Goal: Task Accomplishment & Management: Manage account settings

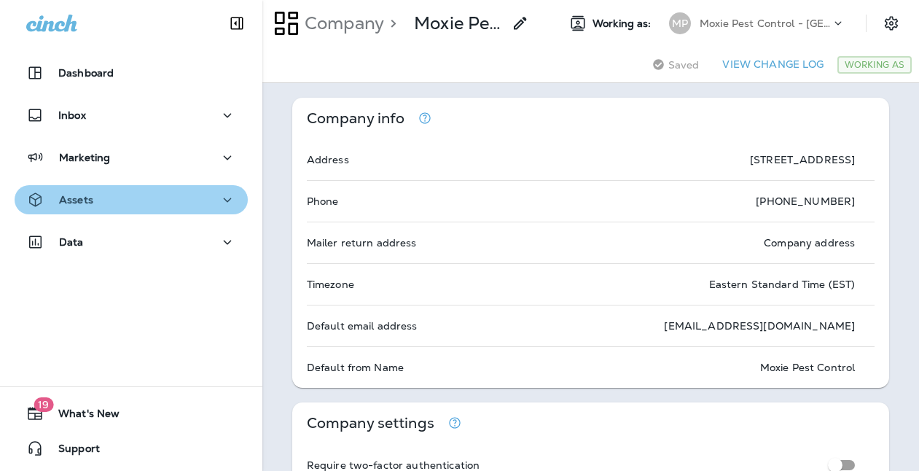
click at [219, 200] on icon "button" at bounding box center [227, 200] width 17 height 18
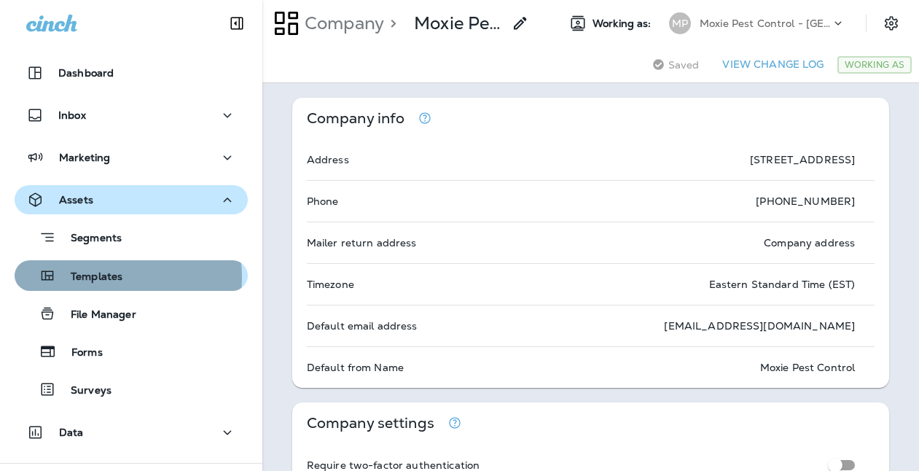
click at [105, 277] on p "Templates" at bounding box center [89, 277] width 66 height 14
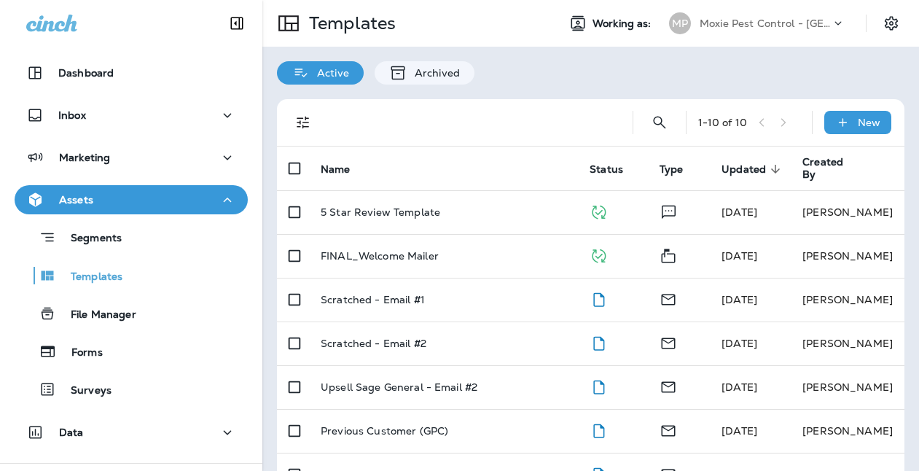
click at [224, 197] on icon "button" at bounding box center [227, 200] width 17 height 18
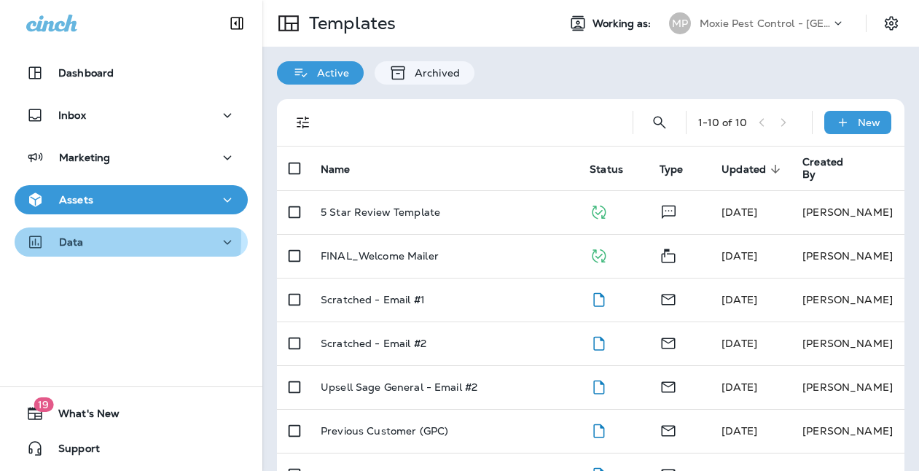
click at [76, 239] on p "Data" at bounding box center [71, 242] width 25 height 12
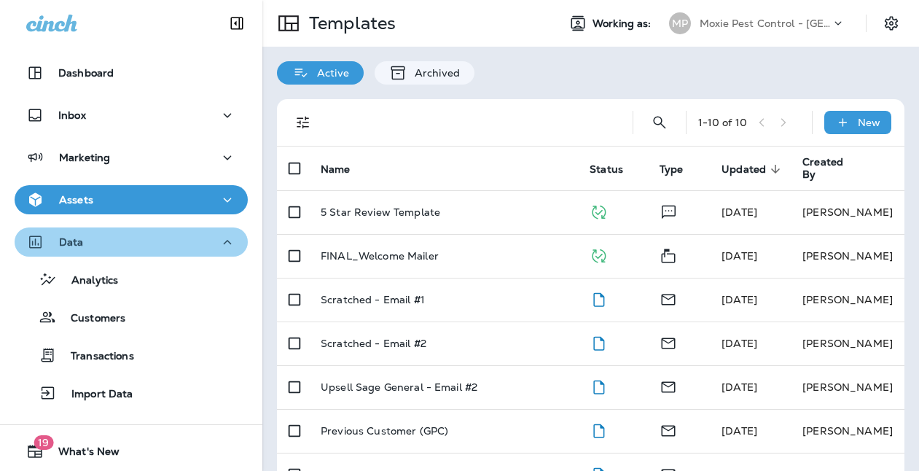
click at [222, 242] on icon "button" at bounding box center [227, 242] width 17 height 18
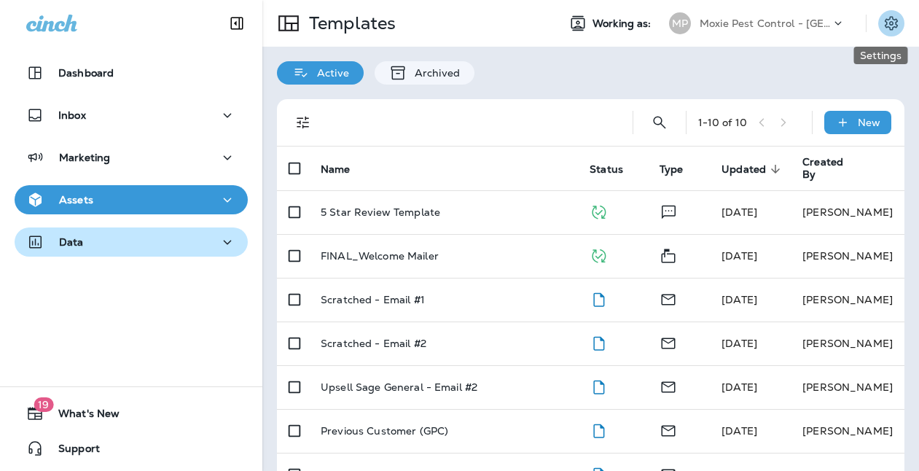
click at [882, 26] on icon "Settings" at bounding box center [890, 23] width 17 height 17
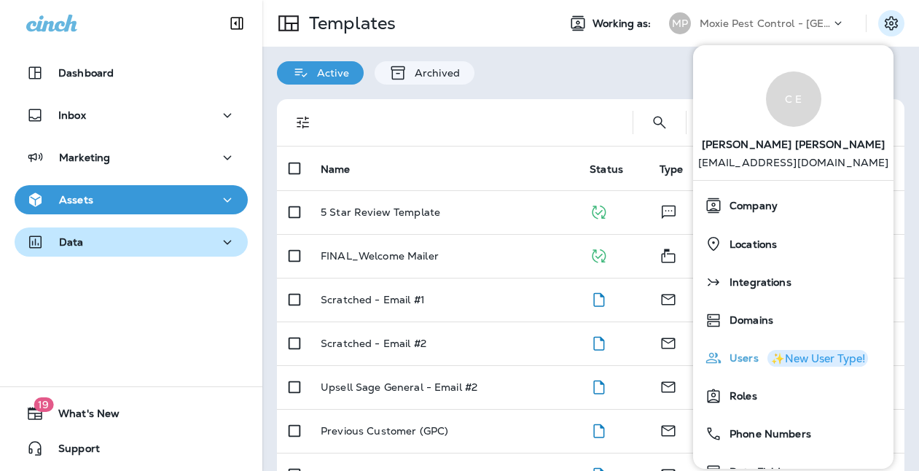
click at [733, 357] on span "Users" at bounding box center [740, 358] width 36 height 12
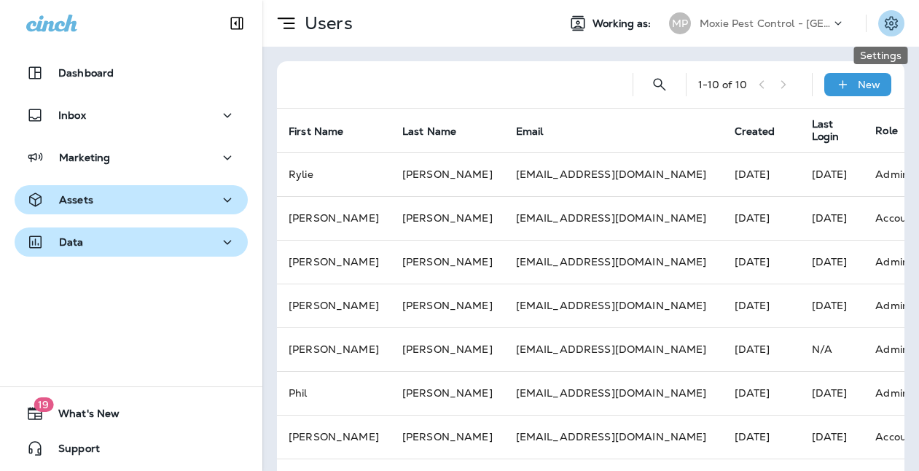
click at [884, 20] on icon "Settings" at bounding box center [890, 23] width 17 height 17
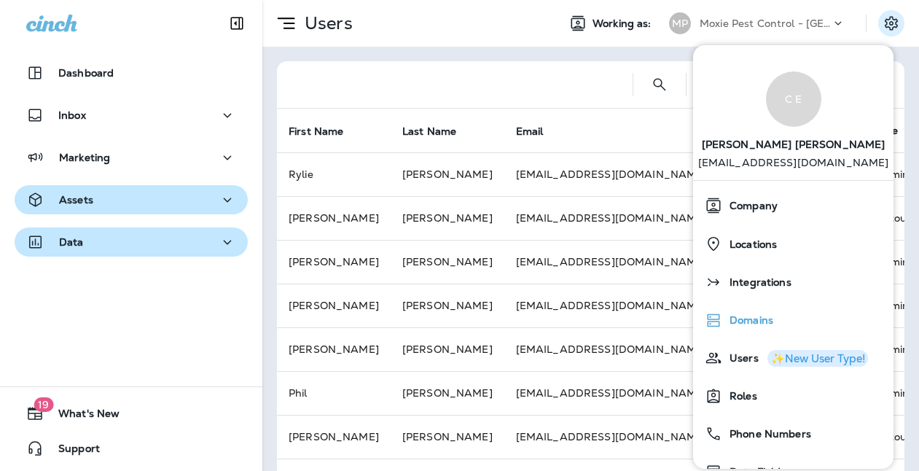
scroll to position [109, 0]
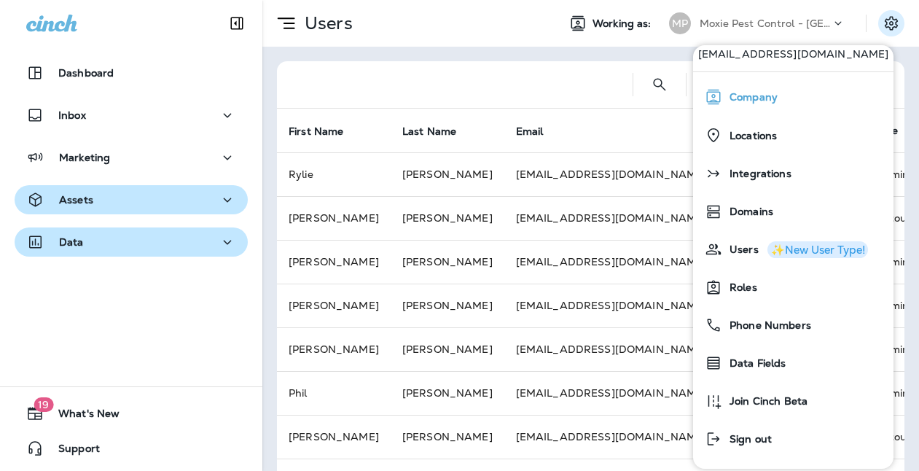
click at [752, 102] on span "Company" at bounding box center [749, 97] width 55 height 12
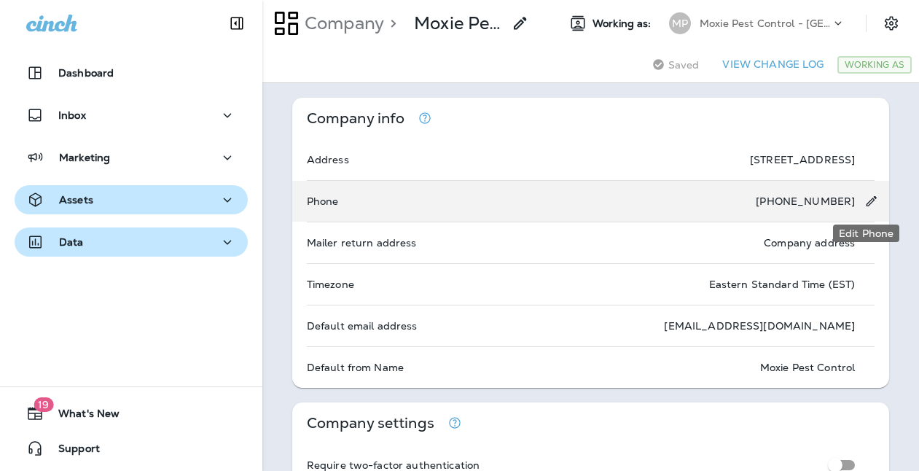
click at [867, 201] on icon "Edit Phone" at bounding box center [871, 201] width 10 height 10
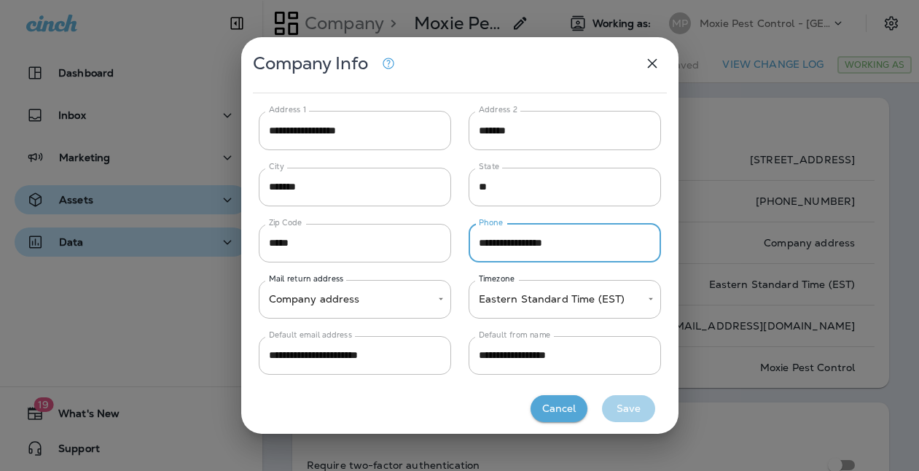
click at [524, 242] on input "**********" at bounding box center [565, 243] width 192 height 39
type input "**********"
click at [627, 409] on button "Save" at bounding box center [628, 408] width 53 height 27
type input "**********"
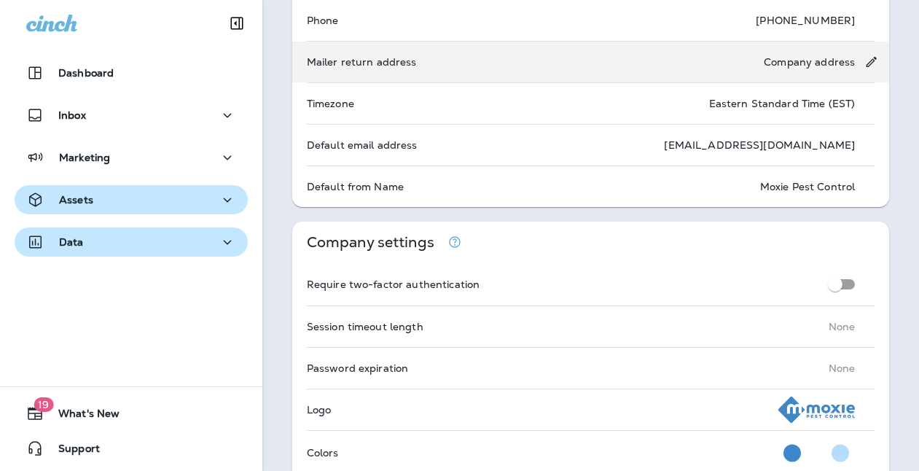
scroll to position [288, 0]
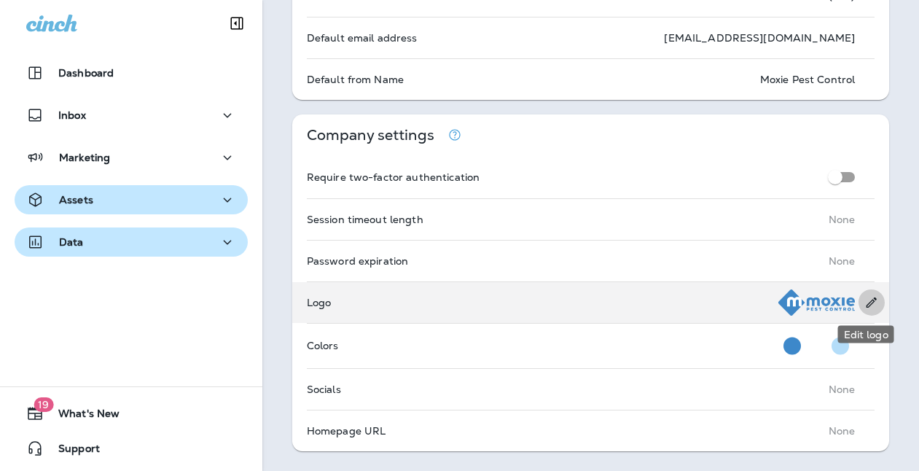
click at [866, 299] on icon "Edit logo" at bounding box center [871, 302] width 10 height 10
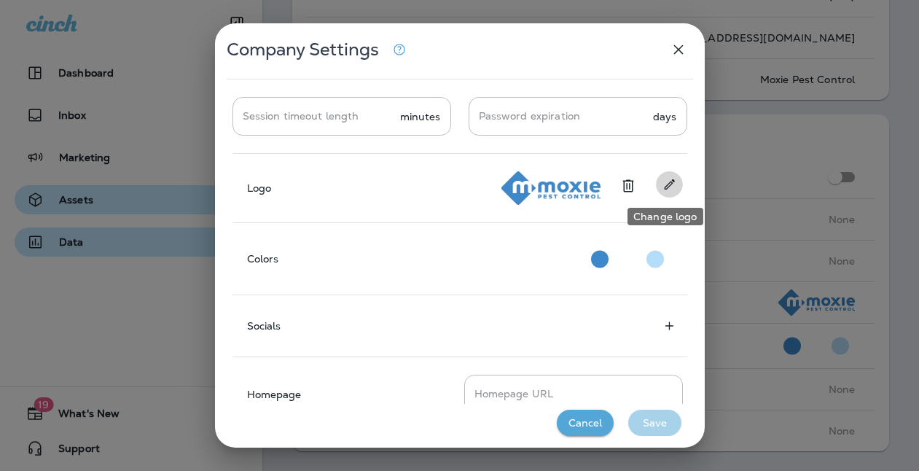
click at [665, 188] on icon "Change logo" at bounding box center [669, 184] width 15 height 15
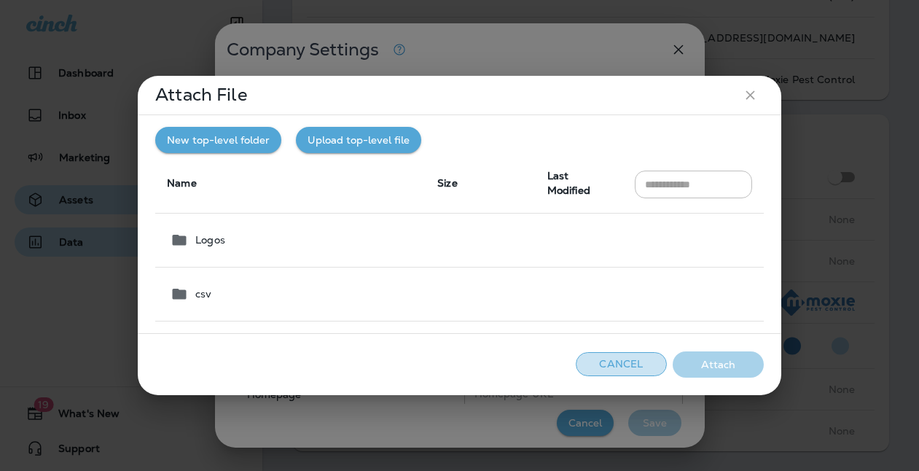
click at [621, 366] on button "Cancel" at bounding box center [621, 364] width 91 height 24
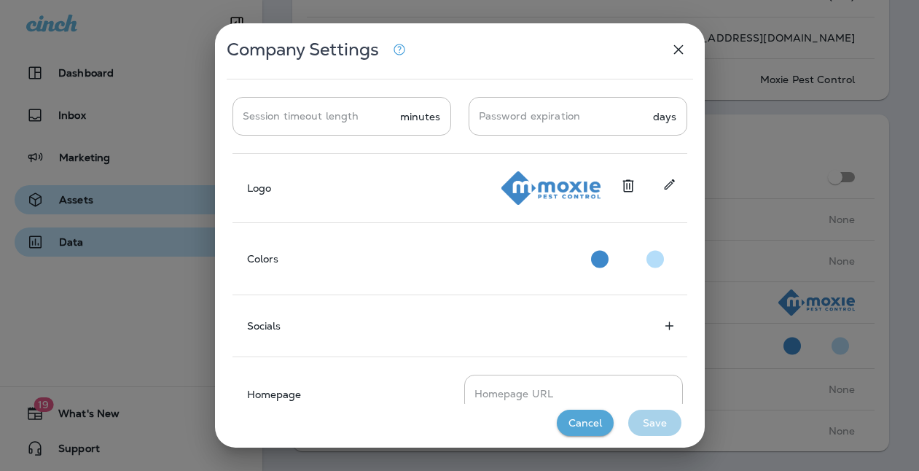
click at [681, 54] on icon "button" at bounding box center [678, 49] width 17 height 17
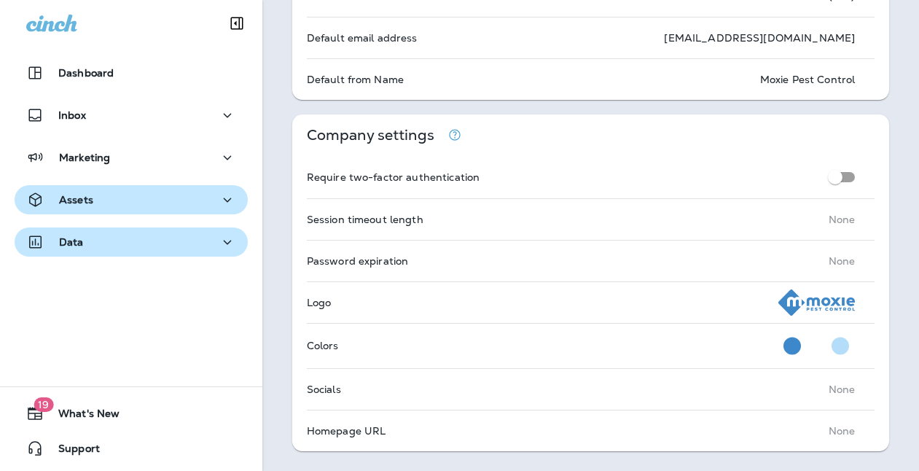
click at [219, 198] on icon "button" at bounding box center [227, 200] width 17 height 18
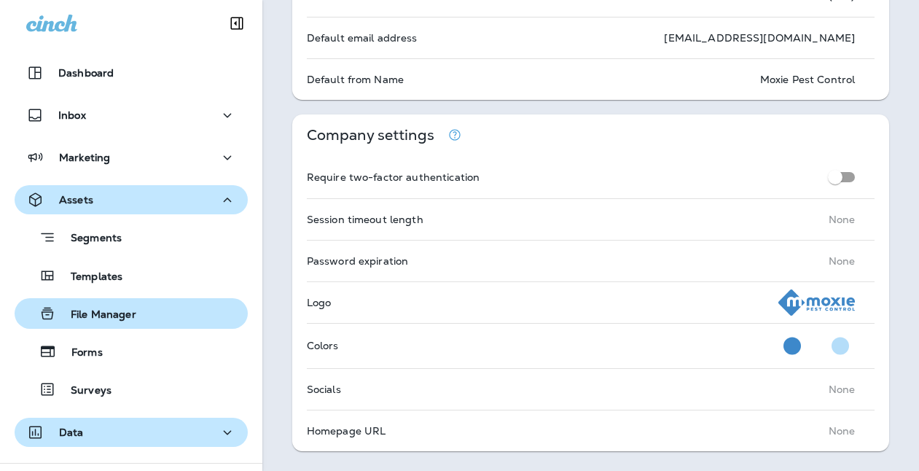
click at [93, 313] on p "File Manager" at bounding box center [96, 315] width 80 height 14
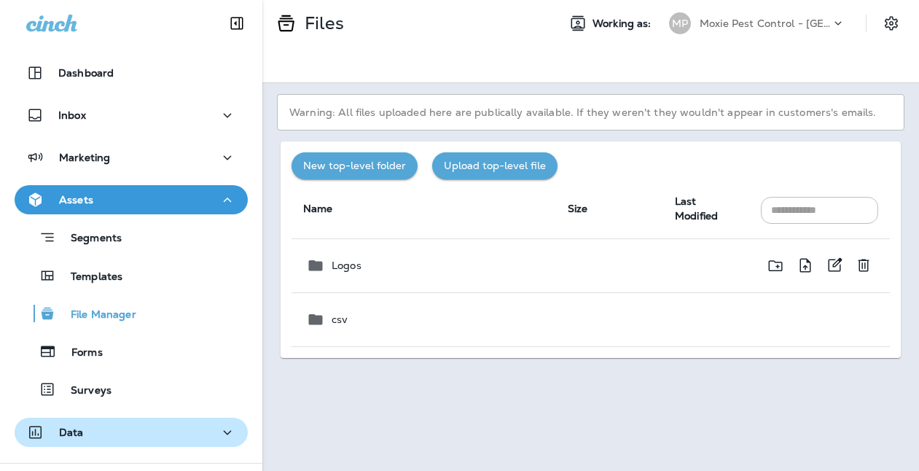
click at [346, 267] on p "Logos" at bounding box center [347, 265] width 30 height 12
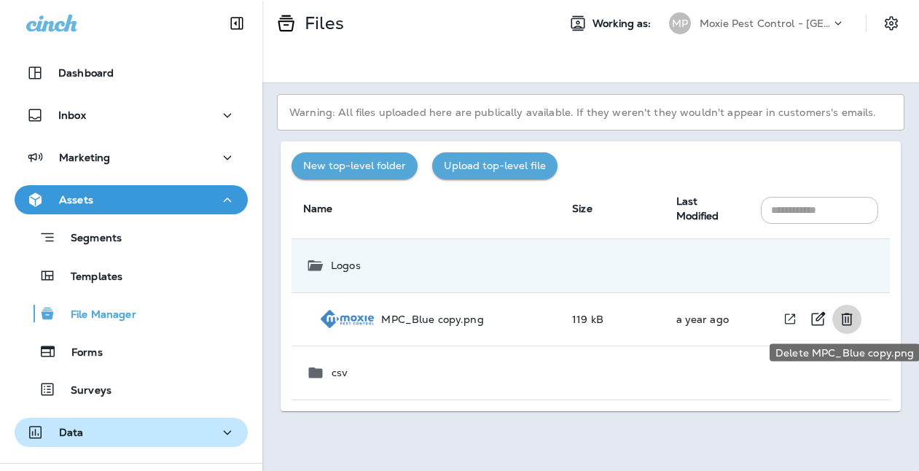
click at [849, 320] on icon "Delete MPC_Blue copy.png" at bounding box center [846, 318] width 17 height 17
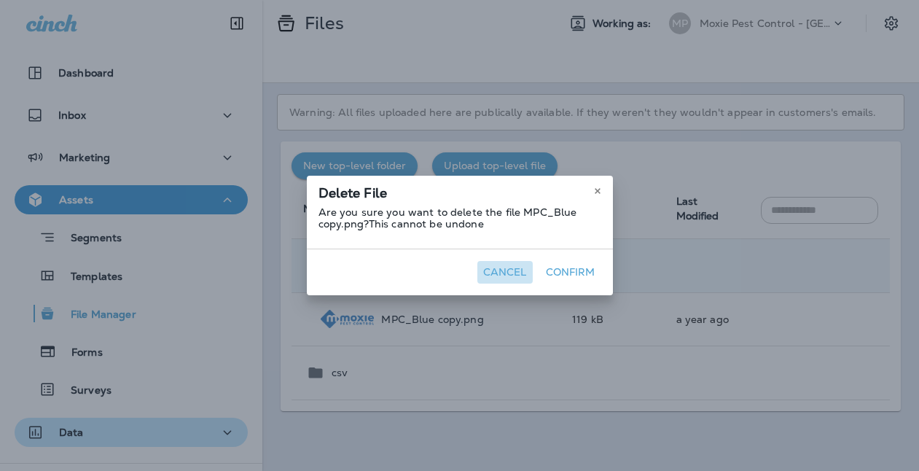
click at [501, 271] on button "Cancel" at bounding box center [504, 272] width 55 height 23
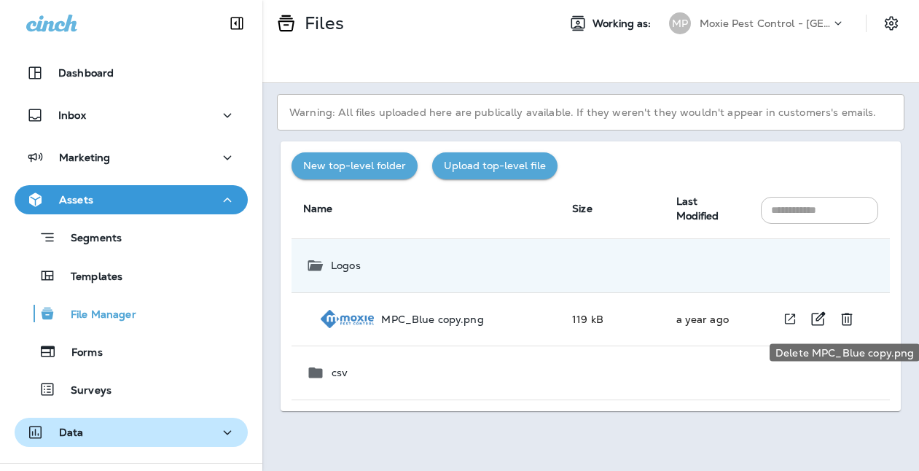
click at [849, 321] on icon "Delete MPC_Blue copy.png" at bounding box center [846, 318] width 17 height 17
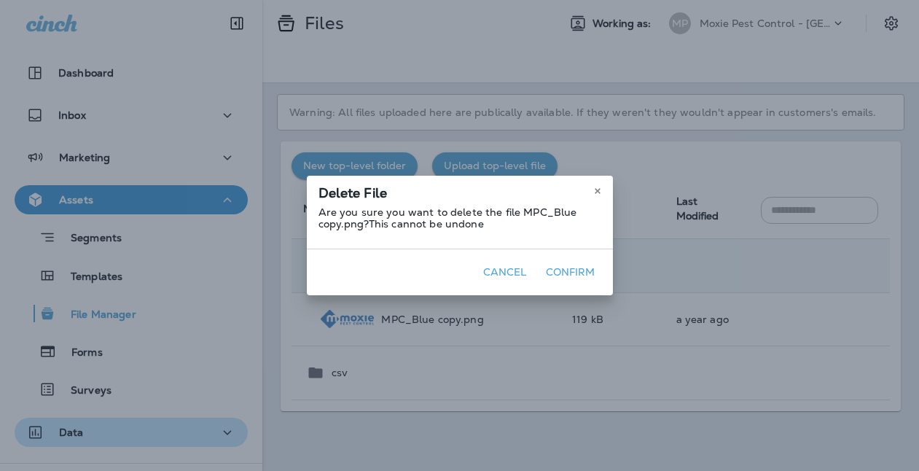
click at [555, 275] on button "Confirm" at bounding box center [570, 272] width 61 height 23
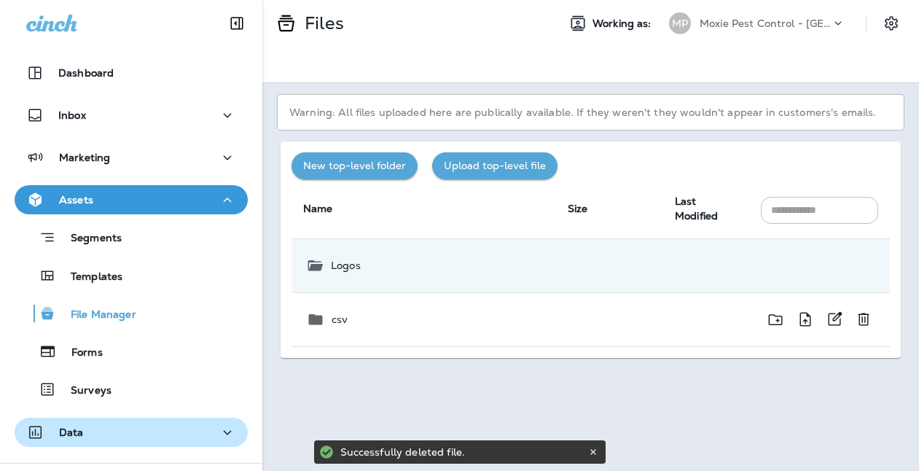
click at [332, 315] on p "csv" at bounding box center [340, 319] width 16 height 12
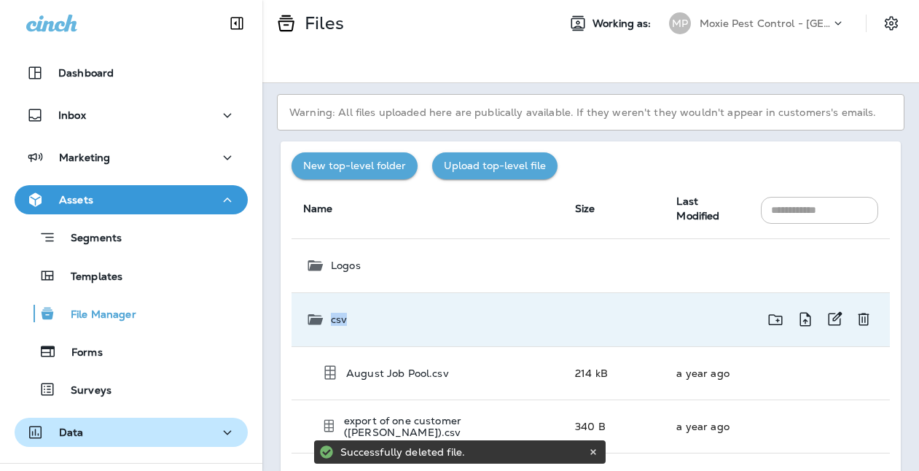
click at [332, 315] on p "csv" at bounding box center [339, 319] width 16 height 12
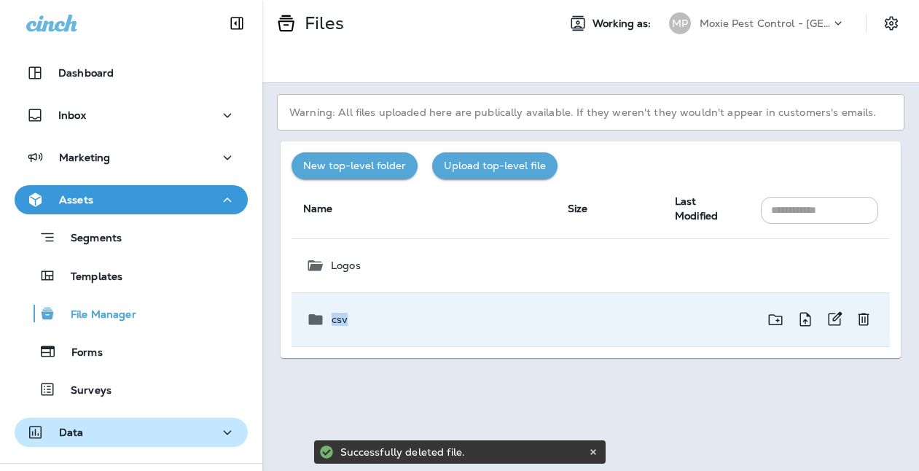
click at [332, 315] on p "csv" at bounding box center [340, 319] width 16 height 12
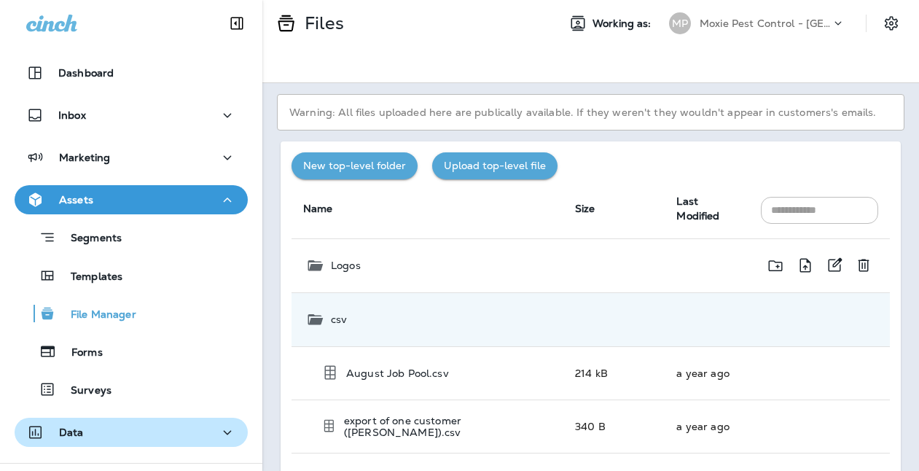
click at [312, 264] on icon at bounding box center [315, 265] width 15 height 11
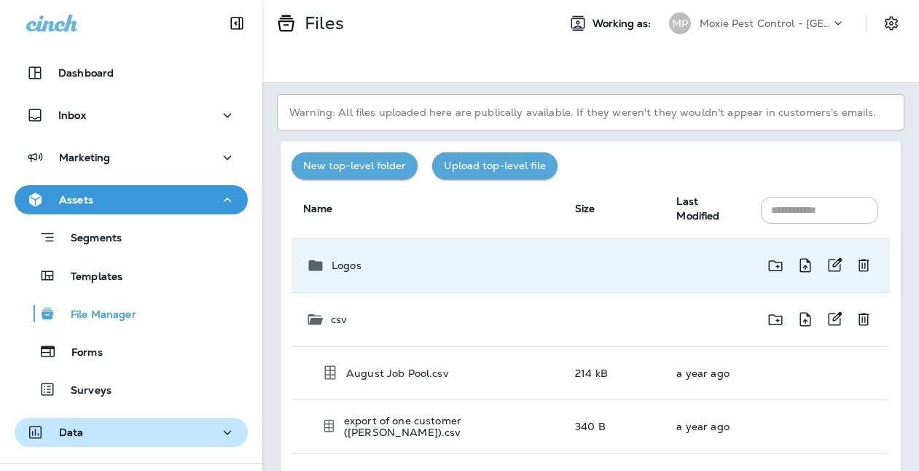
click at [317, 317] on icon at bounding box center [314, 318] width 17 height 17
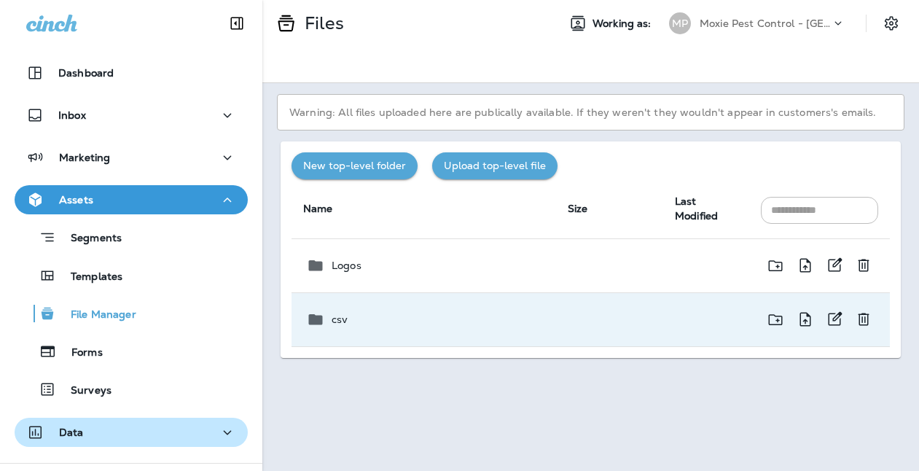
click at [321, 270] on icon at bounding box center [315, 265] width 14 height 11
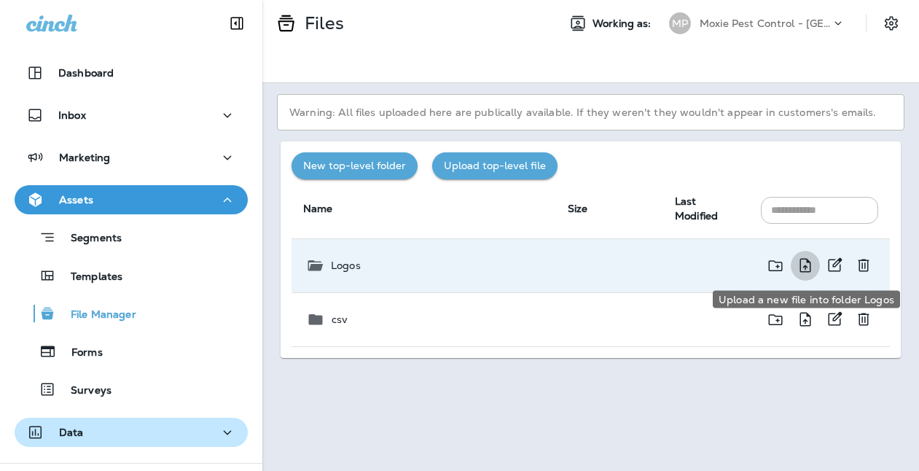
click at [804, 267] on icon "Upload a new file into folder Logos" at bounding box center [804, 265] width 17 height 18
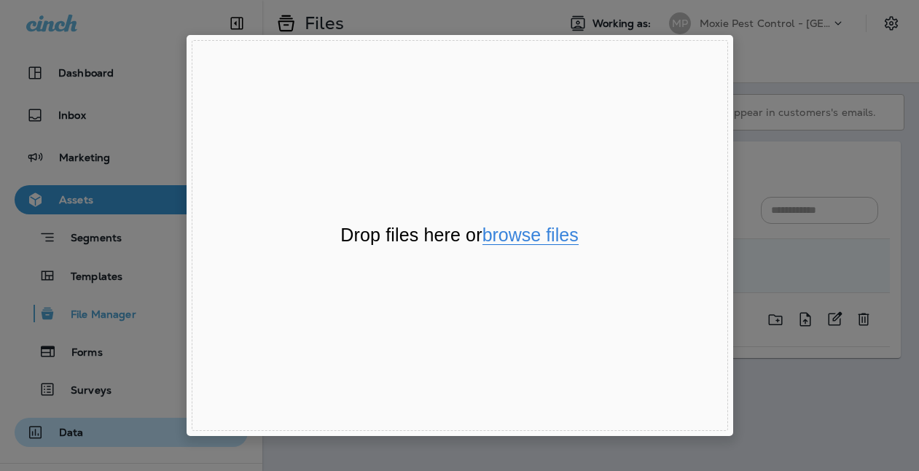
click at [493, 240] on button "browse files" at bounding box center [530, 235] width 96 height 19
click at [817, 67] on div "File Uploader Window (Press escape to close)" at bounding box center [459, 235] width 919 height 471
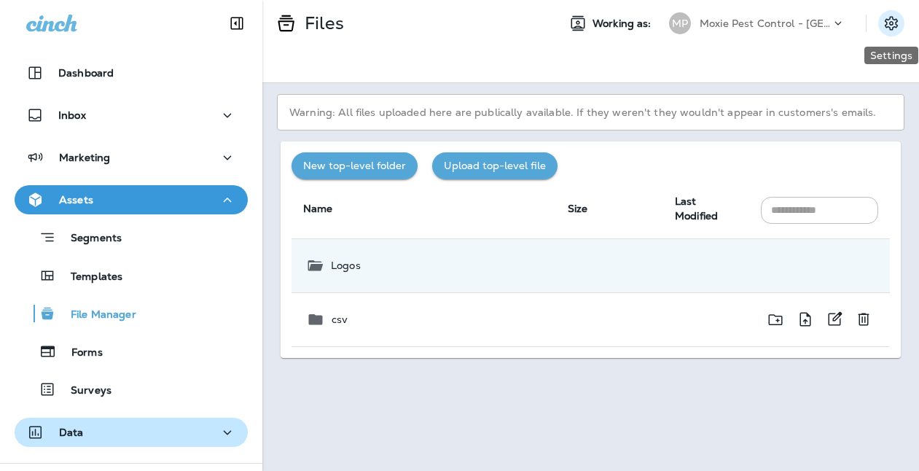
click at [884, 21] on icon "Settings" at bounding box center [890, 23] width 17 height 17
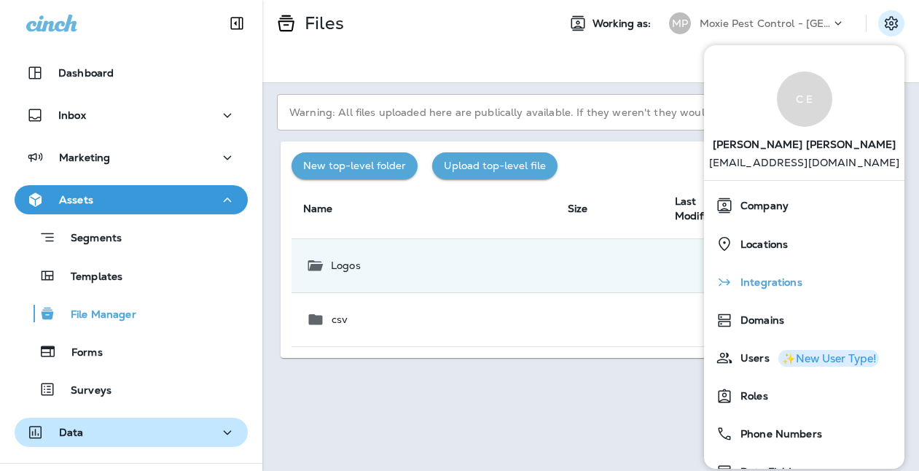
scroll to position [109, 0]
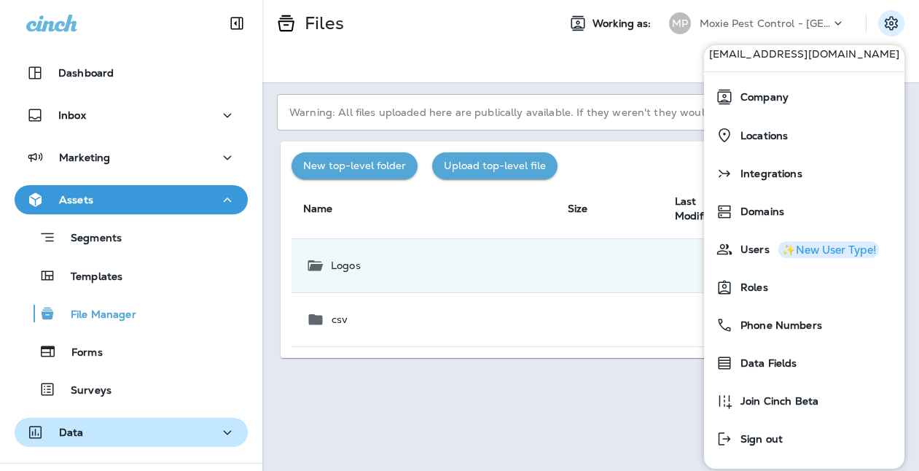
click at [540, 407] on div "Warning: All files uploaded here are publically available. If they weren't they…" at bounding box center [590, 277] width 656 height 388
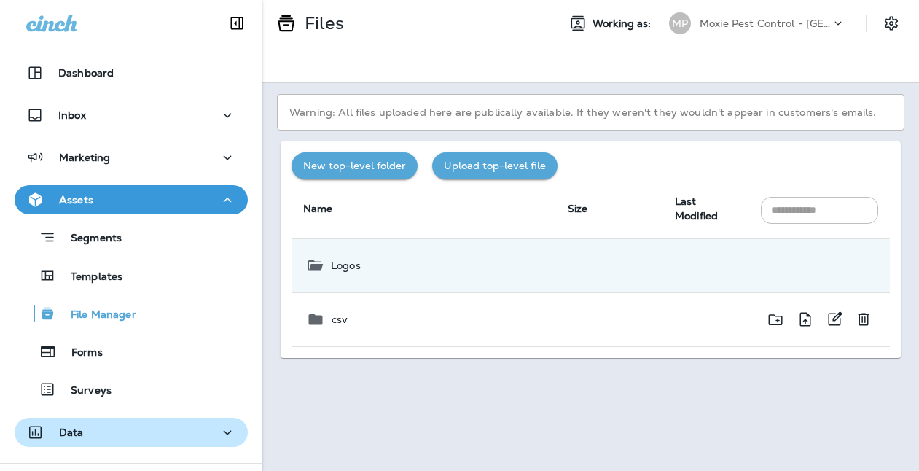
click at [222, 195] on icon "button" at bounding box center [227, 200] width 17 height 18
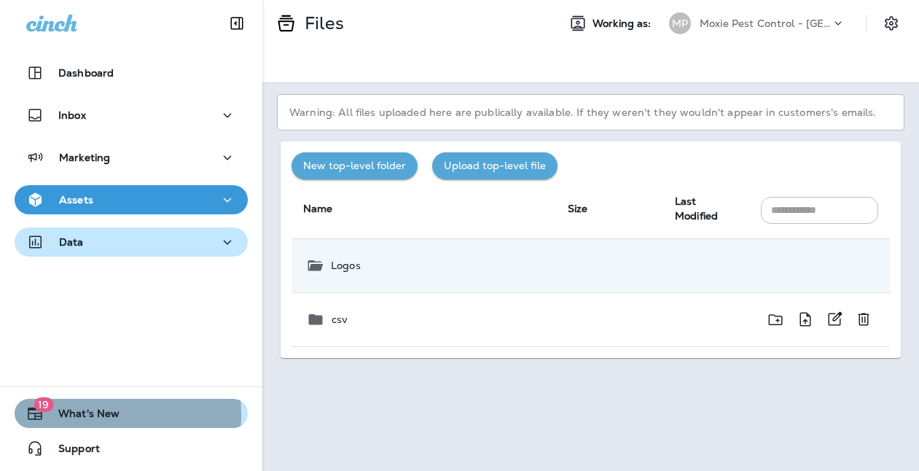
click at [61, 415] on span "What's New" at bounding box center [82, 415] width 76 height 17
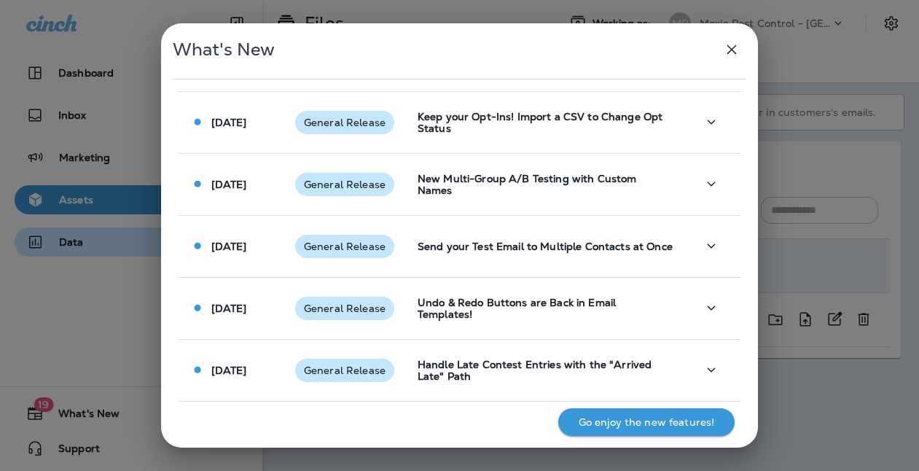
scroll to position [886, 0]
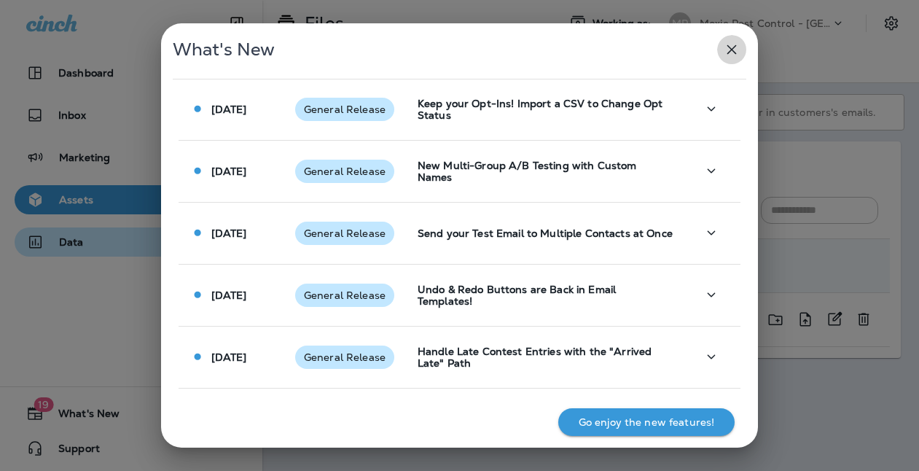
click at [734, 54] on icon "button" at bounding box center [731, 49] width 17 height 17
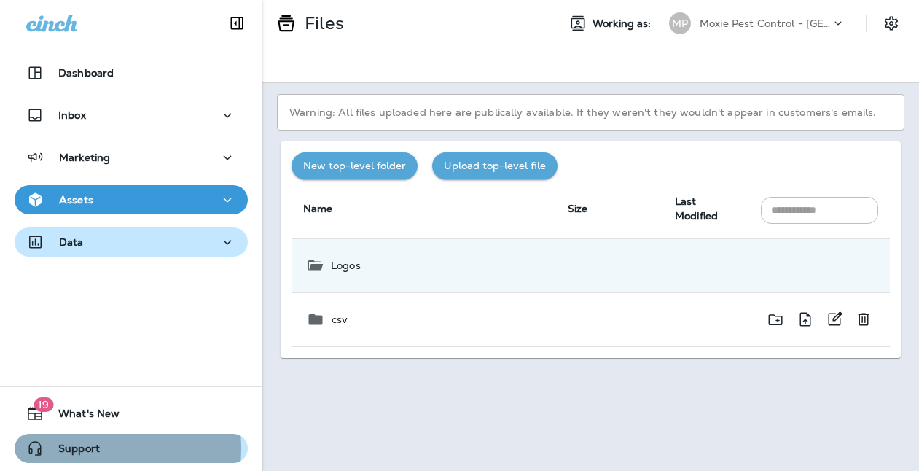
click at [68, 448] on span "Support" at bounding box center [72, 450] width 56 height 17
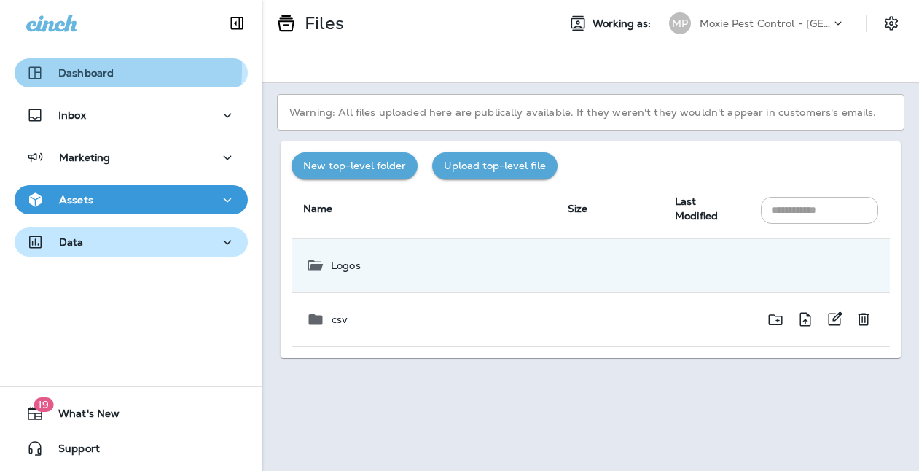
click at [99, 69] on p "Dashboard" at bounding box center [85, 73] width 55 height 12
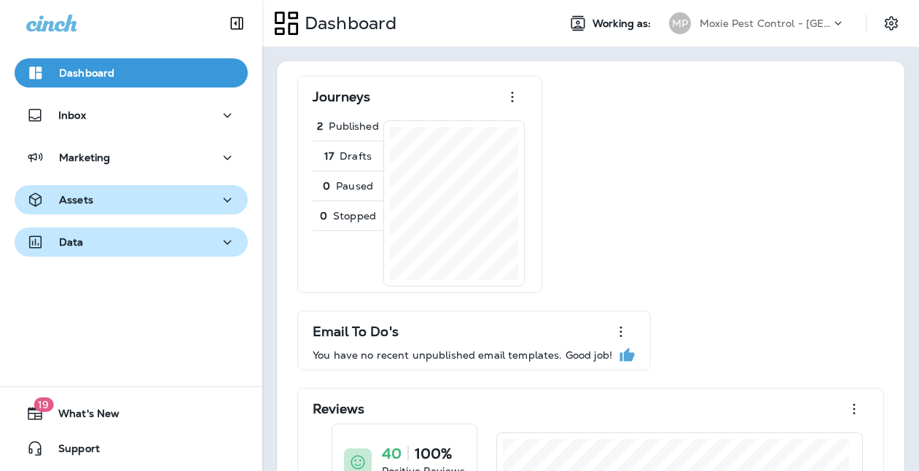
click at [831, 20] on icon at bounding box center [838, 23] width 15 height 15
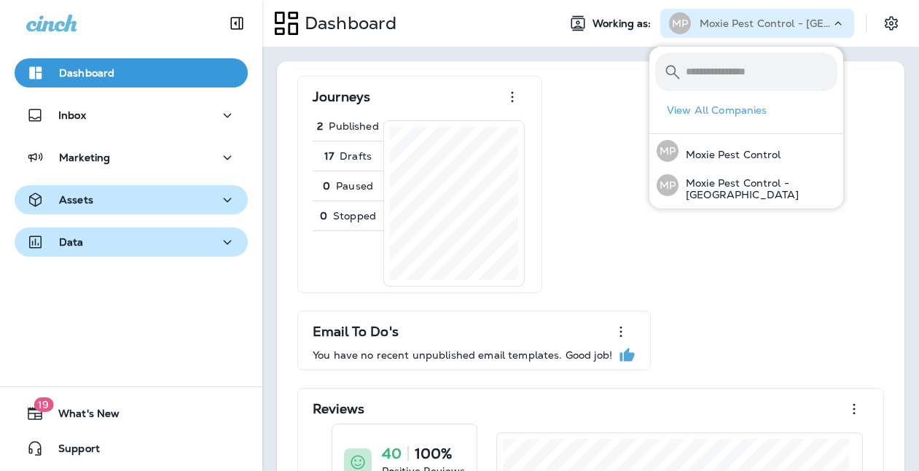
click at [831, 20] on icon at bounding box center [838, 23] width 15 height 15
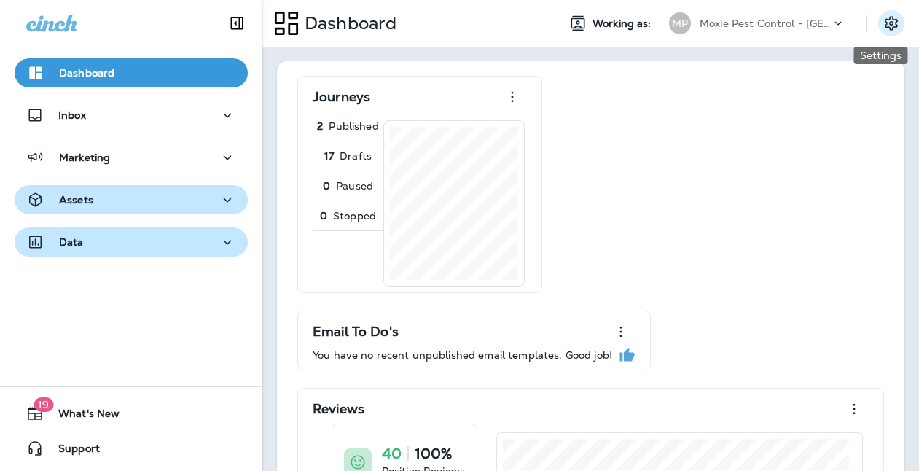
click at [882, 23] on icon "Settings" at bounding box center [890, 23] width 17 height 17
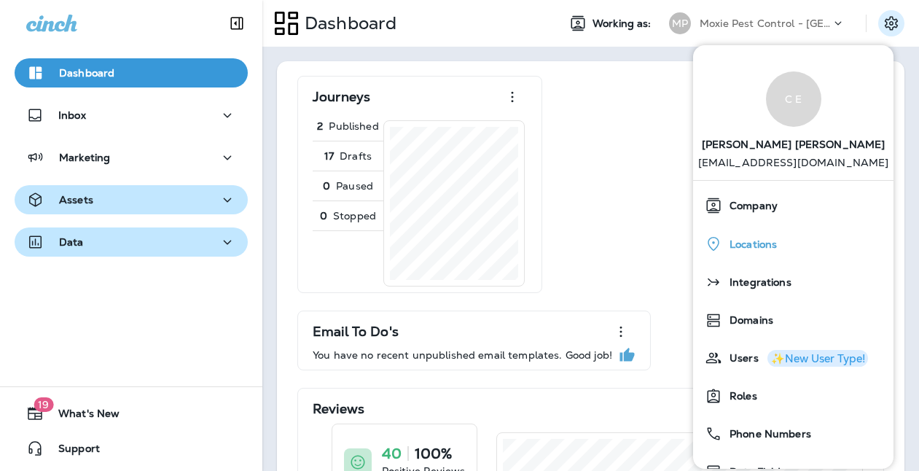
scroll to position [12, 0]
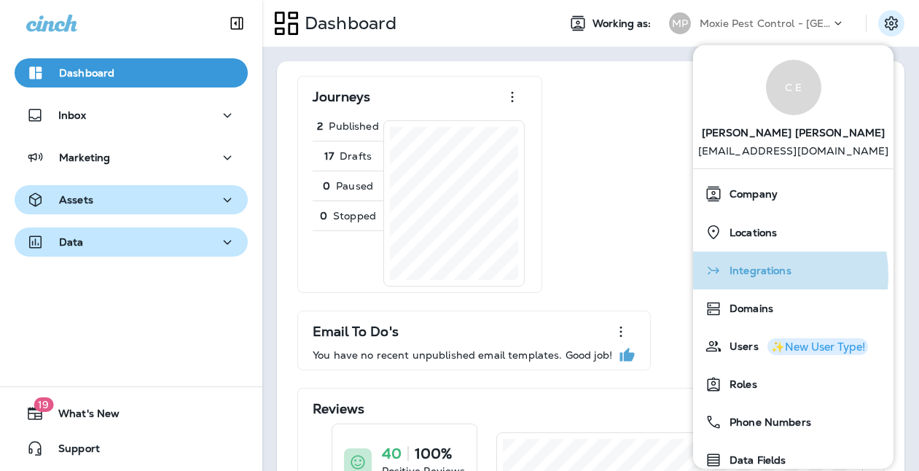
click at [750, 275] on span "Integrations" at bounding box center [756, 270] width 69 height 12
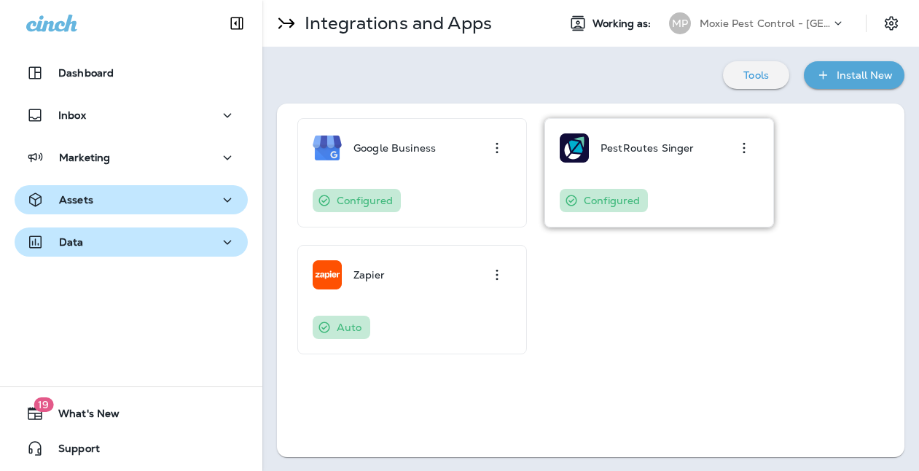
click at [637, 151] on p "PestRoutes Singer" at bounding box center [646, 148] width 93 height 12
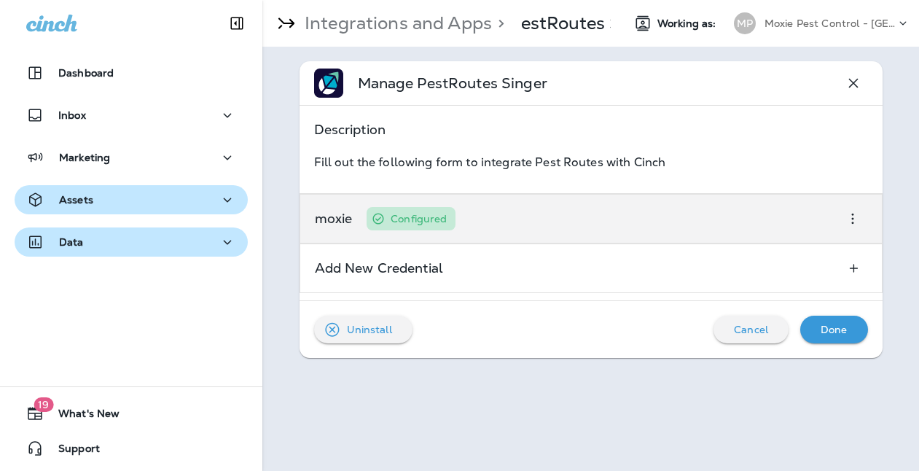
click at [850, 221] on icon "button" at bounding box center [852, 218] width 17 height 17
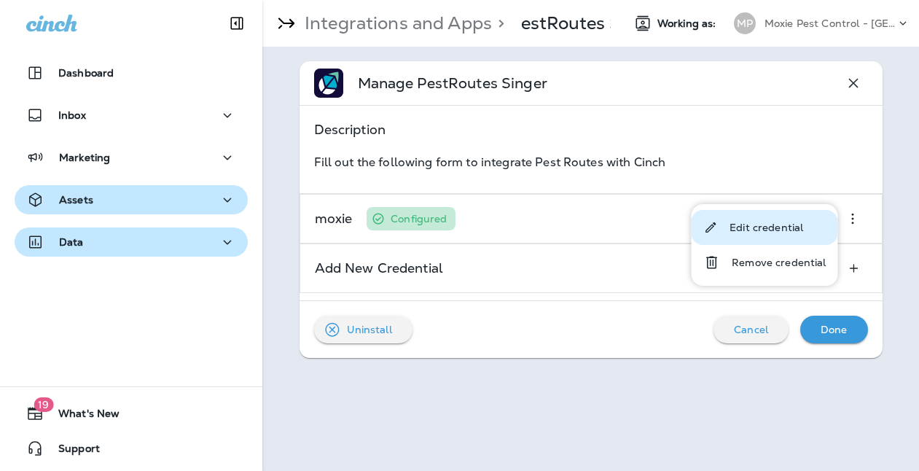
click at [798, 230] on p "Edit credential" at bounding box center [766, 228] width 74 height 12
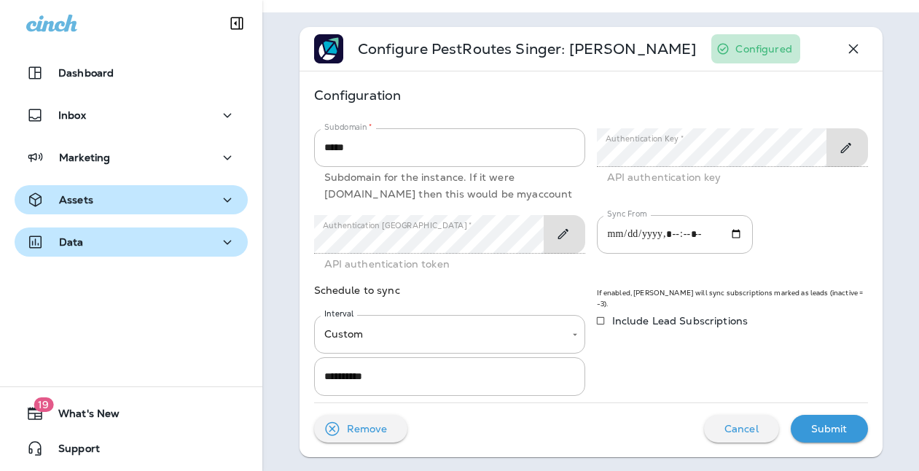
scroll to position [52, 0]
click at [745, 431] on p "Cancel" at bounding box center [741, 428] width 34 height 12
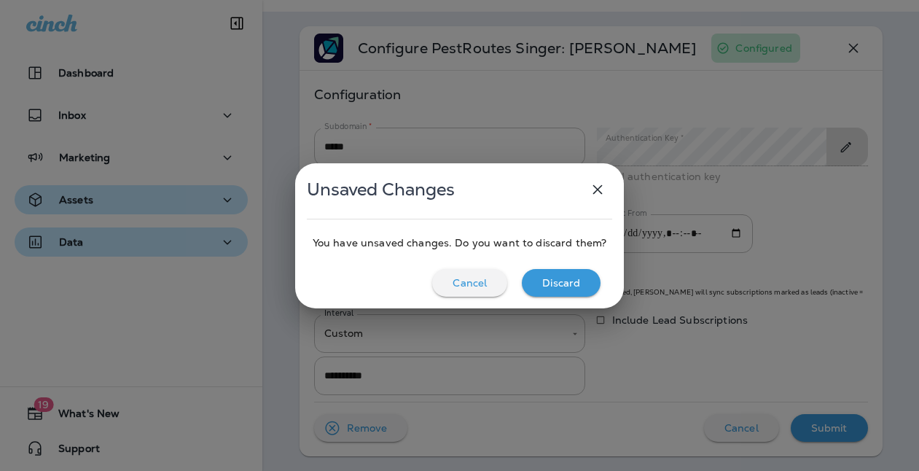
click at [590, 187] on icon "button" at bounding box center [597, 189] width 17 height 17
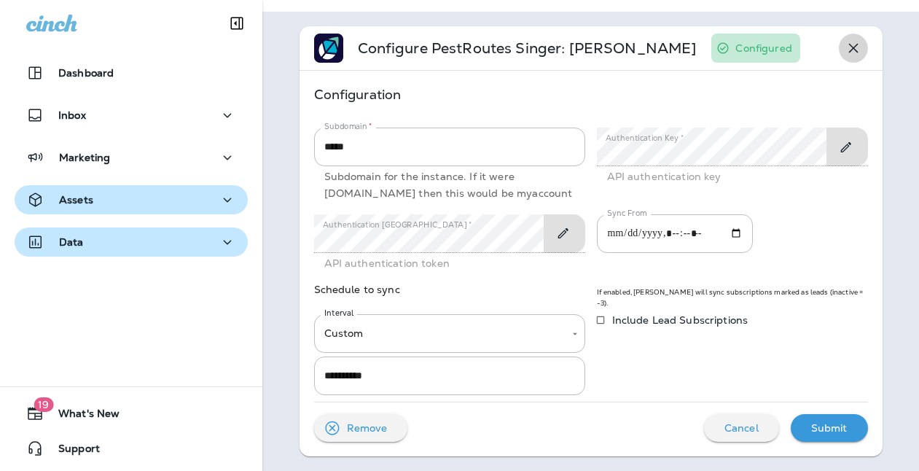
click at [852, 39] on icon "button" at bounding box center [852, 47] width 17 height 17
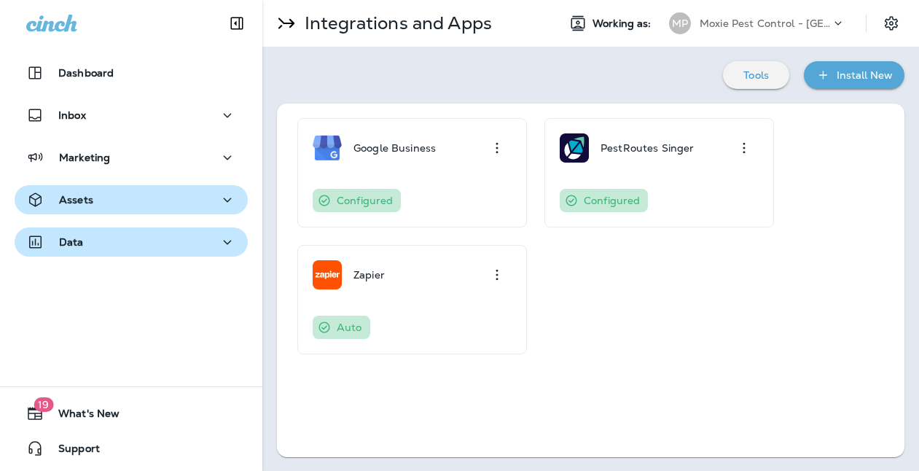
click at [750, 77] on p "Tools" at bounding box center [756, 75] width 26 height 12
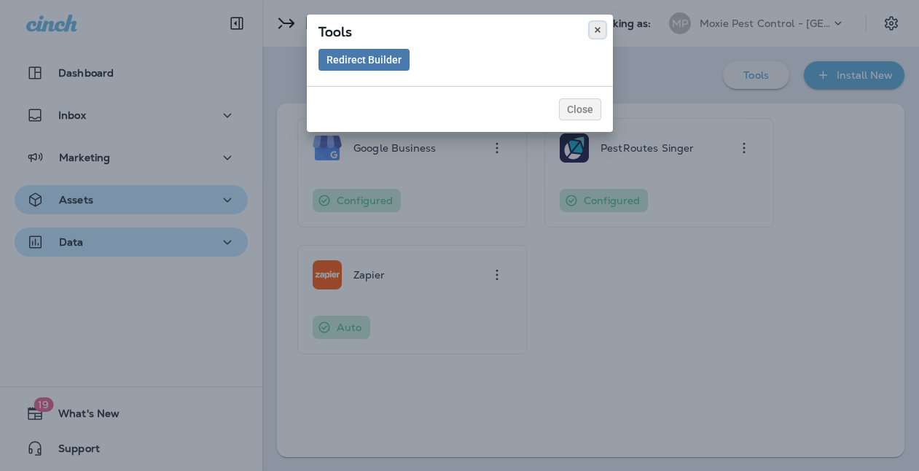
click at [597, 28] on icon at bounding box center [597, 30] width 9 height 9
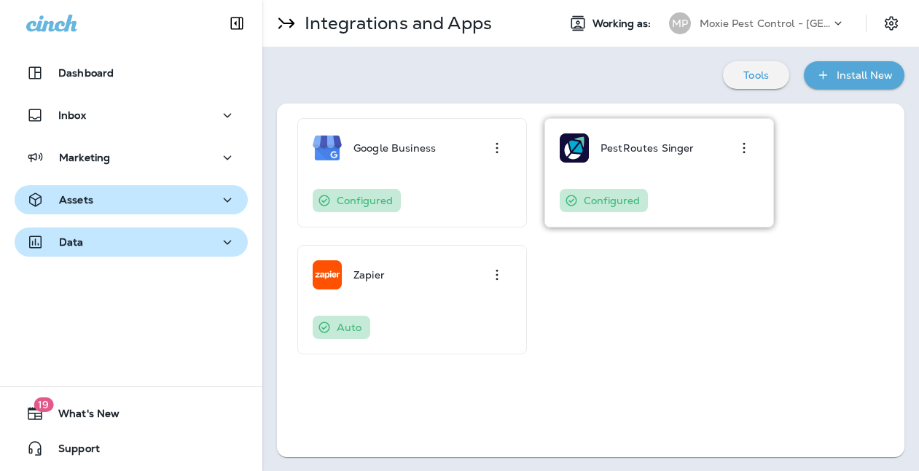
click at [589, 146] on div "PestRoutes Singer" at bounding box center [627, 147] width 134 height 29
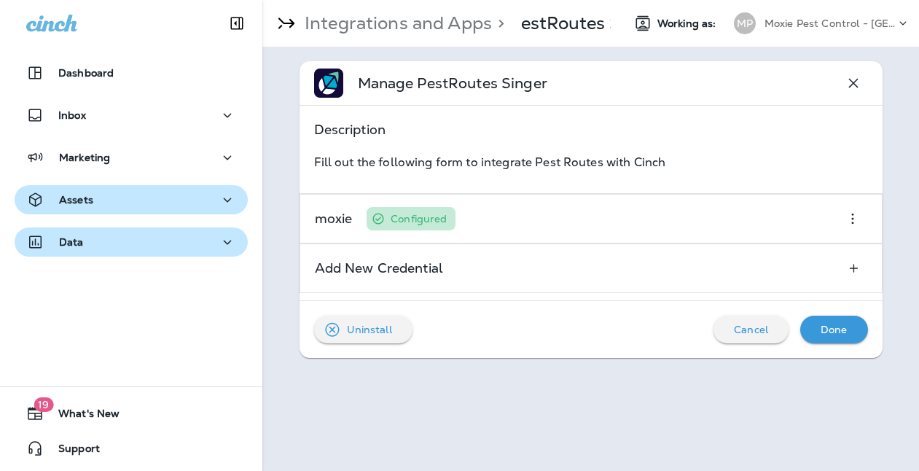
click at [850, 82] on icon "button" at bounding box center [852, 82] width 17 height 17
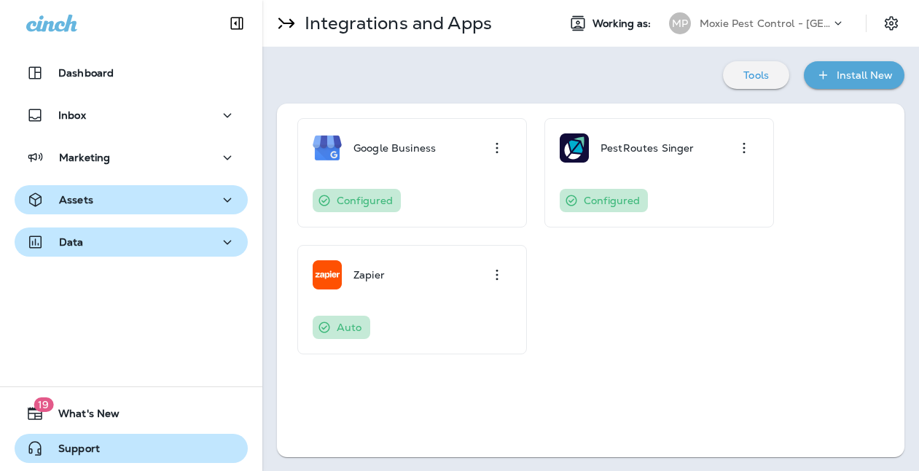
click at [95, 458] on span "Support" at bounding box center [72, 450] width 56 height 17
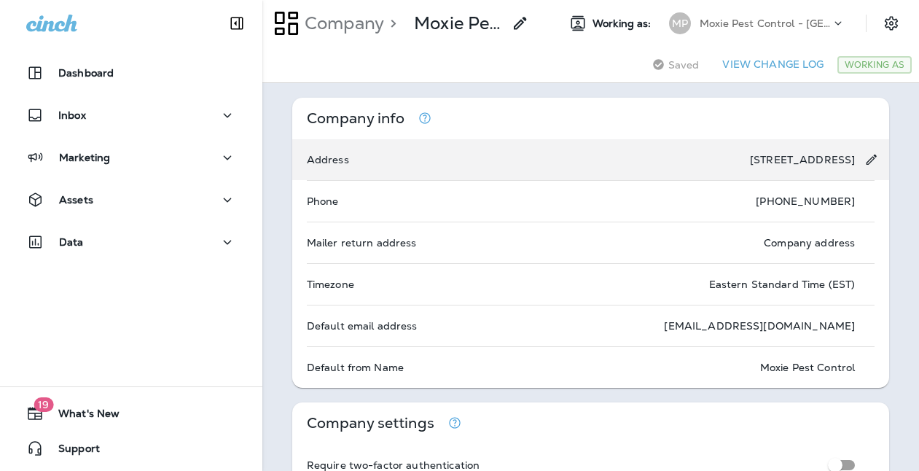
click at [463, 160] on div "Address [STREET_ADDRESS]" at bounding box center [590, 159] width 597 height 41
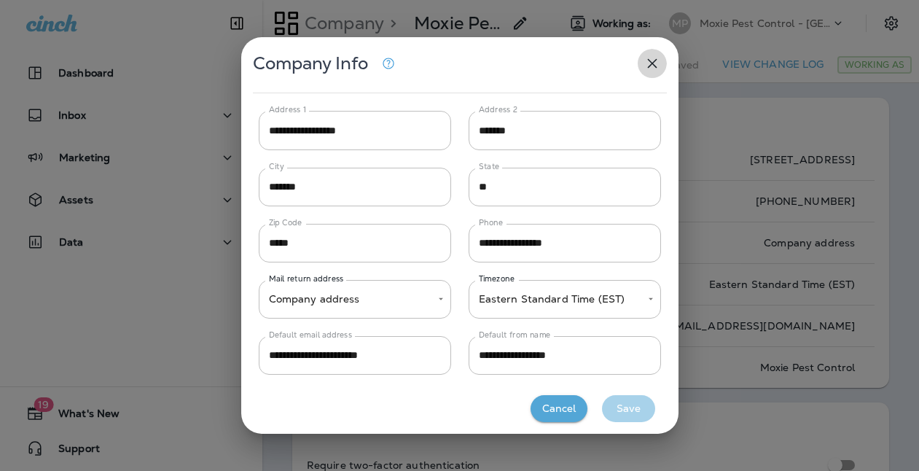
click at [651, 60] on icon "button" at bounding box center [651, 63] width 17 height 17
type input "**********"
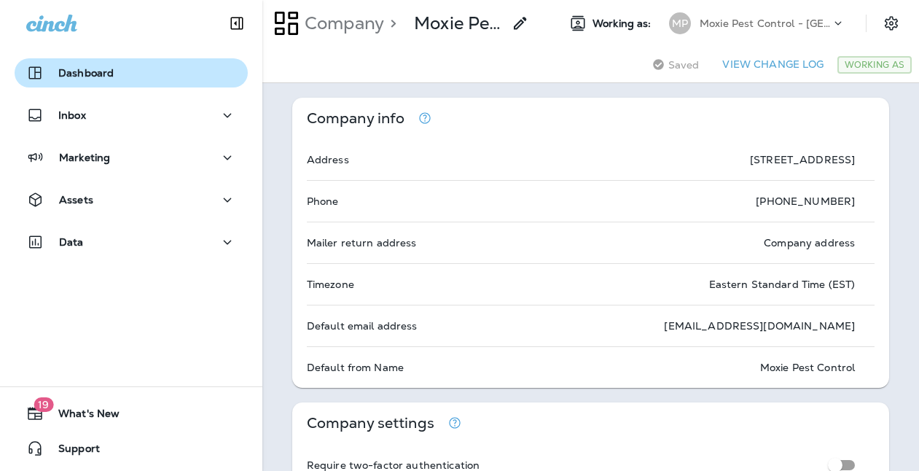
click at [85, 77] on p "Dashboard" at bounding box center [85, 73] width 55 height 12
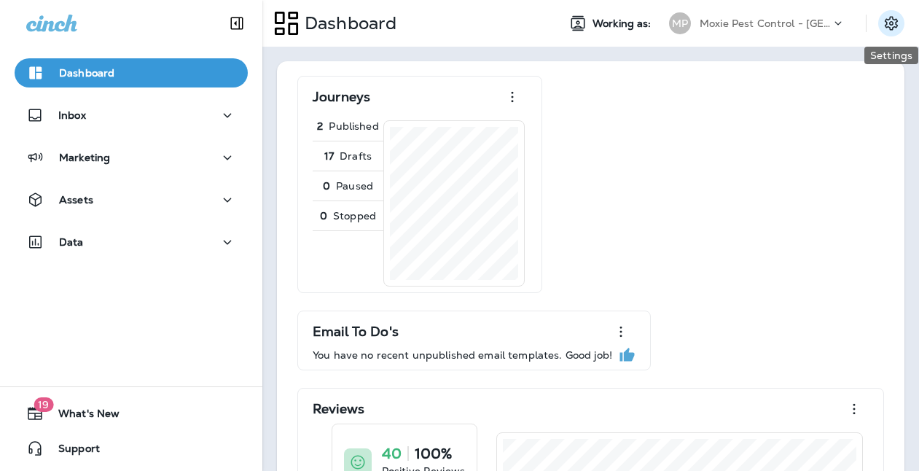
click at [893, 23] on icon "Settings" at bounding box center [890, 23] width 17 height 17
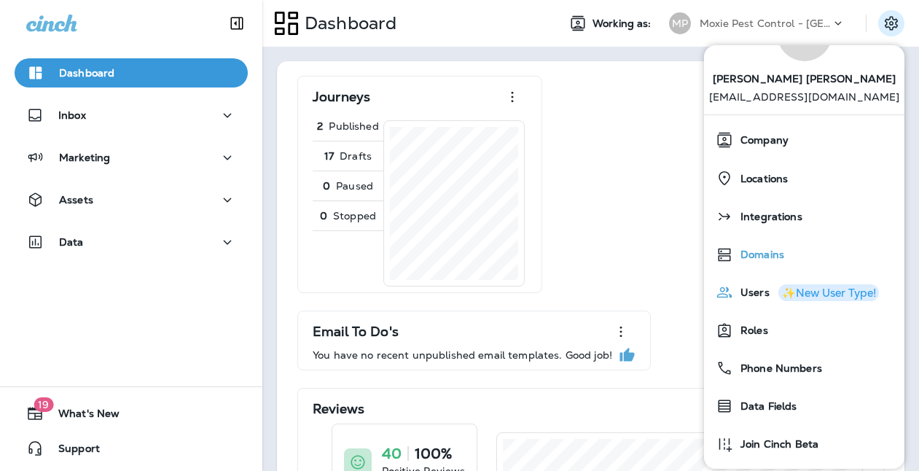
scroll to position [65, 0]
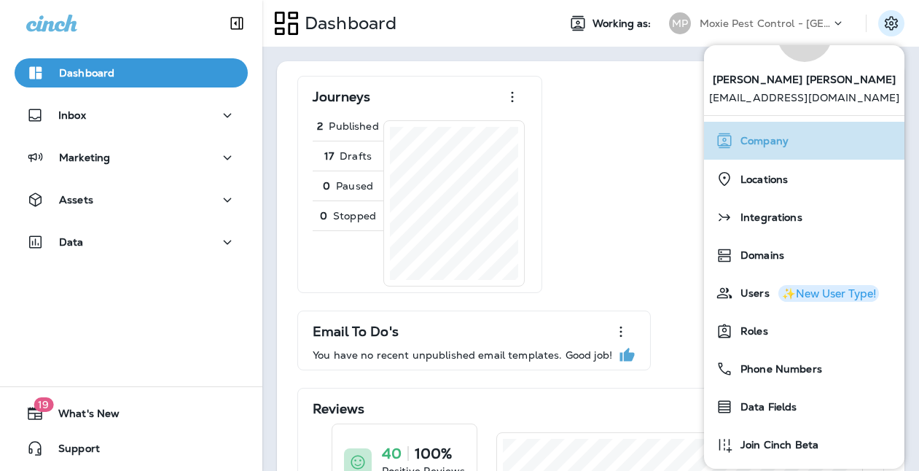
click at [763, 144] on span "Company" at bounding box center [760, 141] width 55 height 12
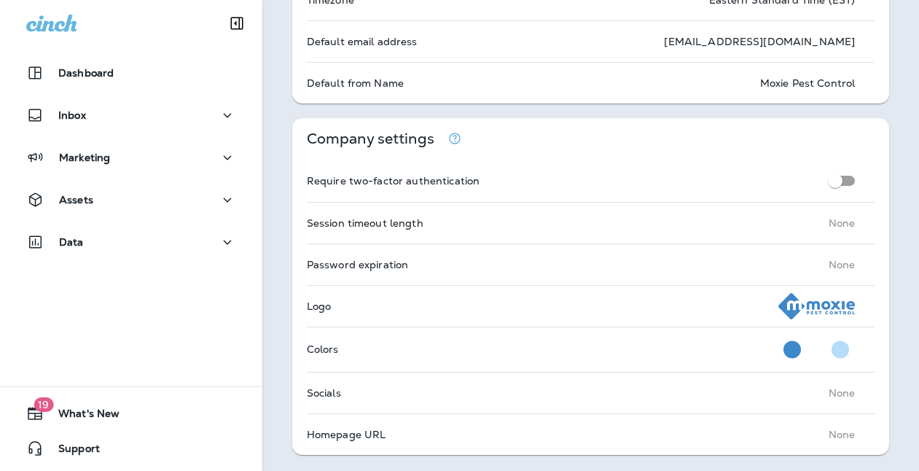
scroll to position [307, 0]
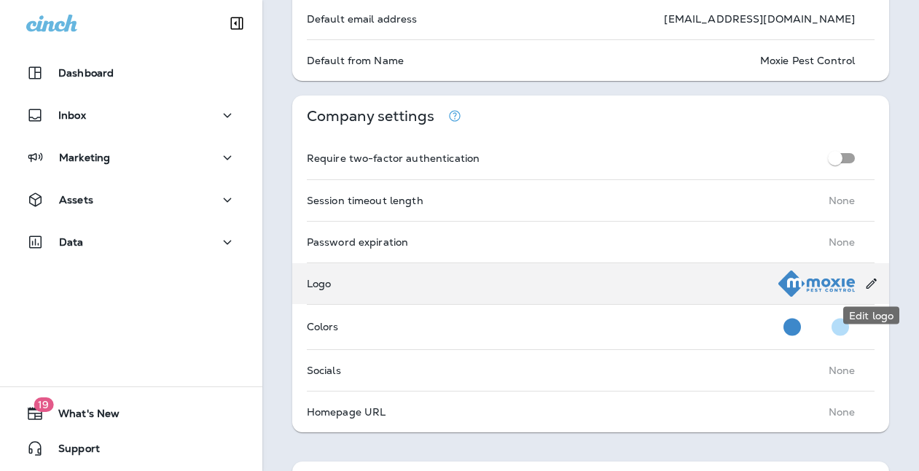
click at [866, 284] on icon "Edit logo" at bounding box center [870, 283] width 15 height 15
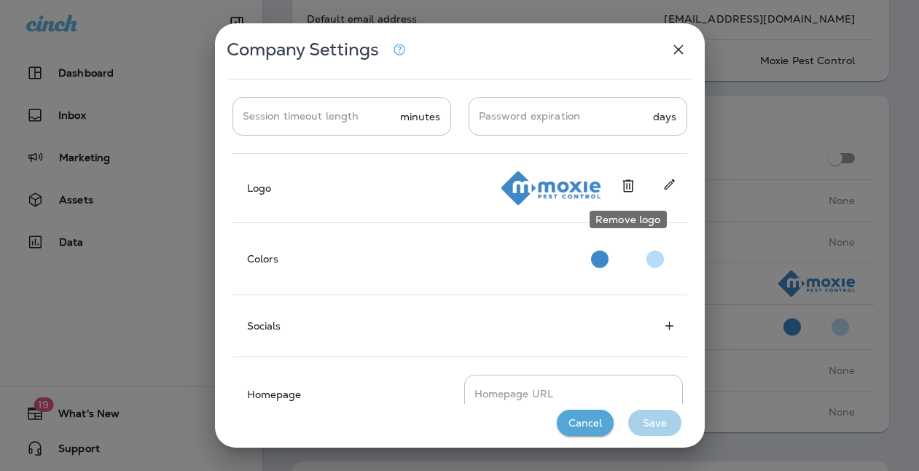
click at [629, 178] on icon "Remove logo" at bounding box center [627, 185] width 17 height 17
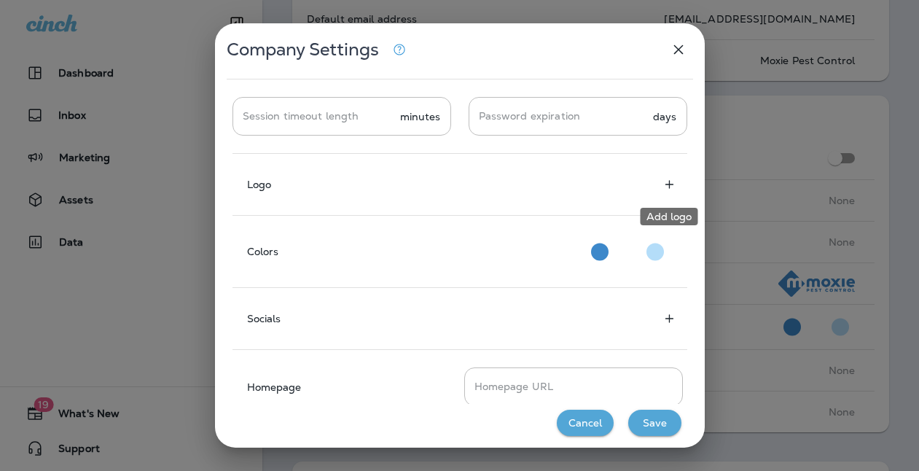
click at [670, 183] on icon "Add logo" at bounding box center [669, 184] width 15 height 15
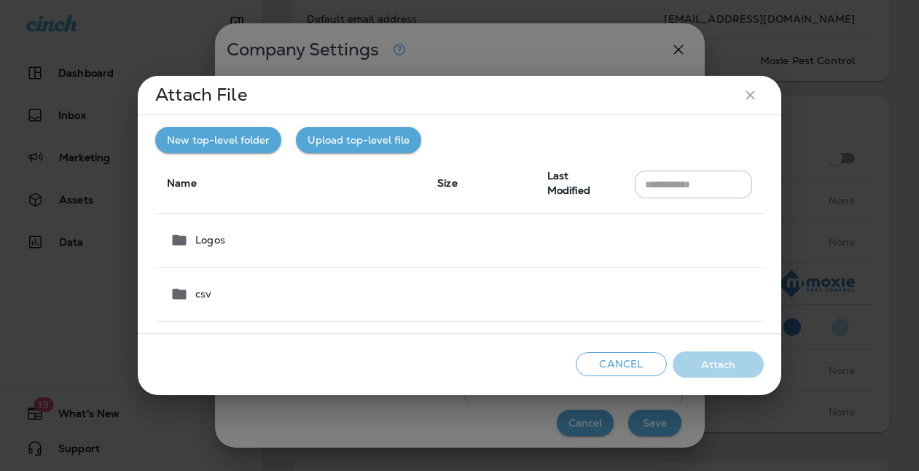
click at [752, 95] on icon "close" at bounding box center [749, 94] width 15 height 15
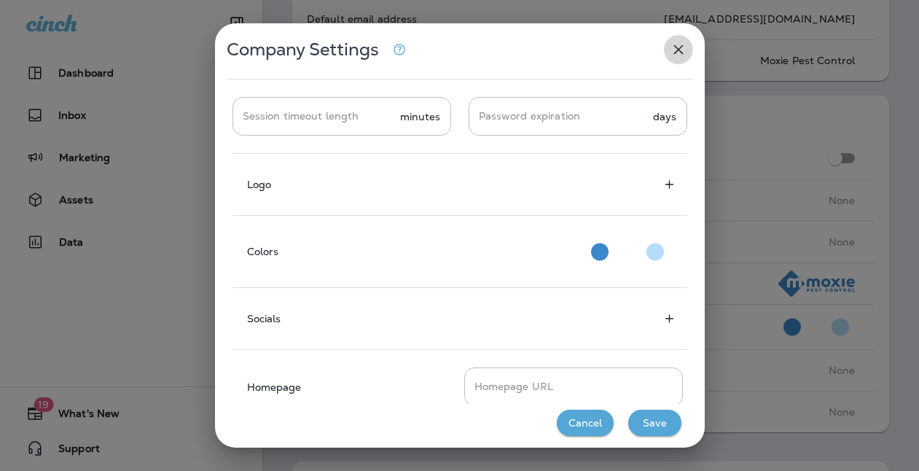
click at [678, 50] on icon "button" at bounding box center [677, 49] width 9 height 9
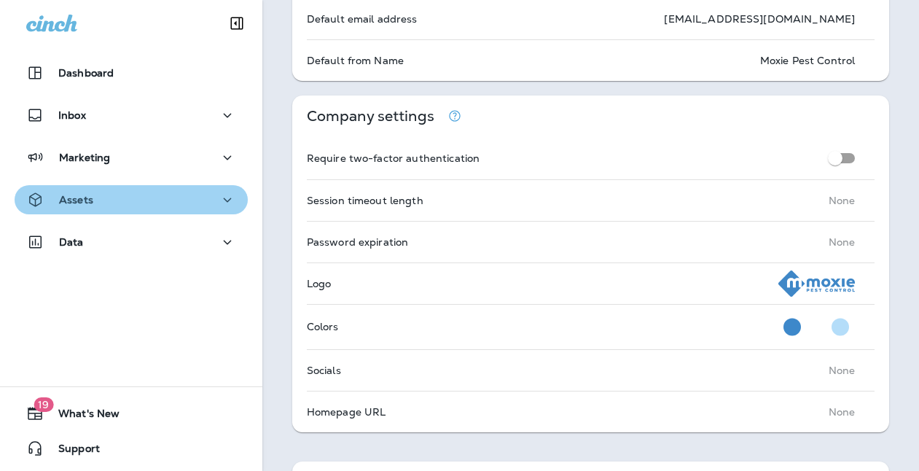
click at [226, 200] on icon "button" at bounding box center [228, 199] width 8 height 4
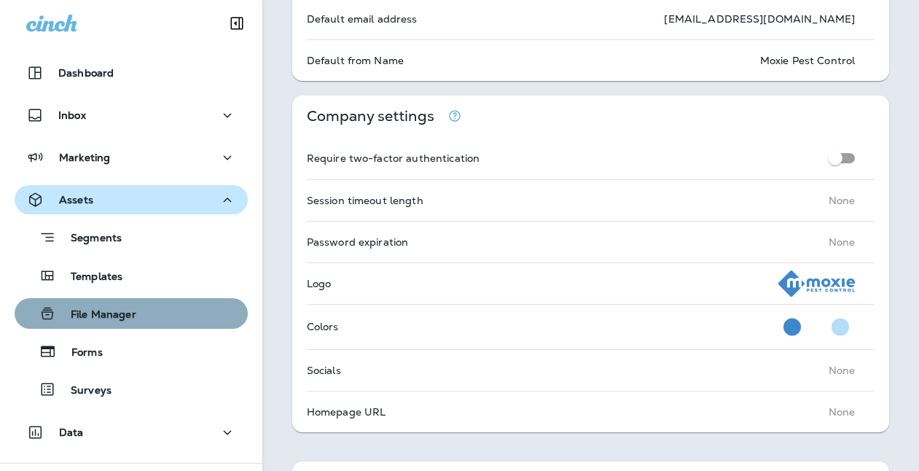
click at [103, 315] on p "File Manager" at bounding box center [96, 315] width 80 height 14
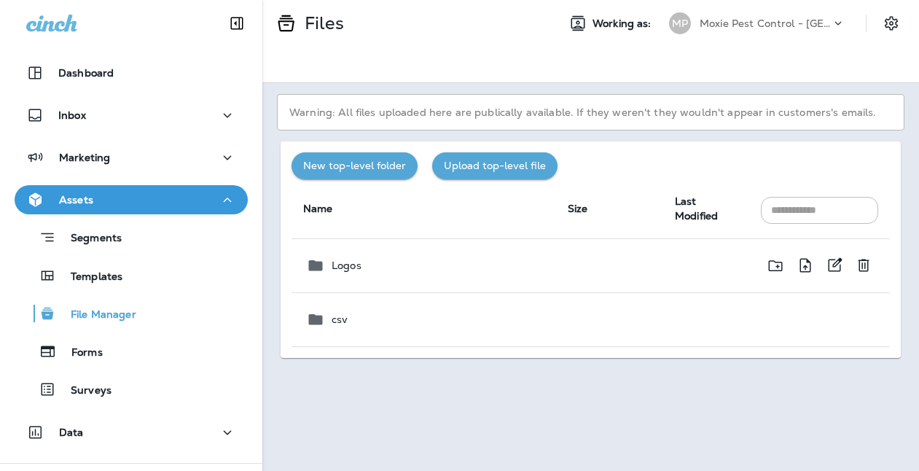
click at [348, 268] on p "Logos" at bounding box center [347, 265] width 30 height 12
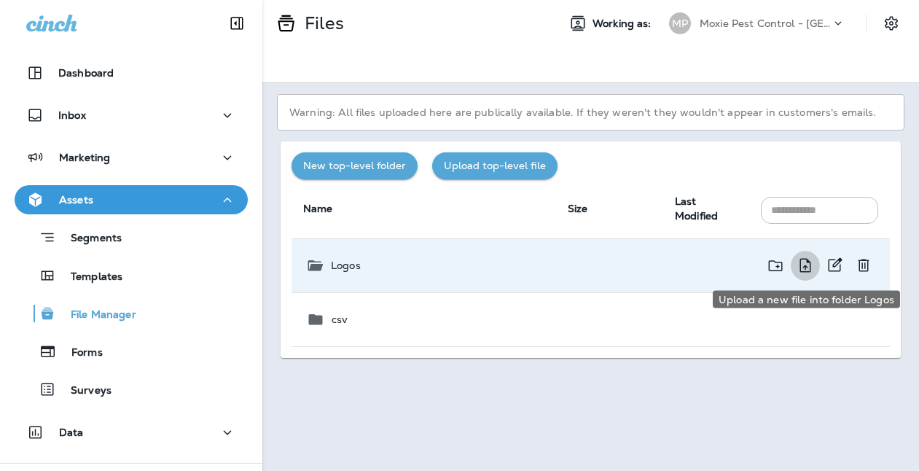
click at [803, 261] on icon "Upload a new file into folder Logos" at bounding box center [804, 265] width 17 height 18
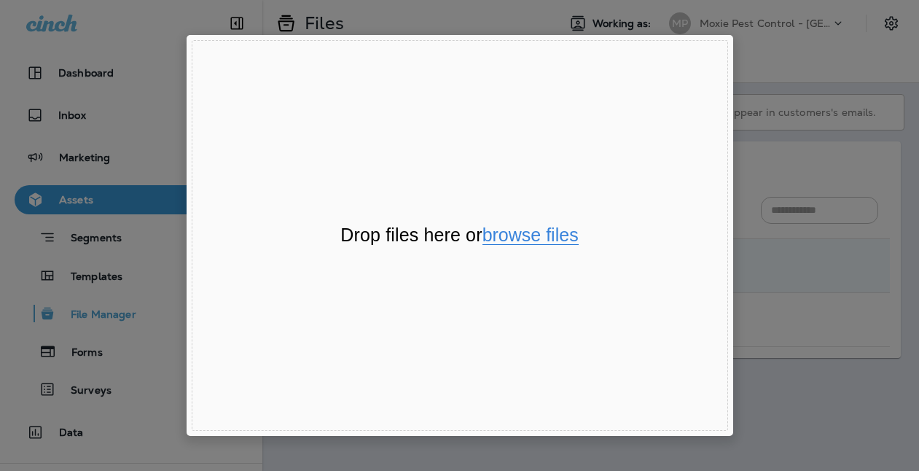
click at [544, 238] on button "browse files" at bounding box center [530, 235] width 96 height 19
click at [829, 75] on div "File Uploader Window (Press escape to close)" at bounding box center [459, 235] width 919 height 471
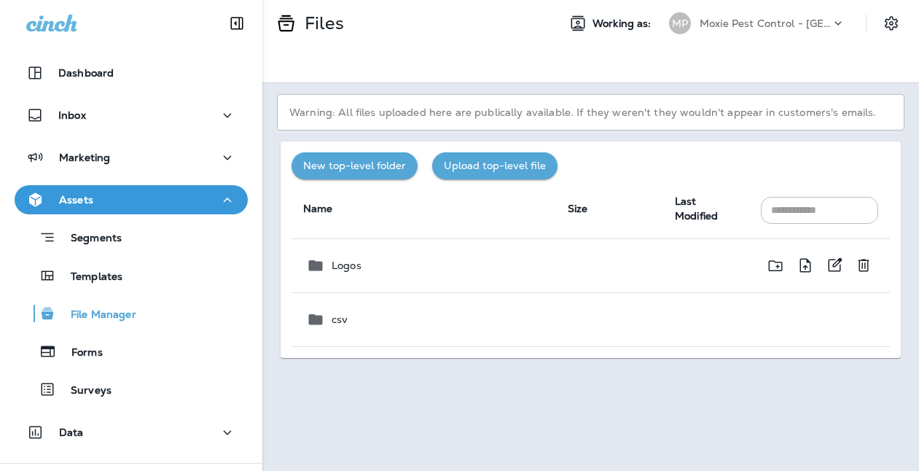
click at [347, 268] on p "Logos" at bounding box center [347, 265] width 30 height 12
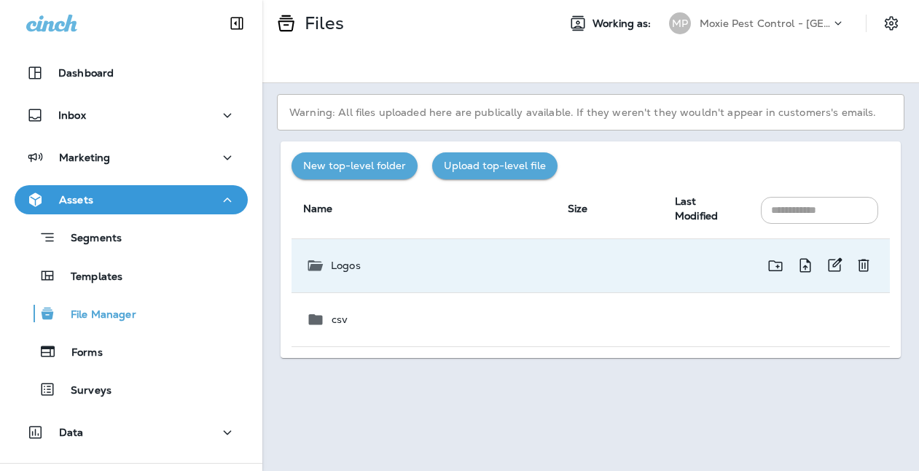
click at [347, 268] on p "Logos" at bounding box center [346, 265] width 30 height 12
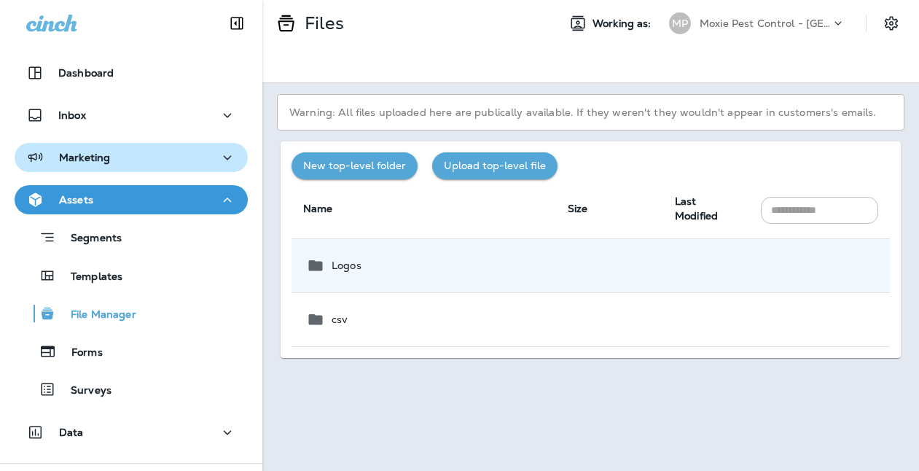
click at [74, 159] on p "Marketing" at bounding box center [84, 158] width 51 height 12
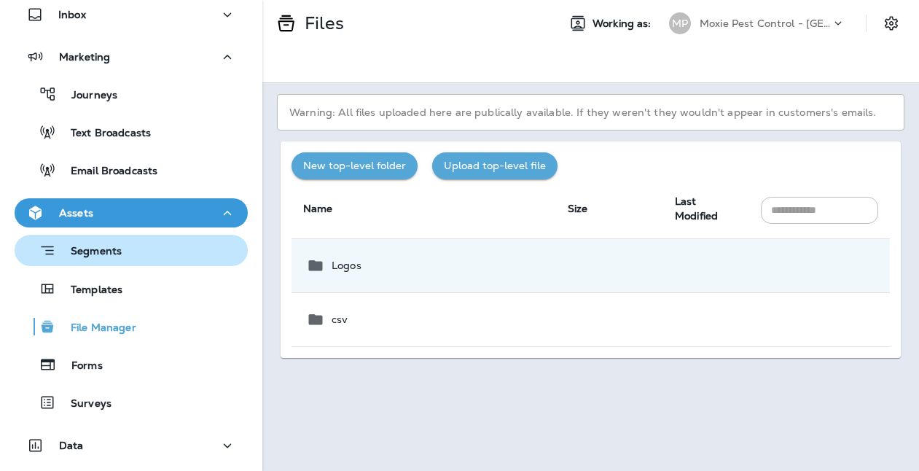
scroll to position [103, 0]
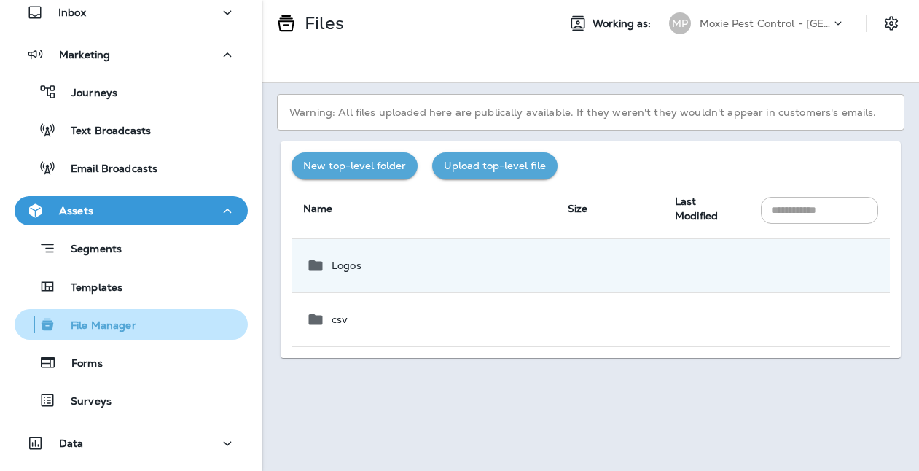
click at [101, 329] on p "File Manager" at bounding box center [96, 326] width 80 height 14
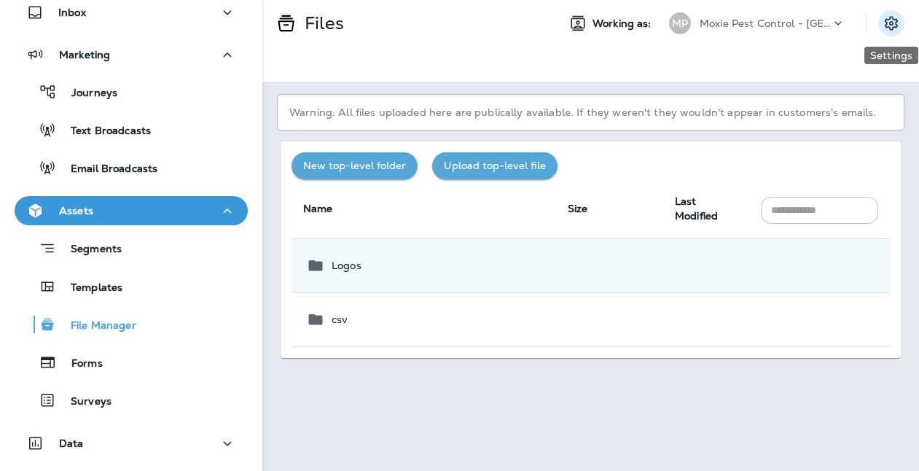
click at [893, 28] on icon "Settings" at bounding box center [891, 23] width 13 height 14
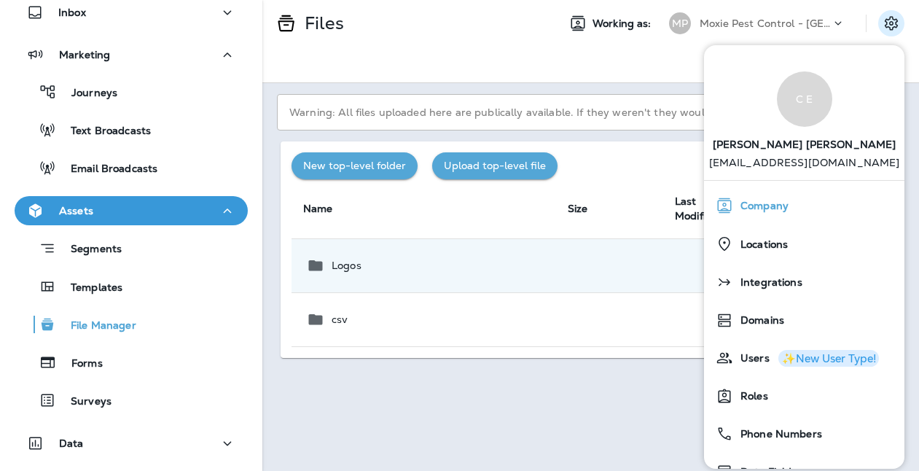
click at [768, 203] on span "Company" at bounding box center [760, 206] width 55 height 12
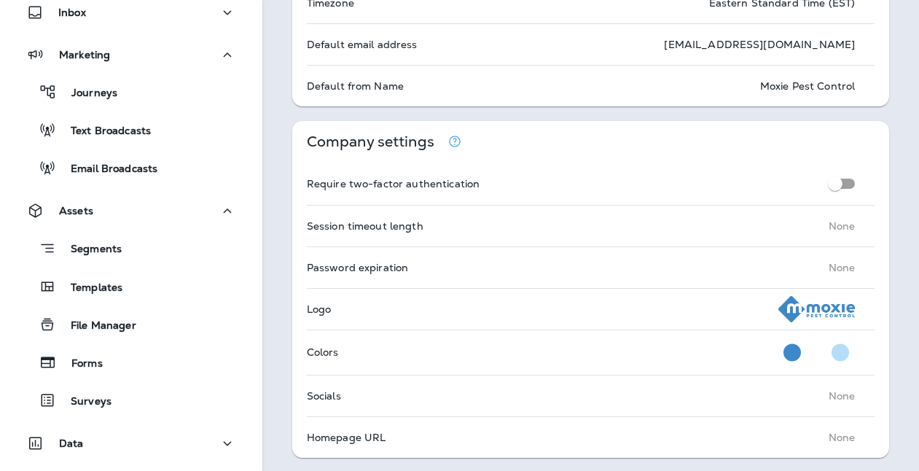
scroll to position [285, 0]
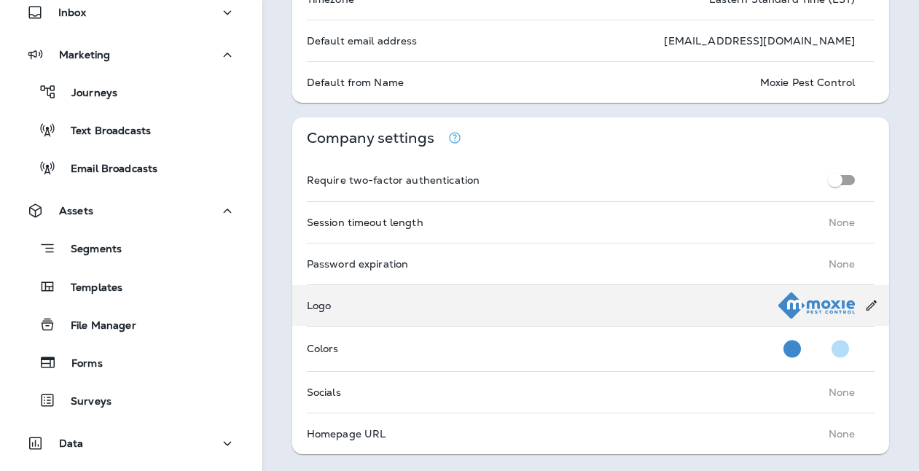
click at [814, 305] on img at bounding box center [816, 305] width 77 height 26
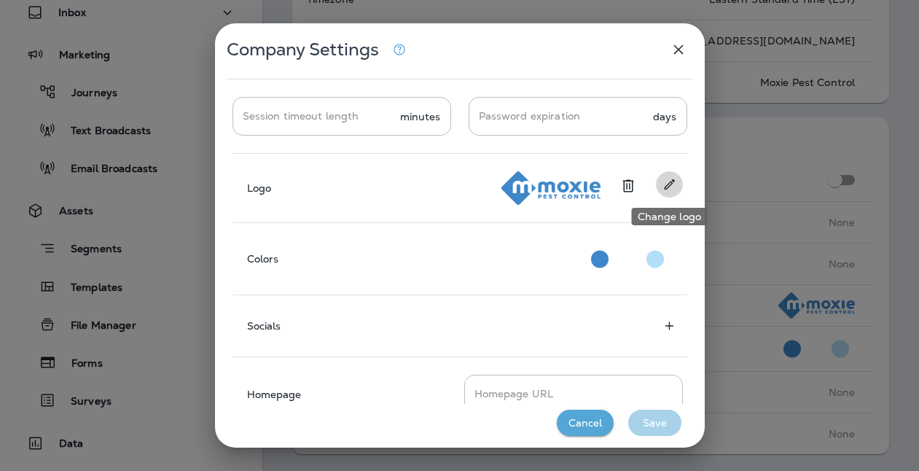
click at [665, 184] on icon "Change logo" at bounding box center [669, 184] width 15 height 15
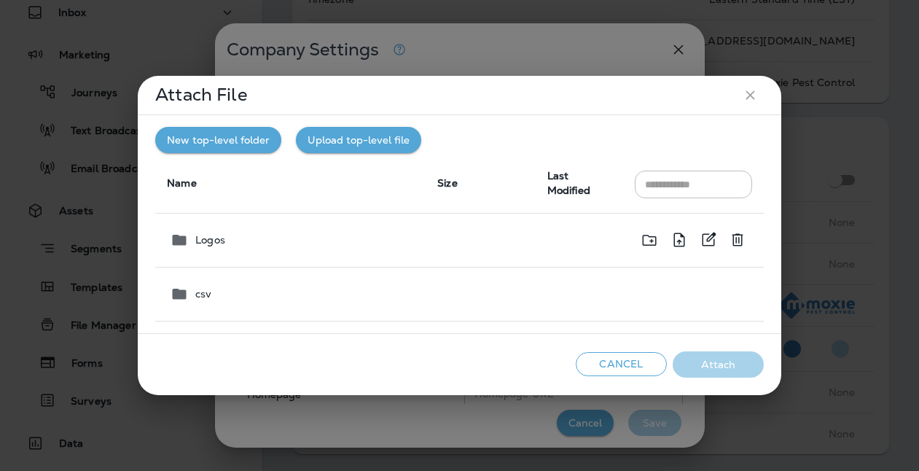
click at [393, 251] on td "Logos" at bounding box center [290, 240] width 270 height 54
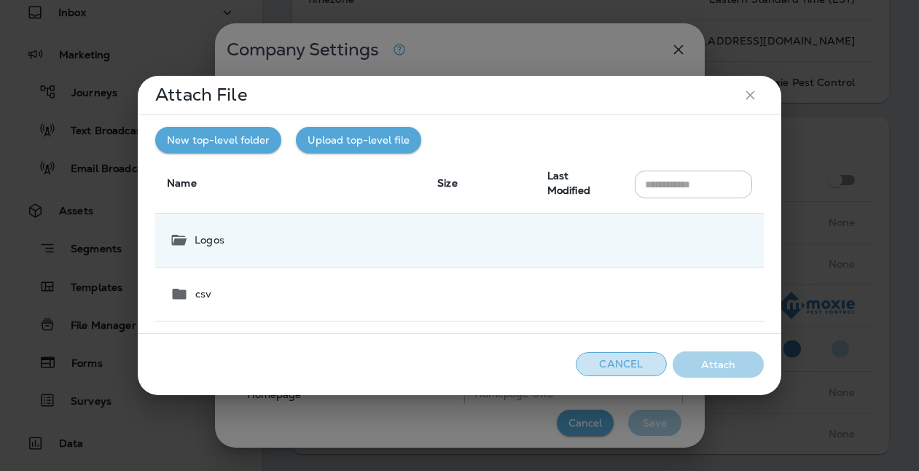
click at [636, 368] on button "Cancel" at bounding box center [621, 364] width 91 height 24
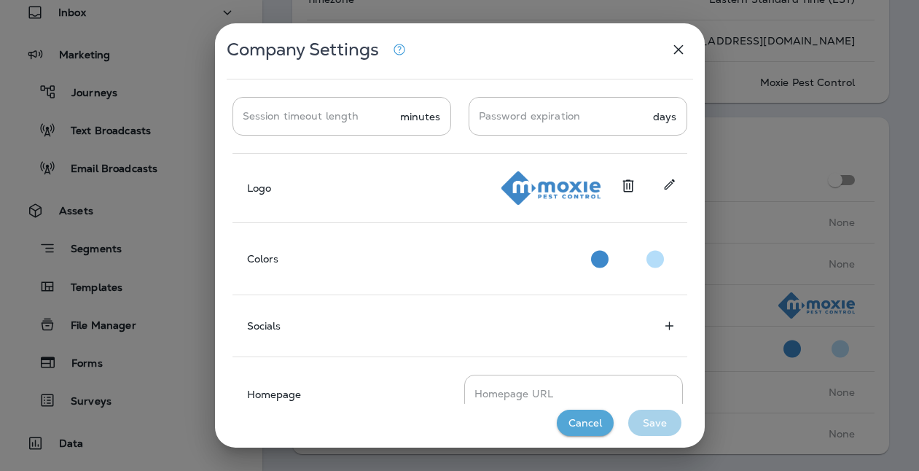
click at [679, 47] on icon "button" at bounding box center [677, 49] width 9 height 9
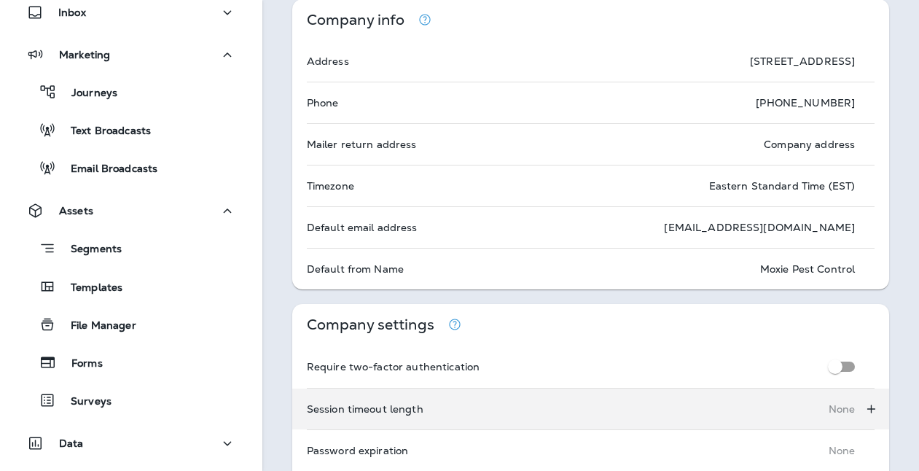
scroll to position [0, 0]
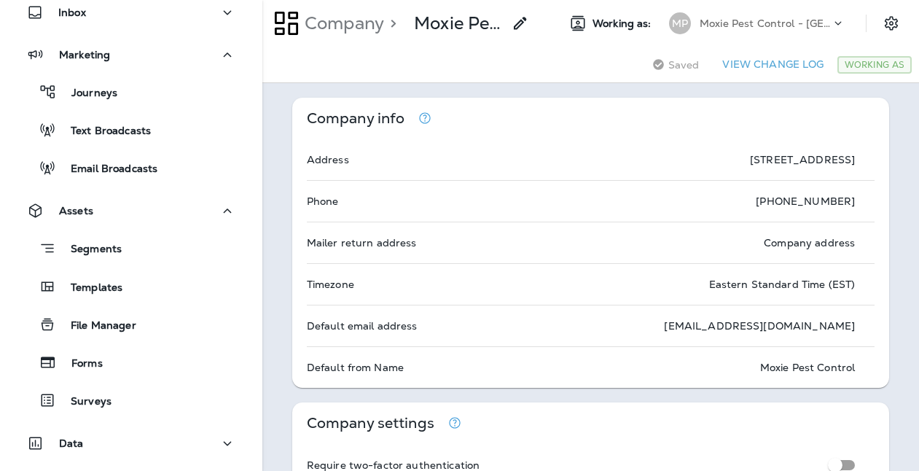
click at [826, 19] on p "Moxie Pest Control - [GEOGRAPHIC_DATA]" at bounding box center [764, 23] width 131 height 12
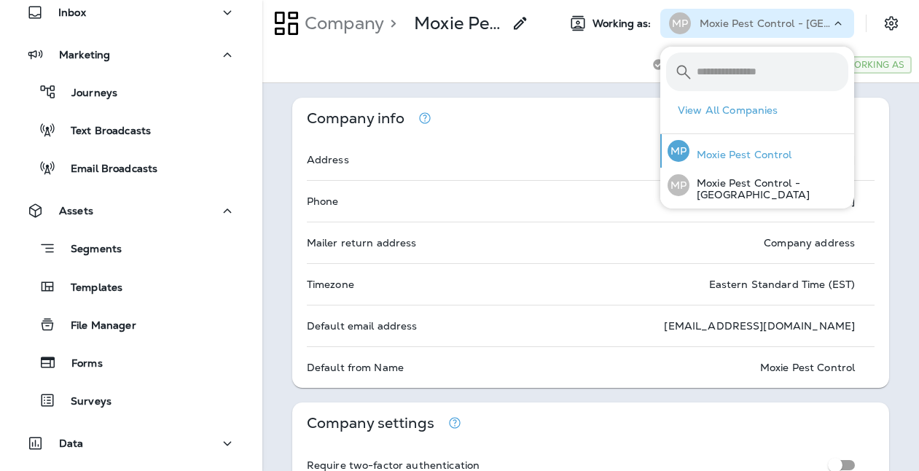
click at [786, 149] on p "Moxie Pest Control" at bounding box center [740, 155] width 103 height 12
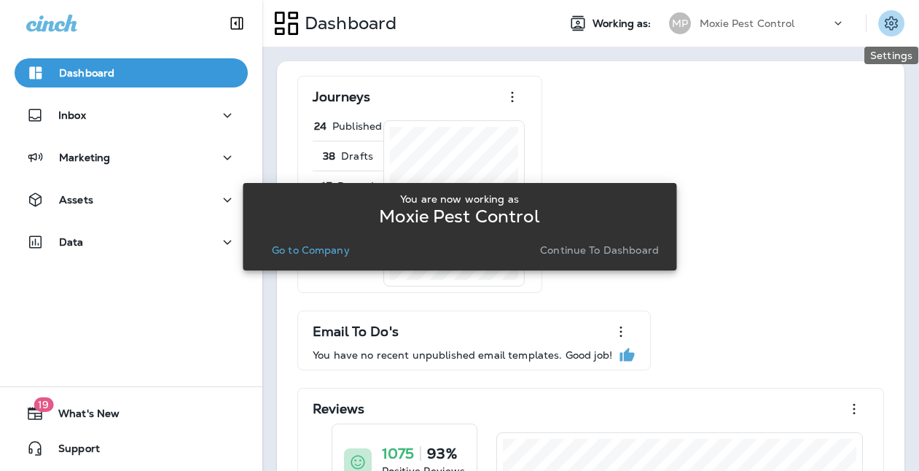
click at [890, 25] on icon "Settings" at bounding box center [891, 23] width 13 height 14
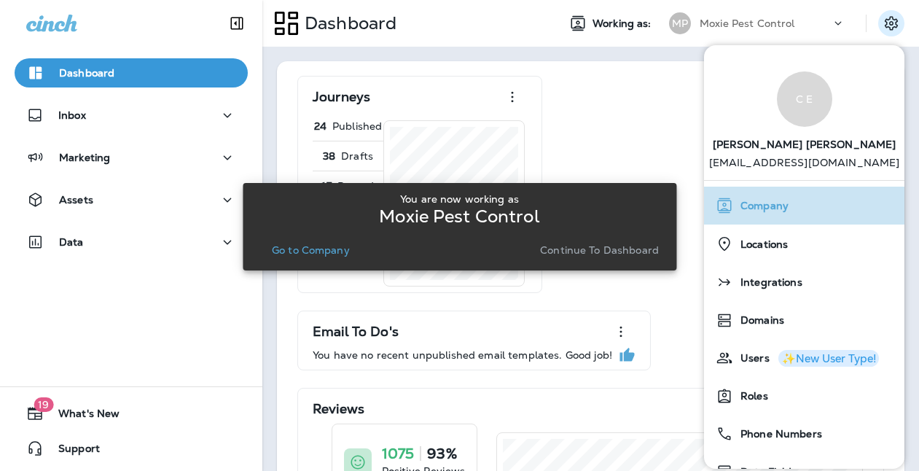
click at [777, 213] on div "Company" at bounding box center [804, 205] width 189 height 29
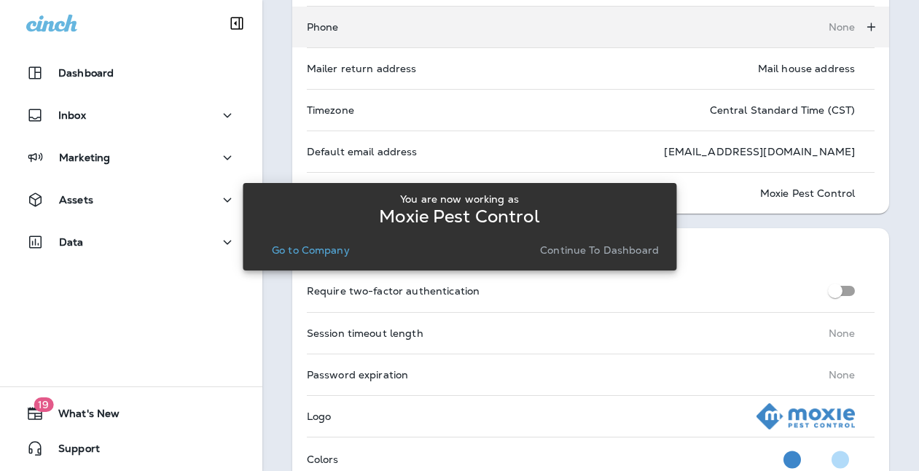
scroll to position [276, 0]
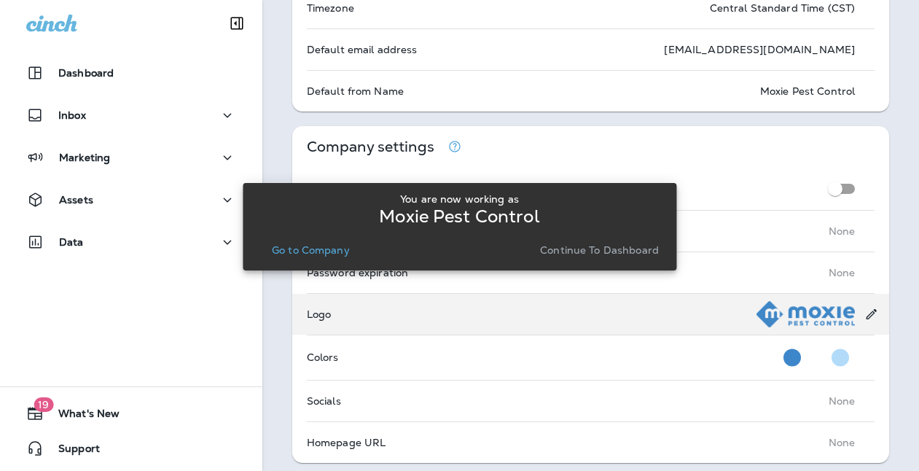
click at [773, 321] on img at bounding box center [805, 314] width 98 height 26
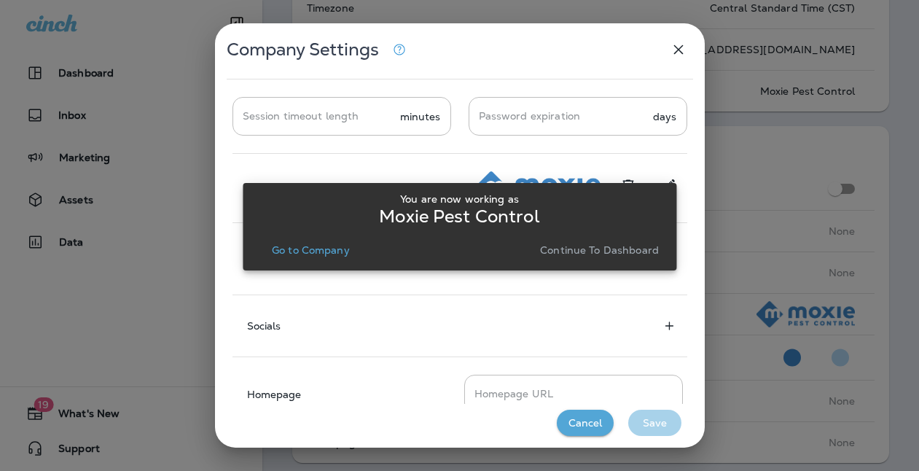
click at [597, 251] on p "Continue to Dashboard" at bounding box center [599, 250] width 119 height 12
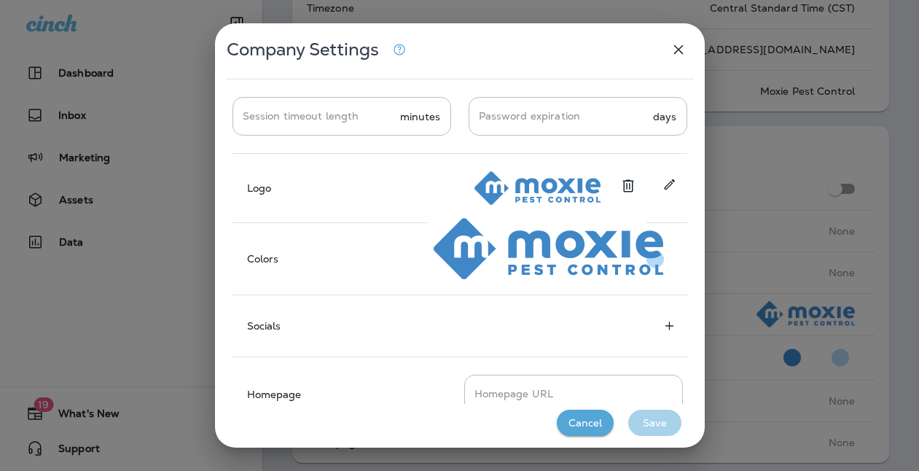
click at [525, 185] on img at bounding box center [537, 188] width 126 height 34
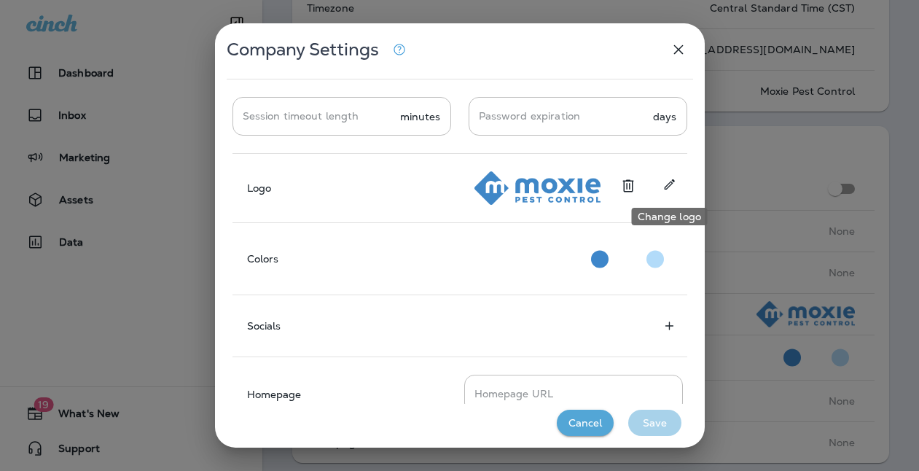
click at [673, 184] on icon "Change logo" at bounding box center [669, 184] width 15 height 15
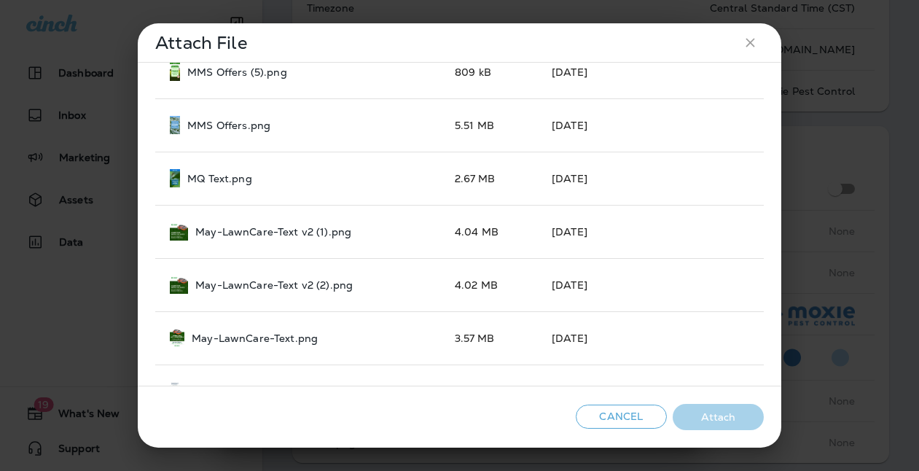
scroll to position [1443, 0]
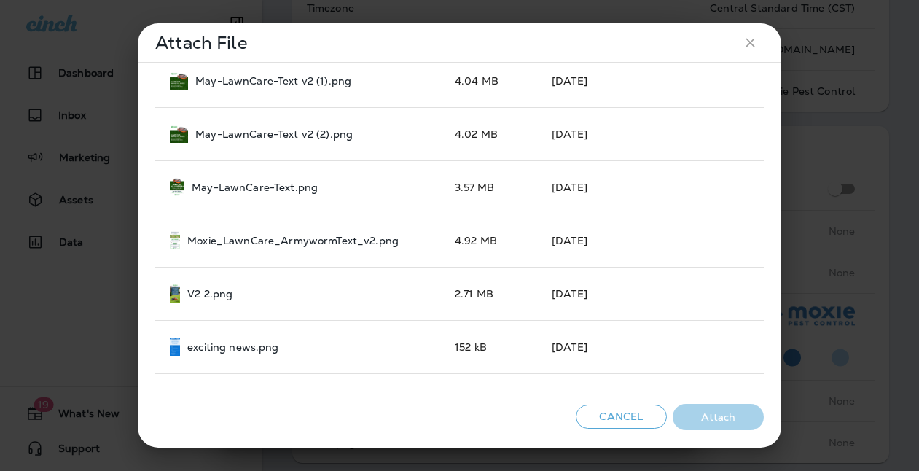
click at [750, 43] on icon "close" at bounding box center [749, 42] width 9 height 9
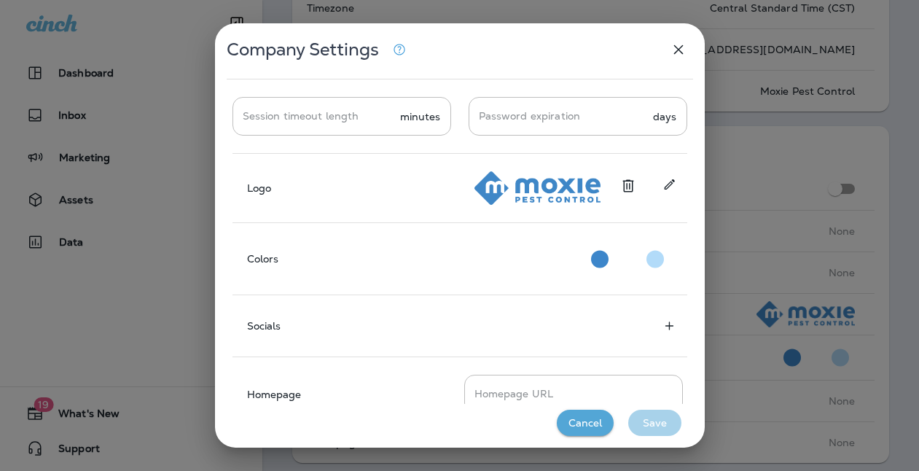
click at [674, 50] on icon "button" at bounding box center [678, 49] width 17 height 17
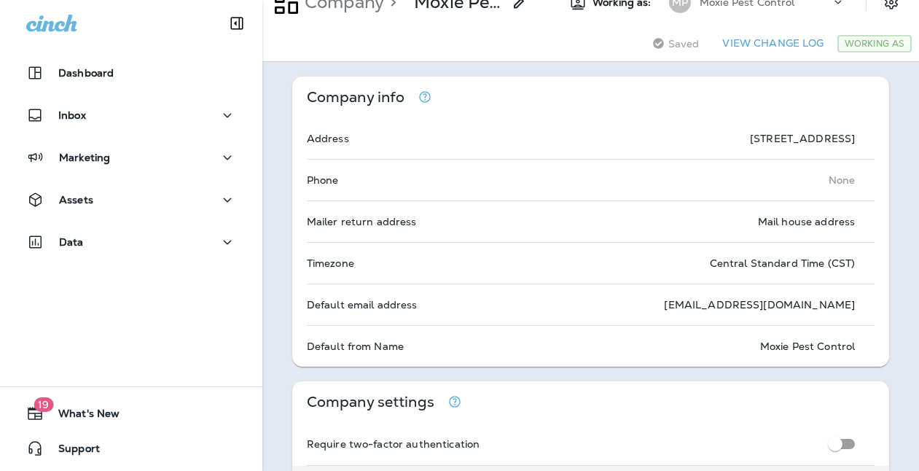
scroll to position [0, 0]
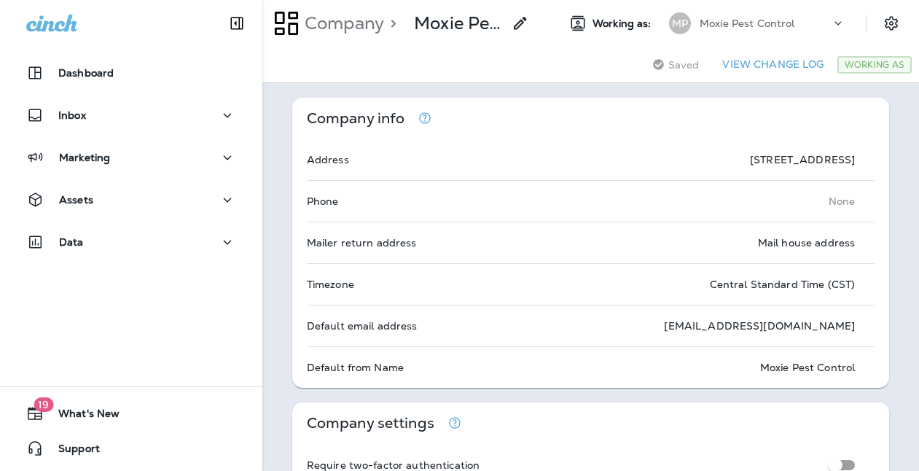
click at [831, 23] on icon at bounding box center [838, 23] width 15 height 15
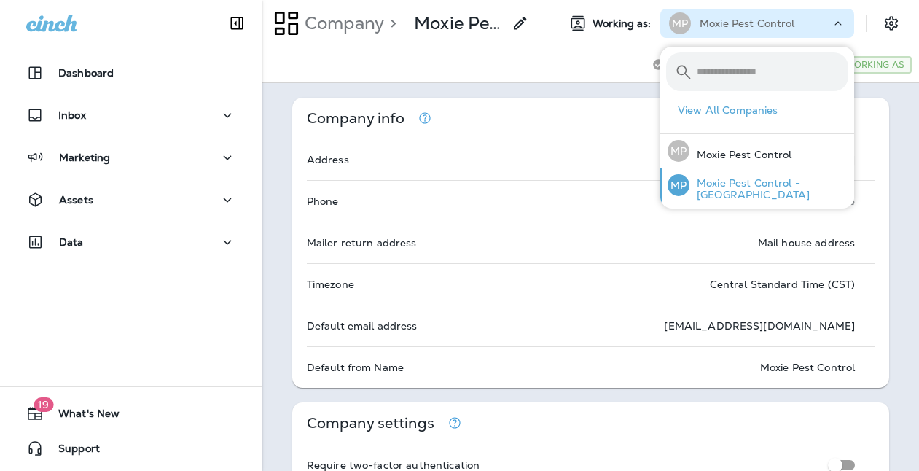
click at [745, 184] on p "Moxie Pest Control - [GEOGRAPHIC_DATA]" at bounding box center [768, 188] width 159 height 23
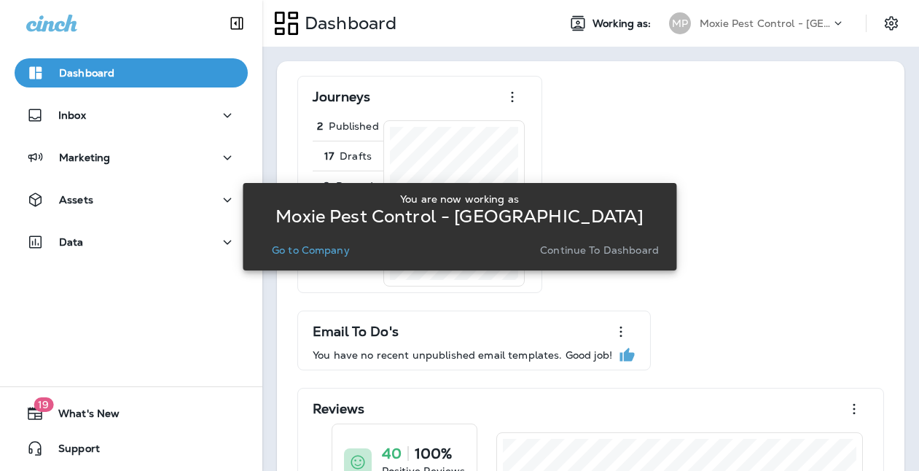
click at [752, 111] on div "Journeys 2 Published 17 Drafts 0 Paused 0 Stopped Email To Do's You have no rec…" at bounding box center [590, 434] width 598 height 716
click at [791, 119] on div "Journeys 2 Published 17 Drafts 0 Paused 0 Stopped Email To Do's You have no rec…" at bounding box center [590, 434] width 598 height 716
click at [785, 131] on div "Journeys 2 Published 17 Drafts 0 Paused 0 Stopped Email To Do's You have no rec…" at bounding box center [590, 434] width 598 height 716
click at [592, 250] on p "Continue to Dashboard" at bounding box center [599, 250] width 119 height 12
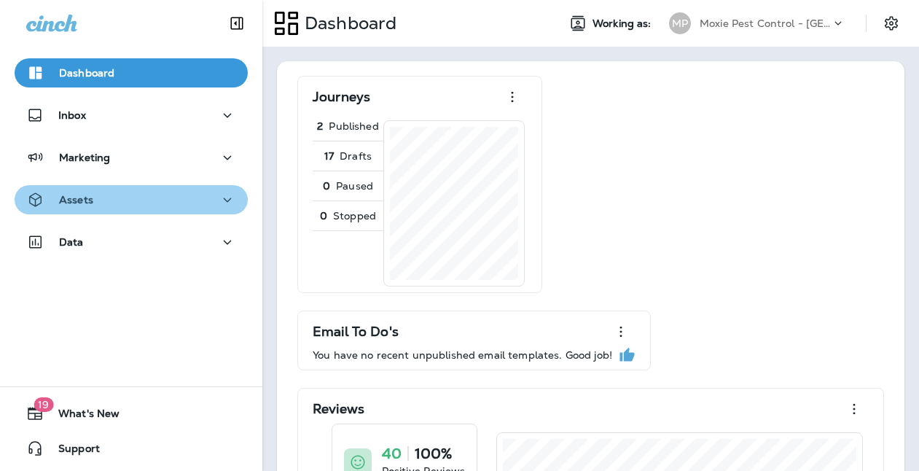
click at [229, 200] on icon "button" at bounding box center [228, 199] width 8 height 4
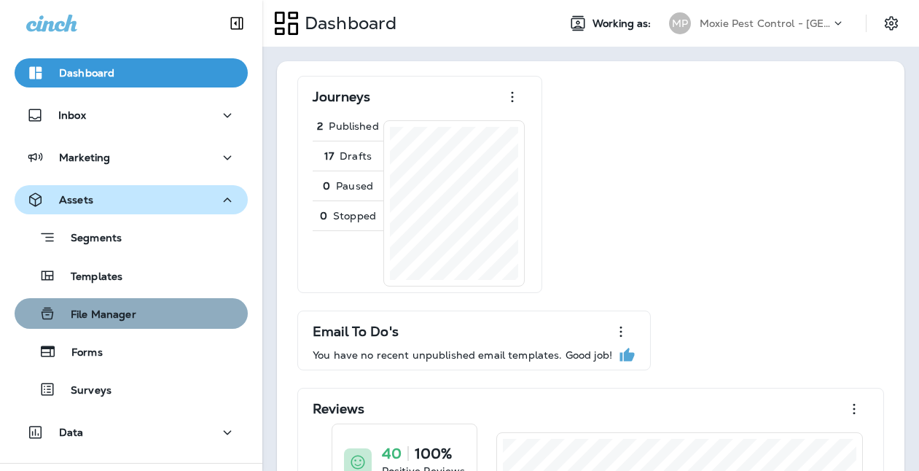
click at [117, 310] on p "File Manager" at bounding box center [96, 315] width 80 height 14
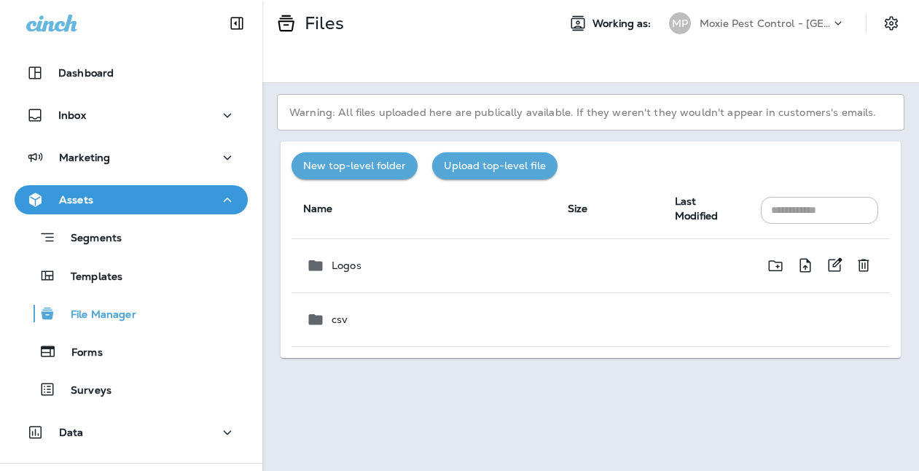
click at [351, 268] on p "Logos" at bounding box center [347, 265] width 30 height 12
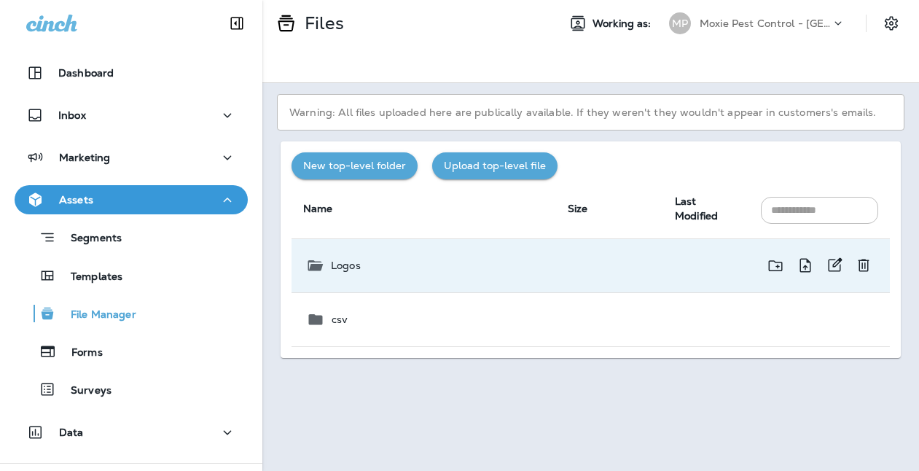
click at [340, 266] on p "Logos" at bounding box center [346, 265] width 30 height 12
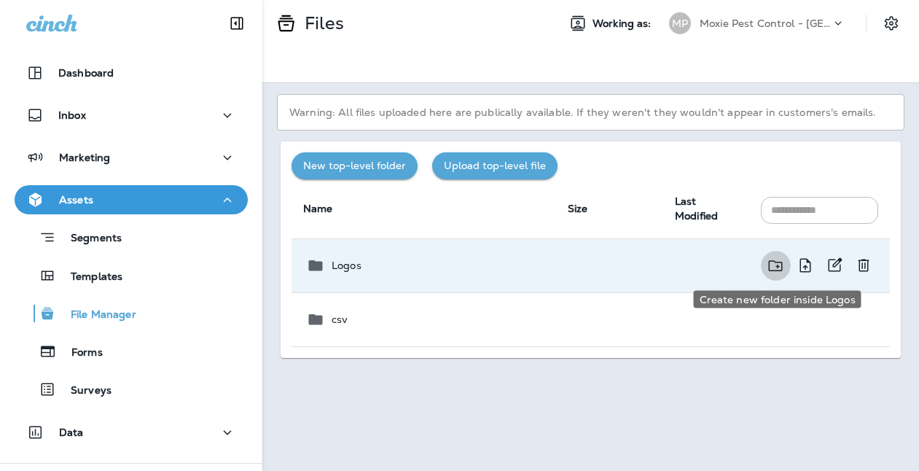
click at [774, 264] on icon "Create new folder inside Logos" at bounding box center [776, 265] width 18 height 18
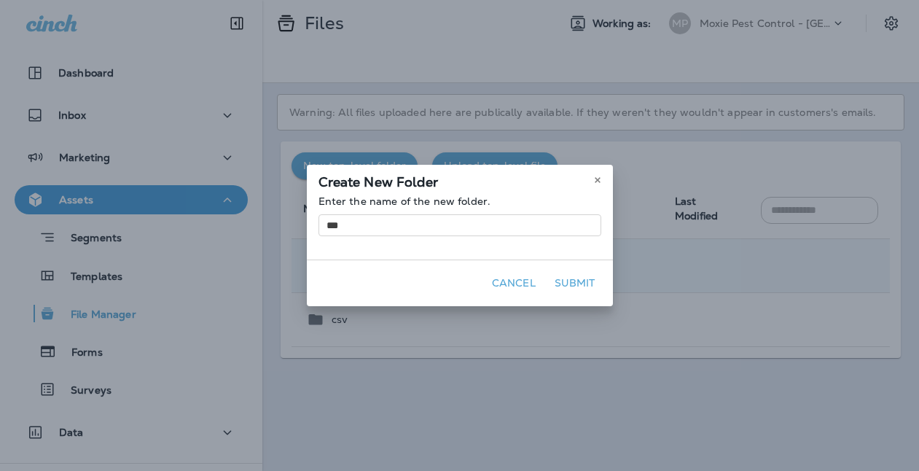
type input "***"
click at [573, 283] on button "Submit" at bounding box center [575, 283] width 52 height 23
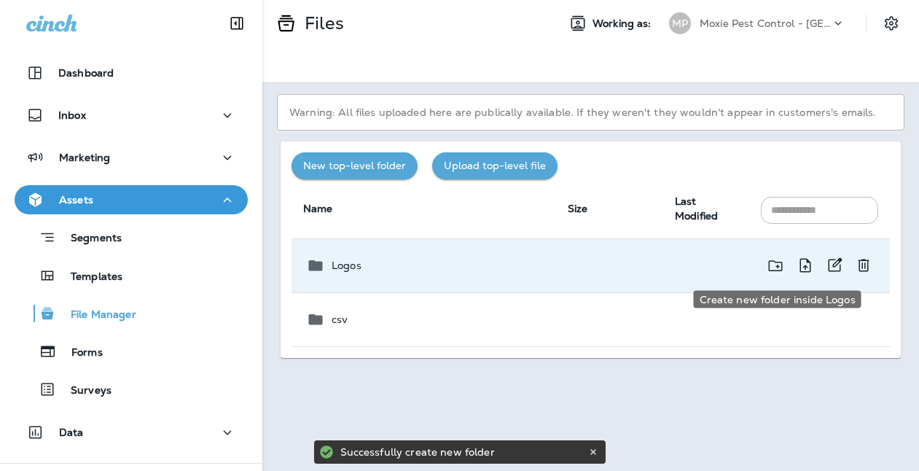
click at [775, 263] on icon "Create new folder inside Logos" at bounding box center [776, 265] width 18 height 18
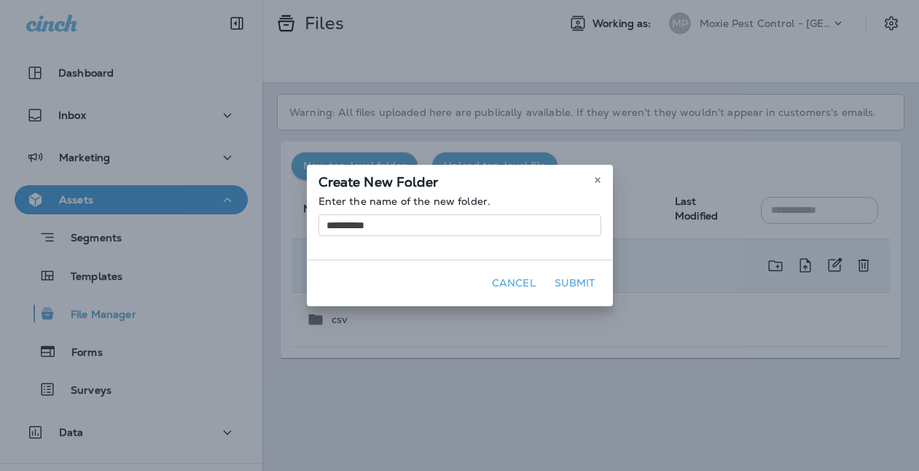
type input "**********"
click at [585, 280] on button "Submit" at bounding box center [575, 283] width 52 height 23
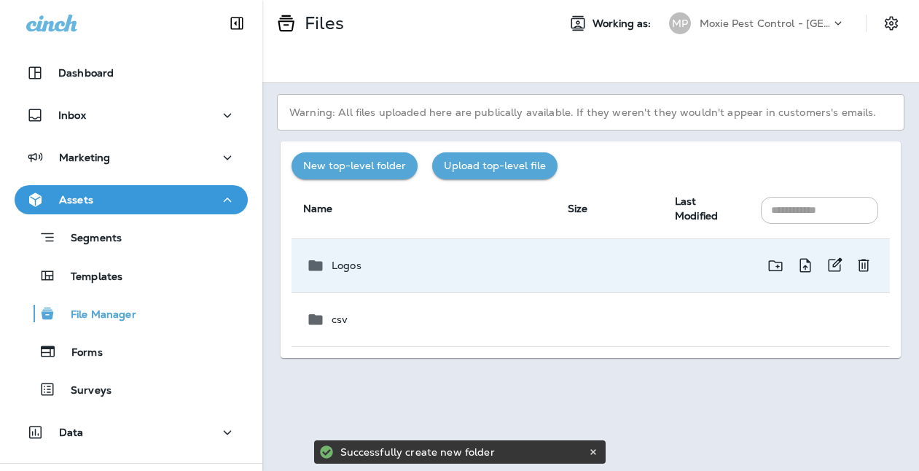
click at [341, 265] on p "Logos" at bounding box center [347, 265] width 30 height 12
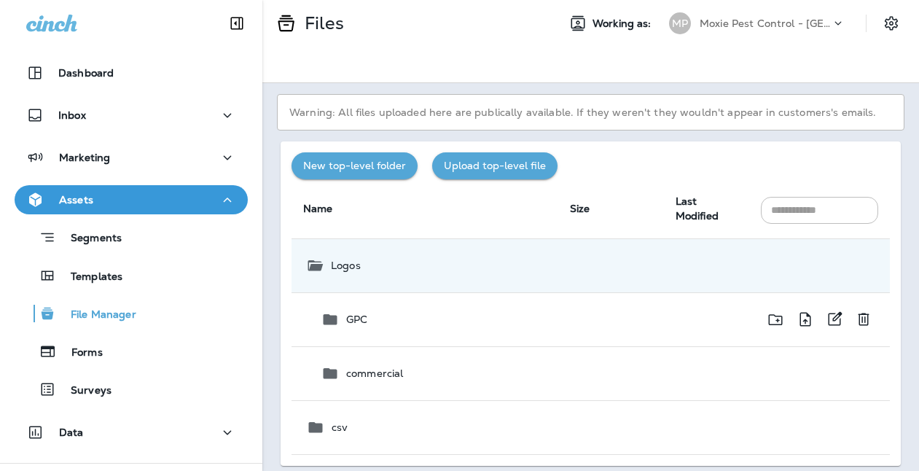
click at [350, 325] on p "GPC" at bounding box center [356, 319] width 21 height 12
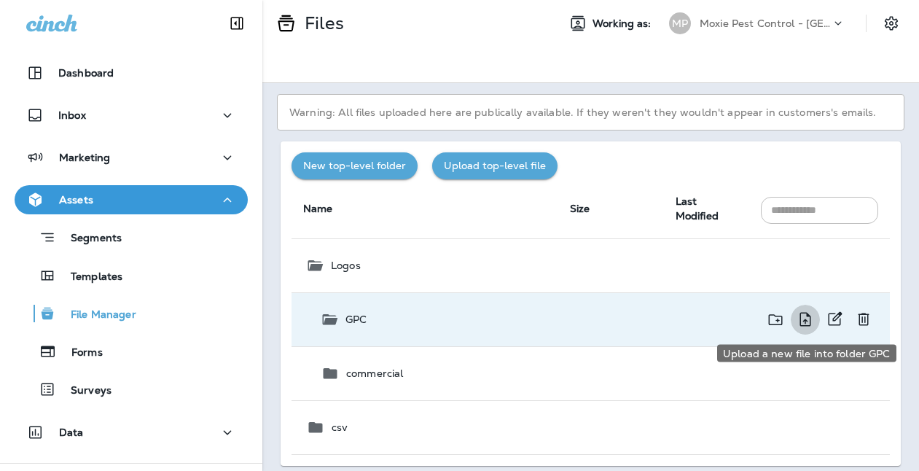
click at [803, 319] on icon "Upload a new file into folder GPC" at bounding box center [804, 319] width 17 height 18
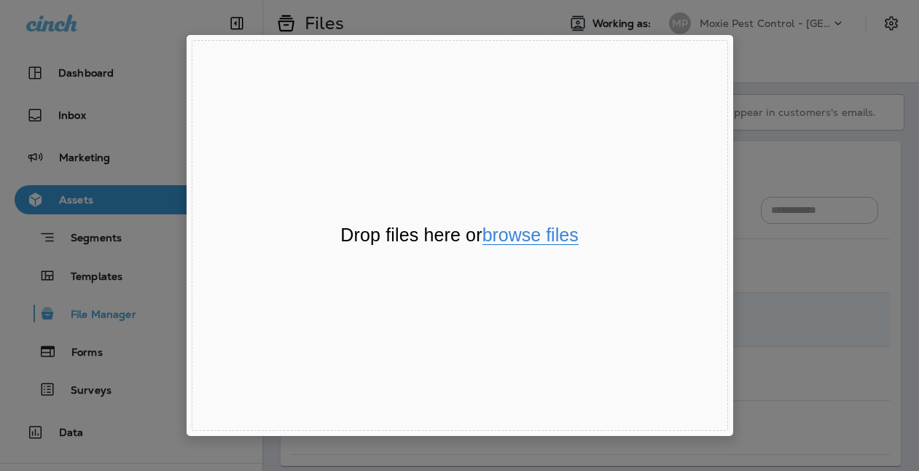
click at [519, 237] on button "browse files" at bounding box center [530, 235] width 96 height 19
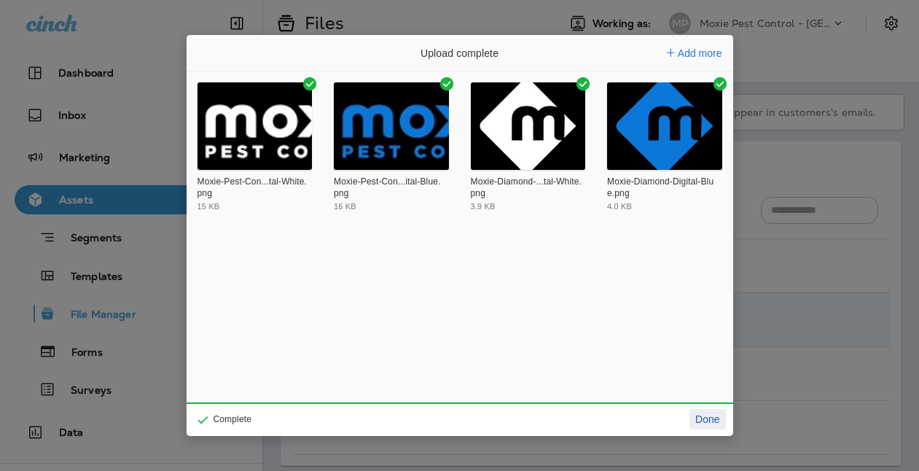
click at [705, 418] on button "Done" at bounding box center [707, 419] width 36 height 20
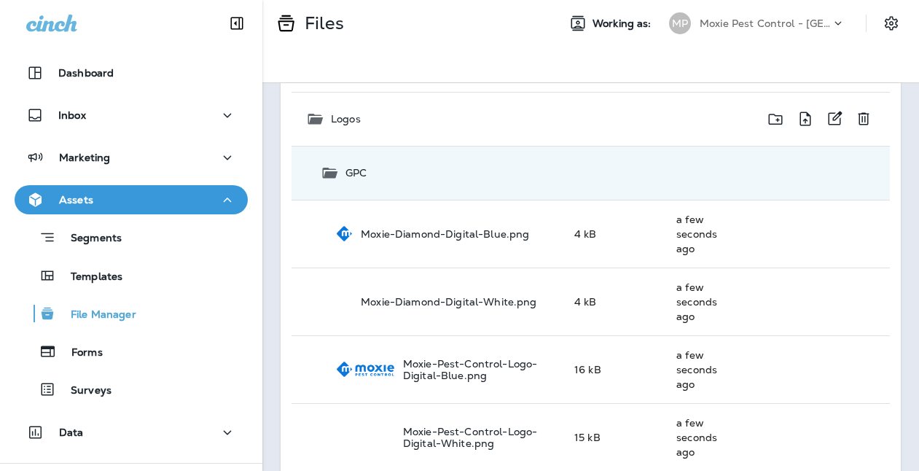
scroll to position [117, 0]
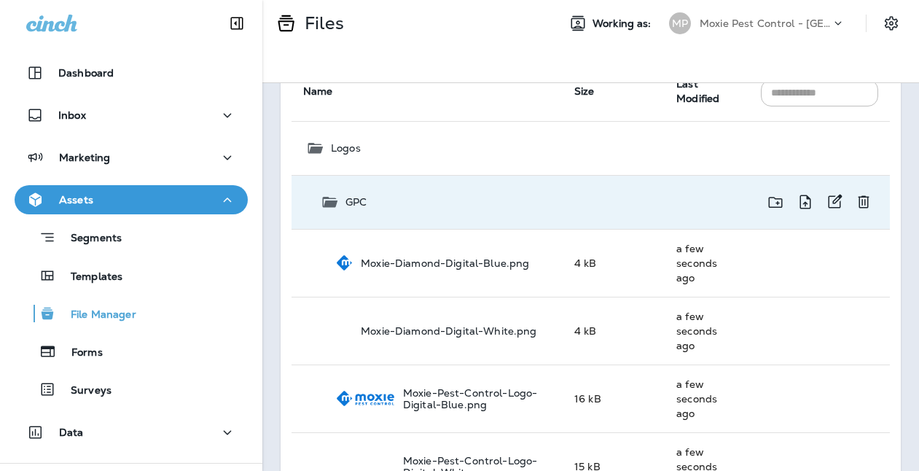
click at [327, 201] on icon at bounding box center [330, 202] width 15 height 11
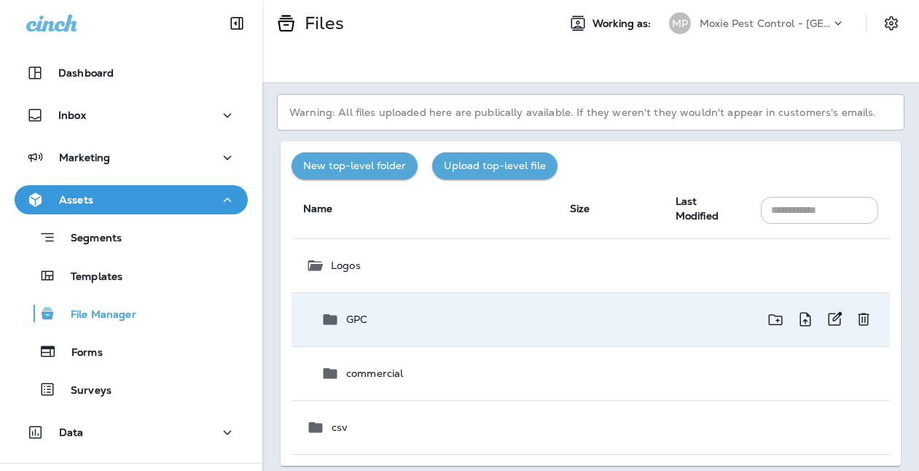
scroll to position [0, 0]
click at [329, 371] on icon at bounding box center [330, 373] width 14 height 11
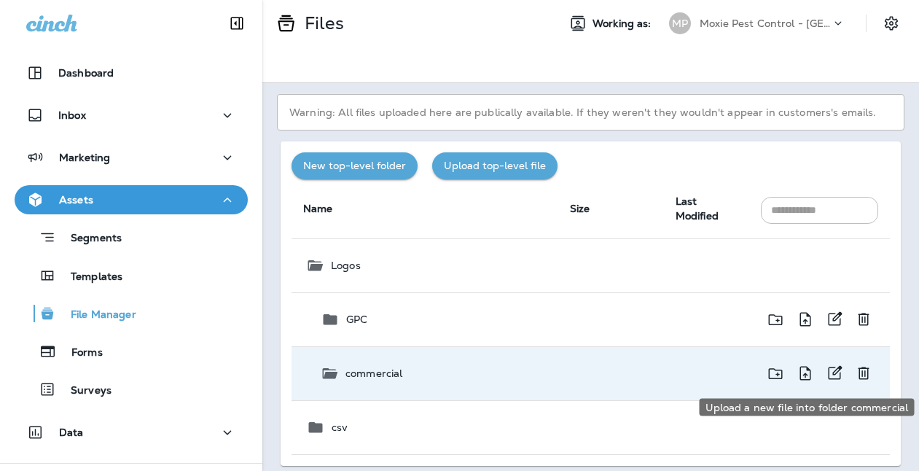
click at [807, 374] on icon "Upload a new file into folder commercial" at bounding box center [804, 373] width 17 height 18
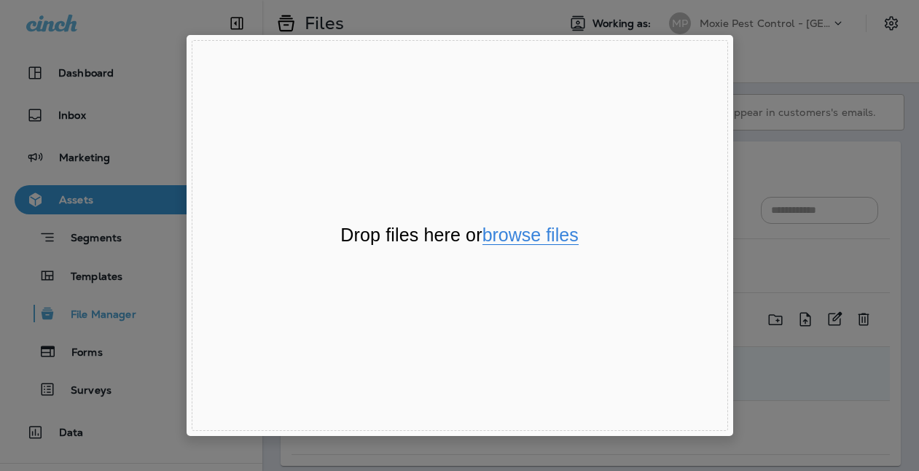
click at [525, 240] on button "browse files" at bounding box center [530, 235] width 96 height 19
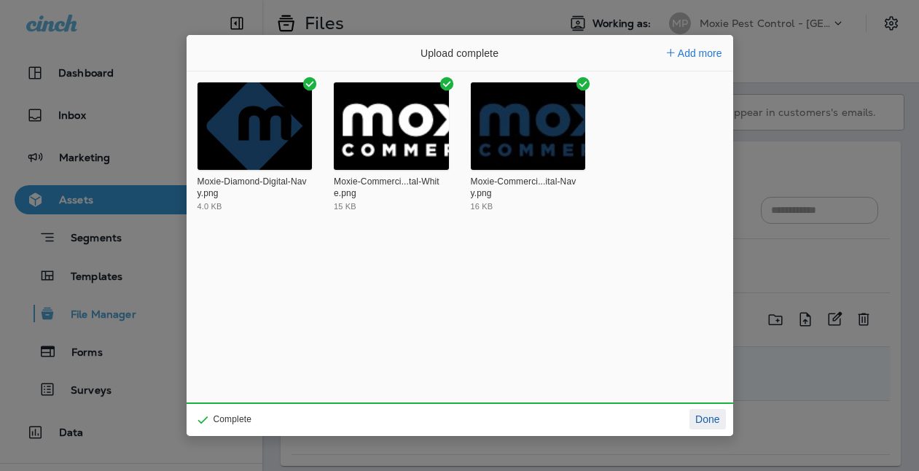
click at [707, 421] on button "Done" at bounding box center [707, 419] width 36 height 20
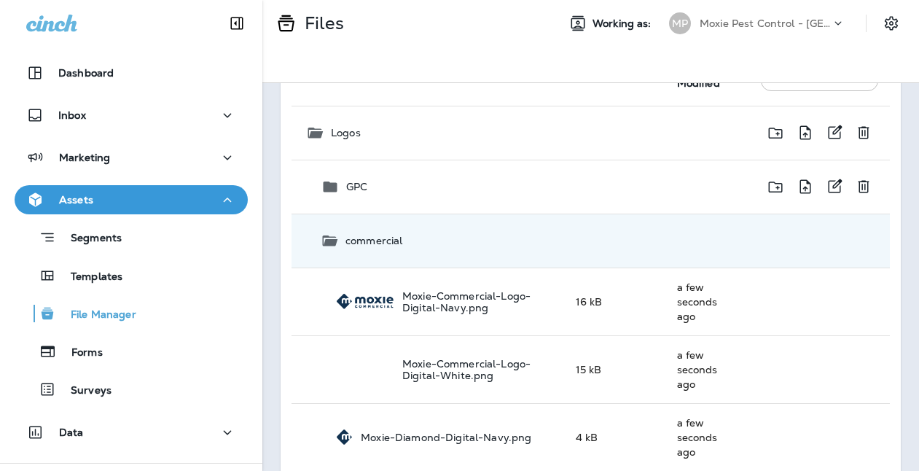
scroll to position [131, 0]
click at [341, 244] on div "commercial" at bounding box center [437, 241] width 232 height 17
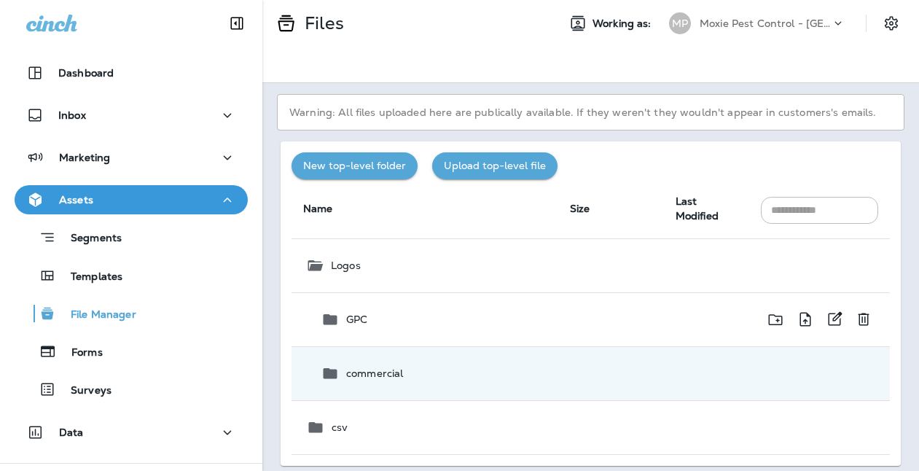
scroll to position [0, 0]
click at [332, 322] on icon at bounding box center [330, 319] width 14 height 11
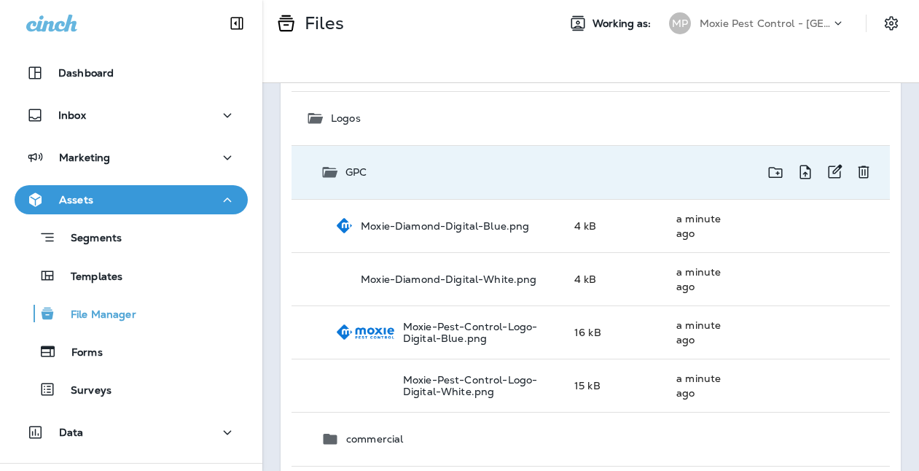
scroll to position [121, 0]
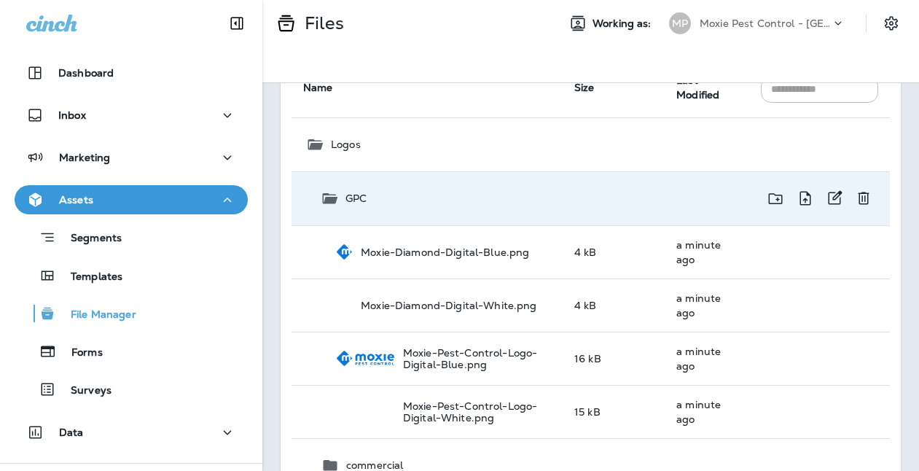
click at [353, 197] on p "GPC" at bounding box center [355, 198] width 21 height 12
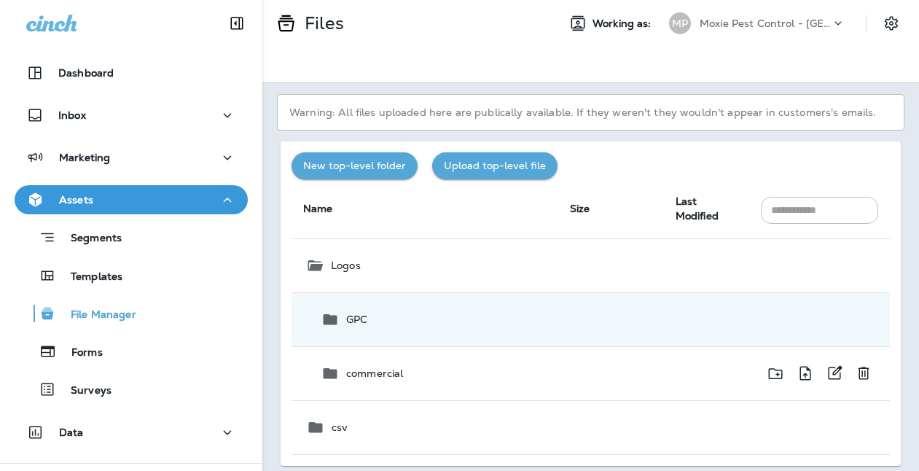
click at [367, 374] on p "commercial" at bounding box center [374, 373] width 57 height 12
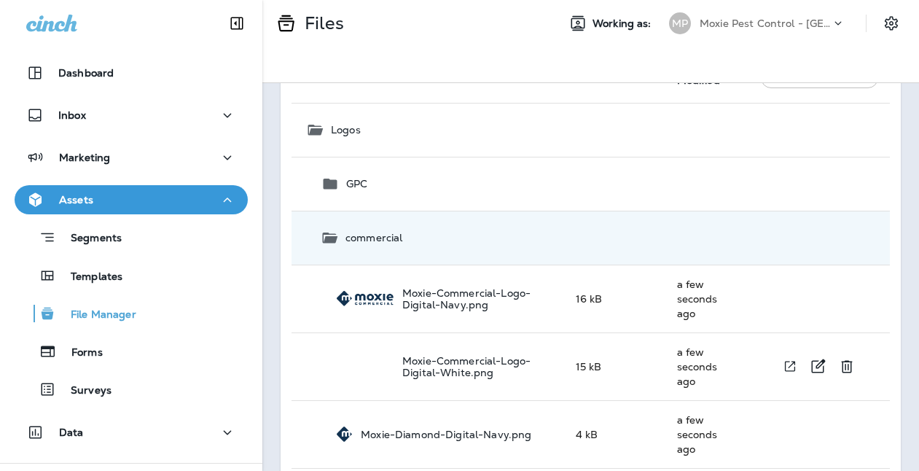
scroll to position [121, 0]
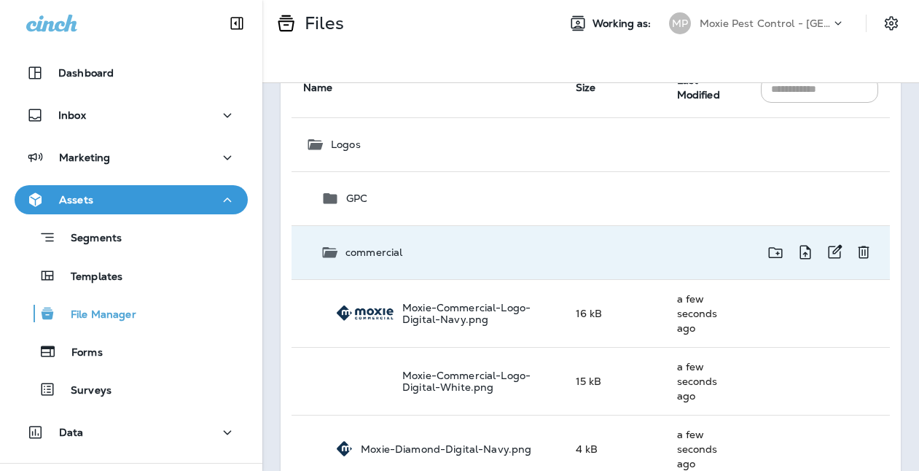
click at [360, 254] on p "commercial" at bounding box center [373, 252] width 57 height 12
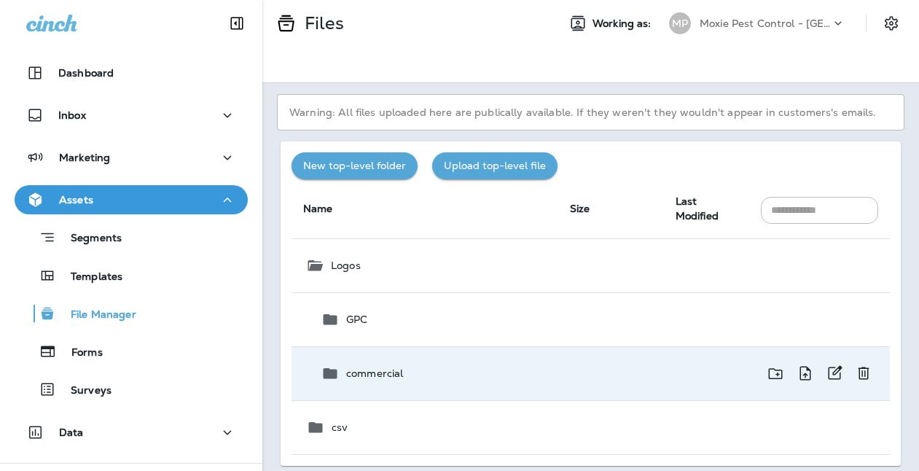
scroll to position [0, 0]
click at [227, 197] on icon "button" at bounding box center [228, 199] width 8 height 4
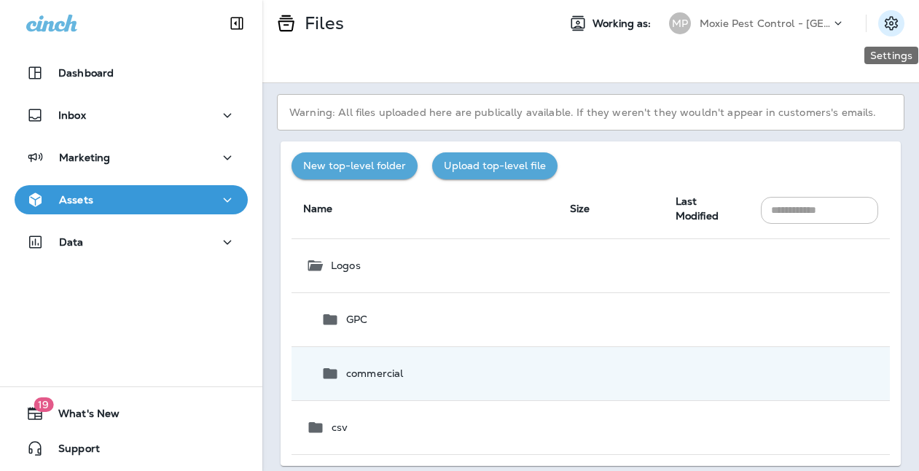
click at [890, 24] on icon "Settings" at bounding box center [890, 23] width 17 height 17
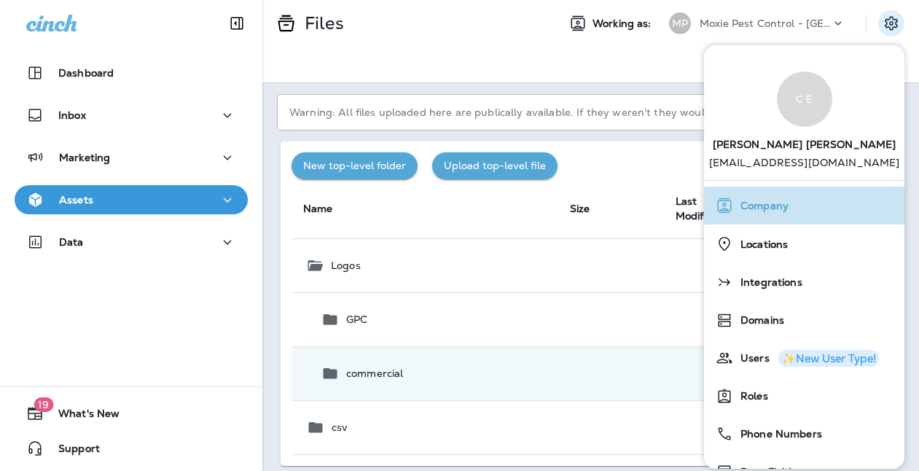
click at [766, 210] on span "Company" at bounding box center [760, 206] width 55 height 12
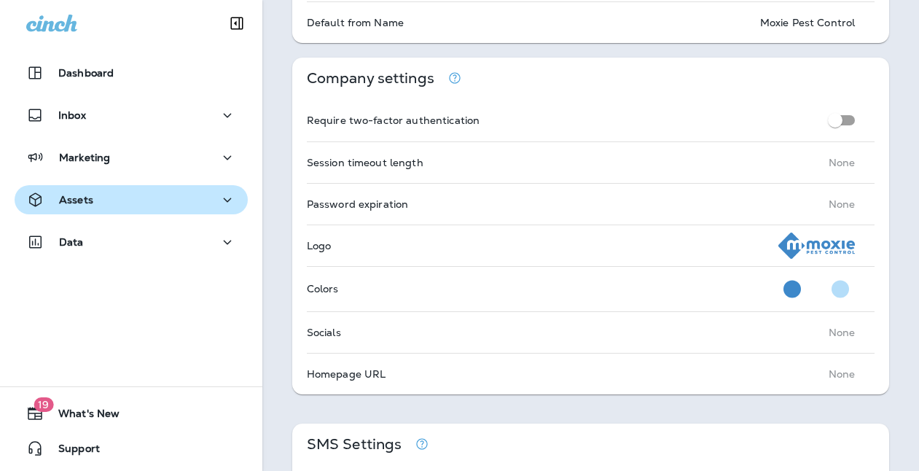
scroll to position [353, 0]
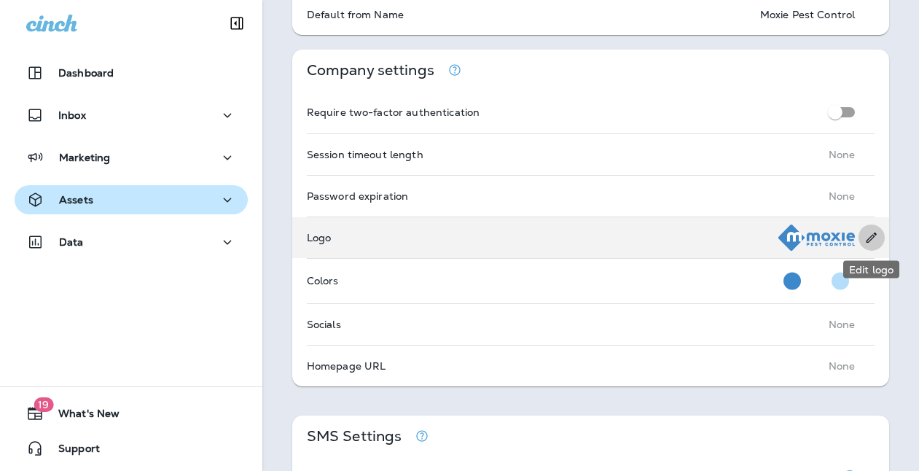
click at [870, 238] on icon "Edit logo" at bounding box center [870, 237] width 15 height 15
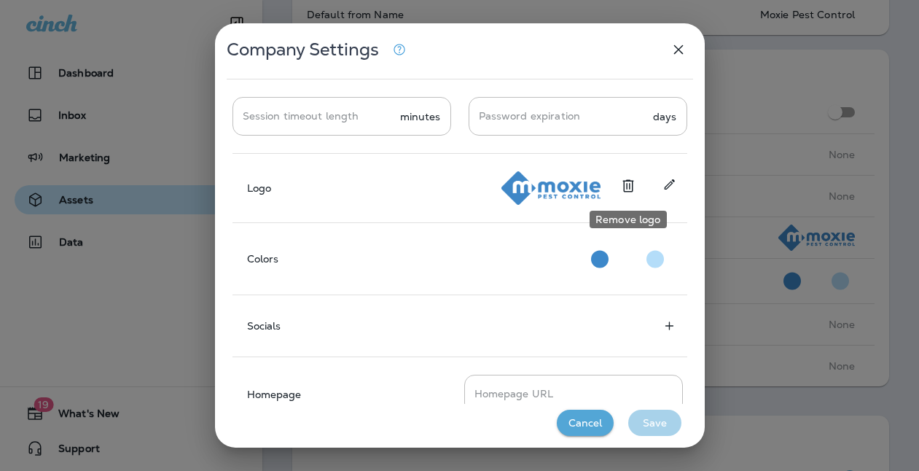
click at [628, 184] on icon "Remove logo" at bounding box center [627, 185] width 17 height 17
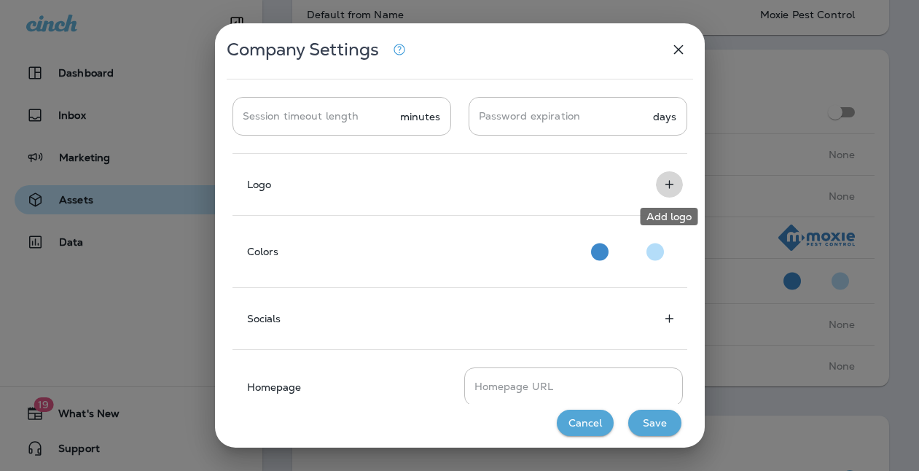
click at [671, 184] on icon "Add logo" at bounding box center [669, 184] width 8 height 8
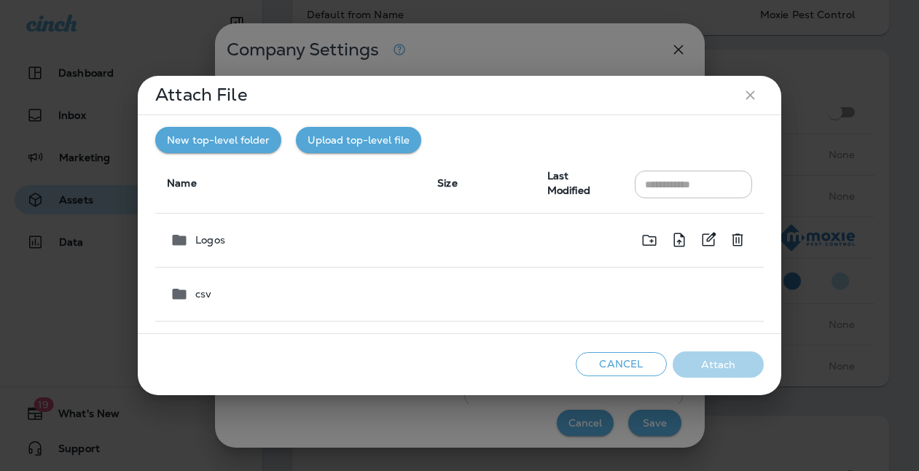
click at [208, 235] on p "Logos" at bounding box center [210, 240] width 30 height 12
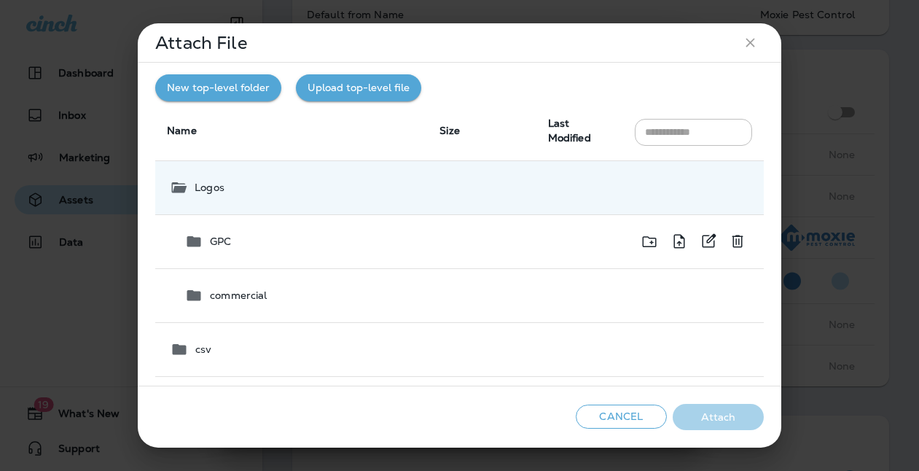
click at [224, 238] on p "GPC" at bounding box center [220, 241] width 21 height 12
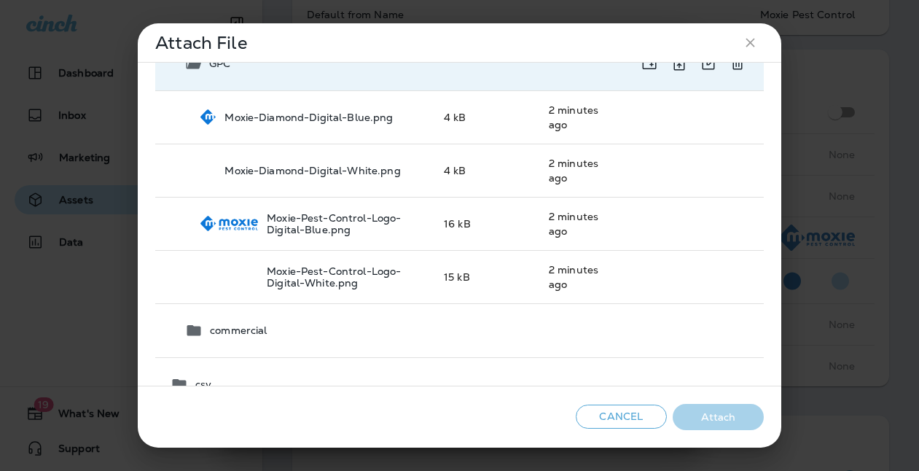
scroll to position [185, 0]
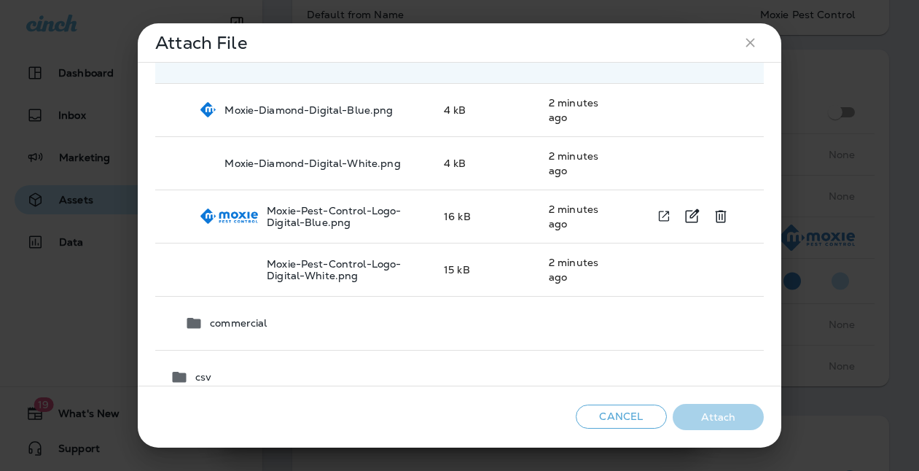
click at [289, 219] on p "Moxie-Pest-Control-Logo-Digital-Blue.png" at bounding box center [344, 216] width 154 height 23
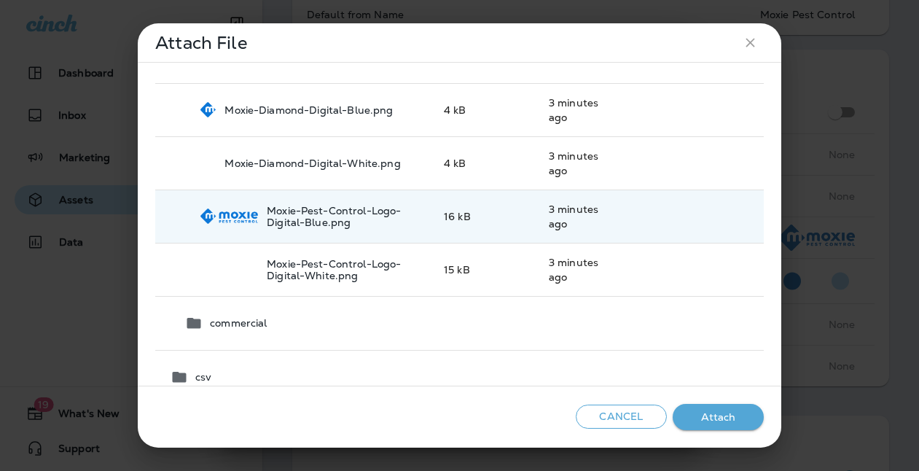
click at [711, 418] on button "Attach" at bounding box center [718, 417] width 91 height 27
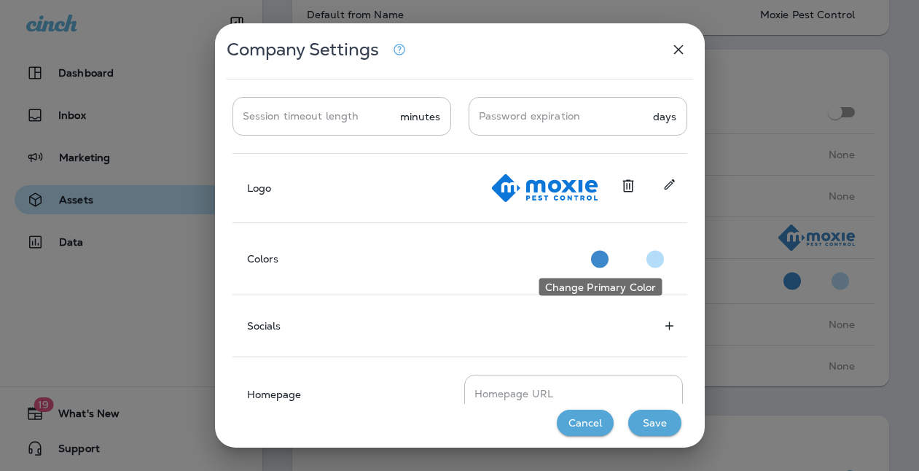
click at [597, 258] on circle "Change Primary Color" at bounding box center [599, 258] width 17 height 17
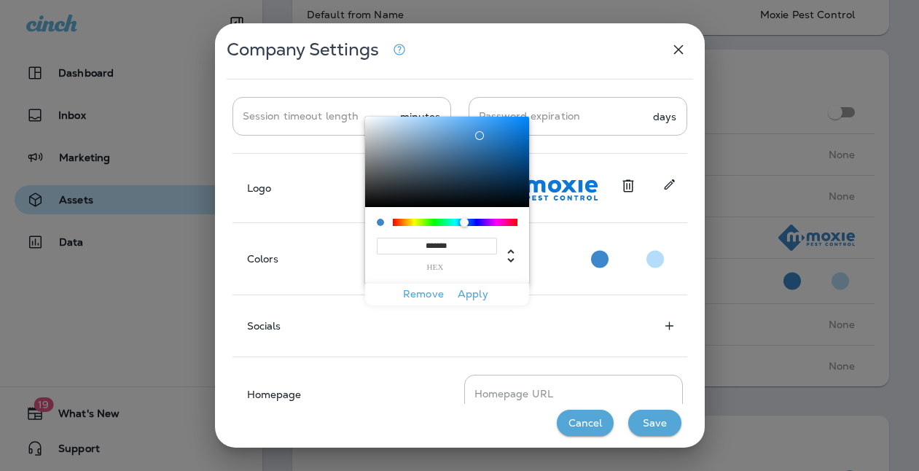
click at [441, 244] on input "*******" at bounding box center [437, 246] width 120 height 17
paste input
type input "*******"
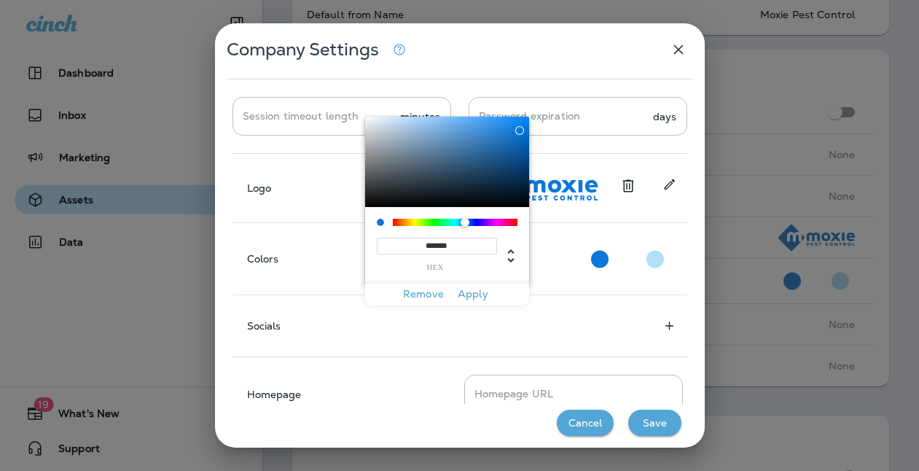
click at [473, 295] on button "Apply" at bounding box center [473, 294] width 47 height 23
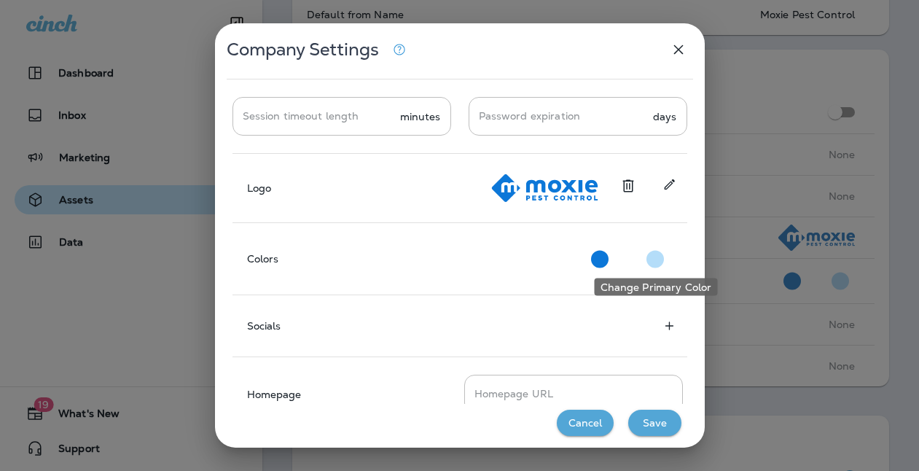
click at [656, 259] on circle "Change Primary Color" at bounding box center [654, 258] width 17 height 17
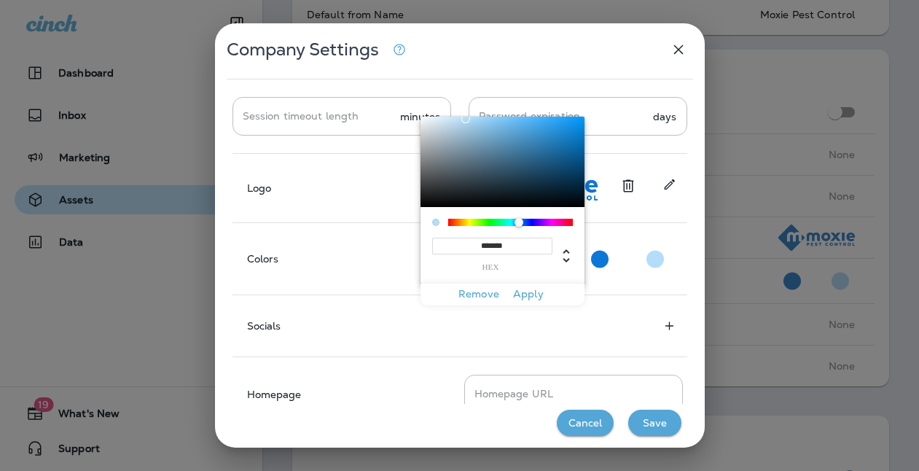
click at [371, 195] on div "Logo" at bounding box center [459, 188] width 455 height 34
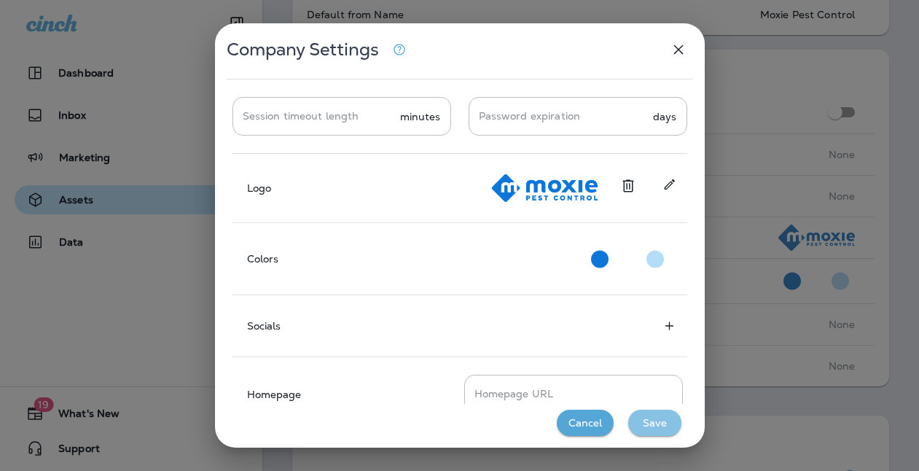
click at [664, 420] on button "Save" at bounding box center [654, 422] width 53 height 27
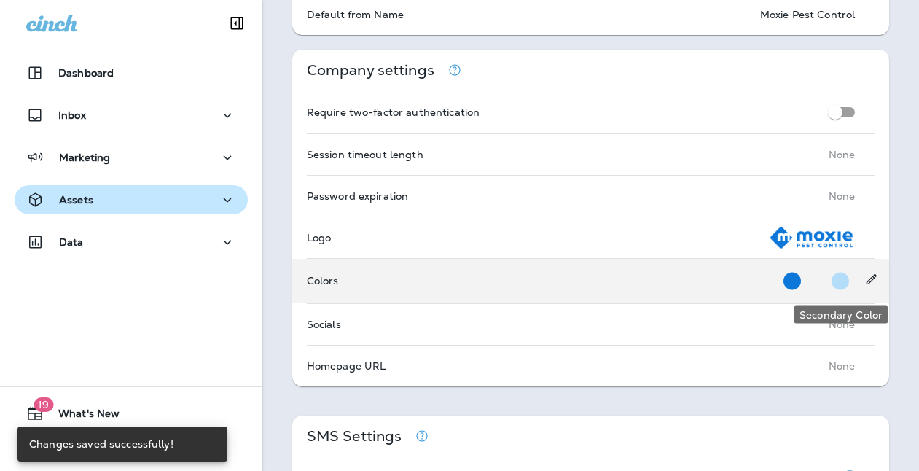
click at [848, 279] on circle "Secondary Color" at bounding box center [839, 280] width 17 height 17
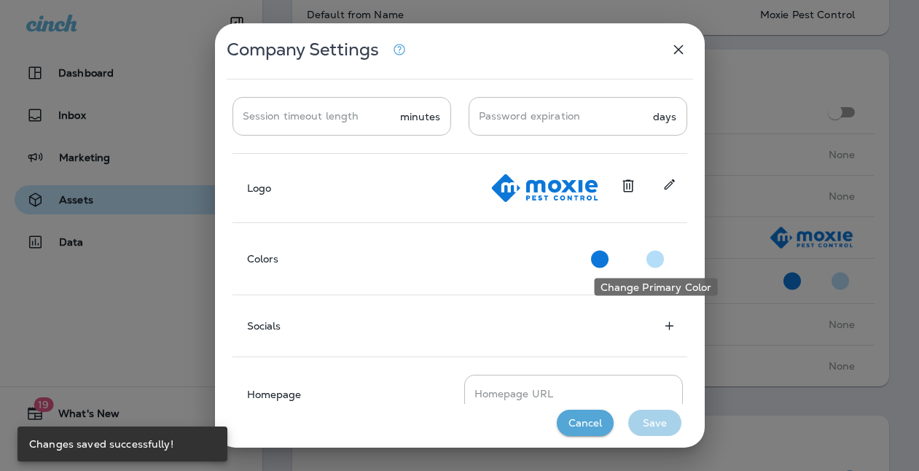
click at [652, 254] on circle "Change Primary Color" at bounding box center [654, 258] width 17 height 17
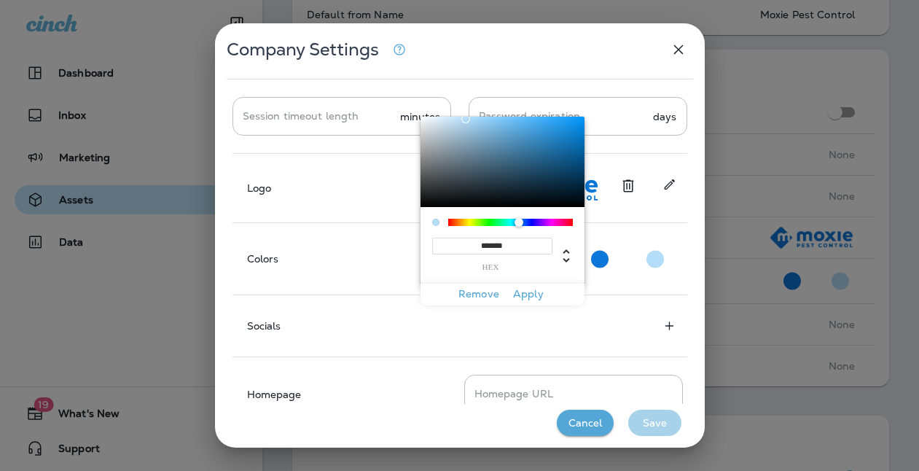
click at [490, 243] on input "*******" at bounding box center [492, 246] width 120 height 17
paste input
type input "*******"
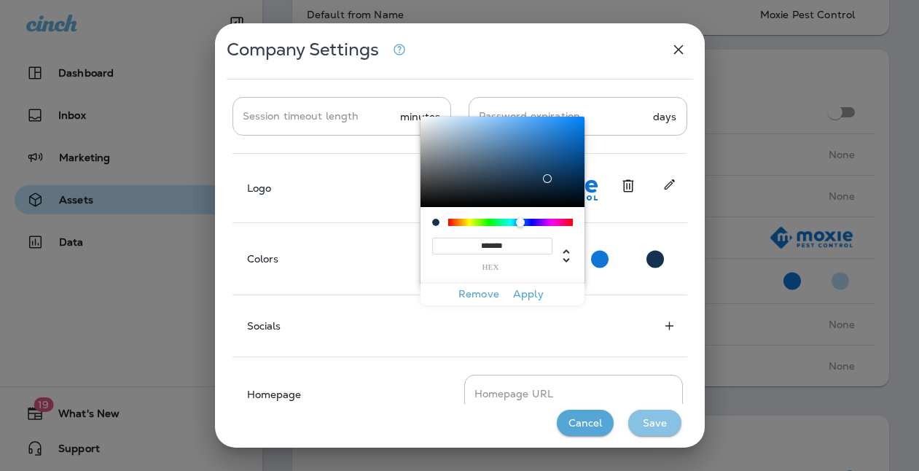
click at [660, 426] on button "Save" at bounding box center [654, 422] width 53 height 27
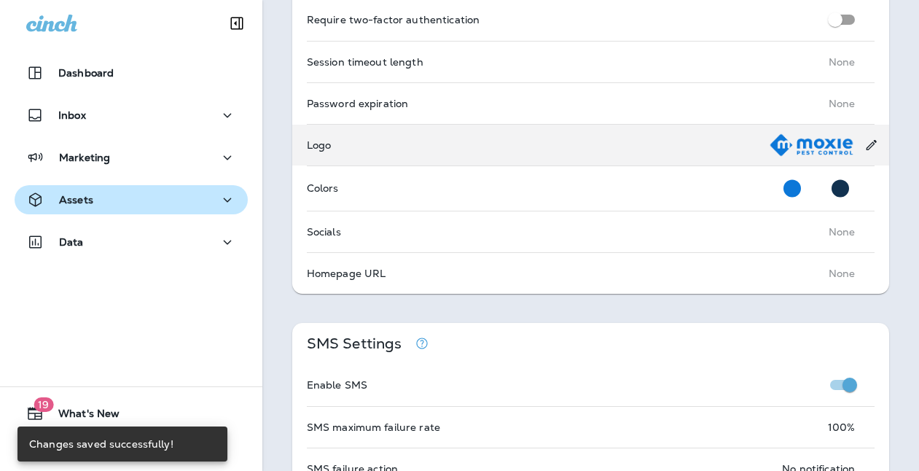
scroll to position [447, 0]
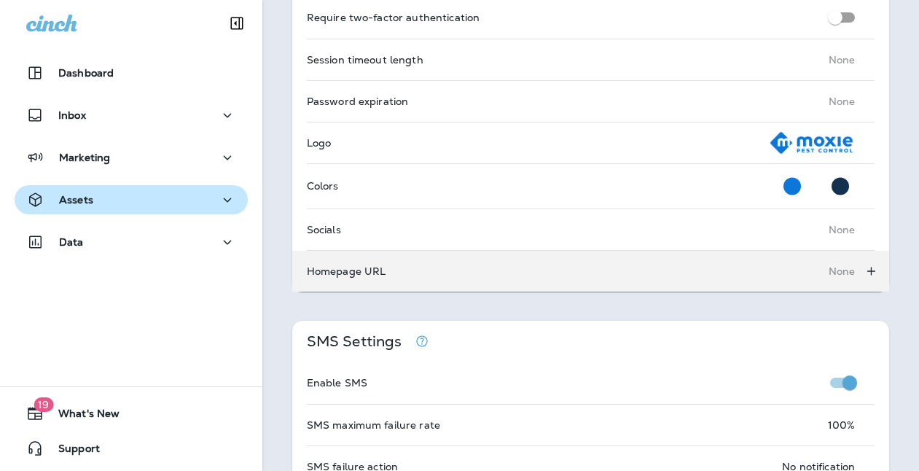
click at [841, 271] on p "None" at bounding box center [841, 271] width 27 height 12
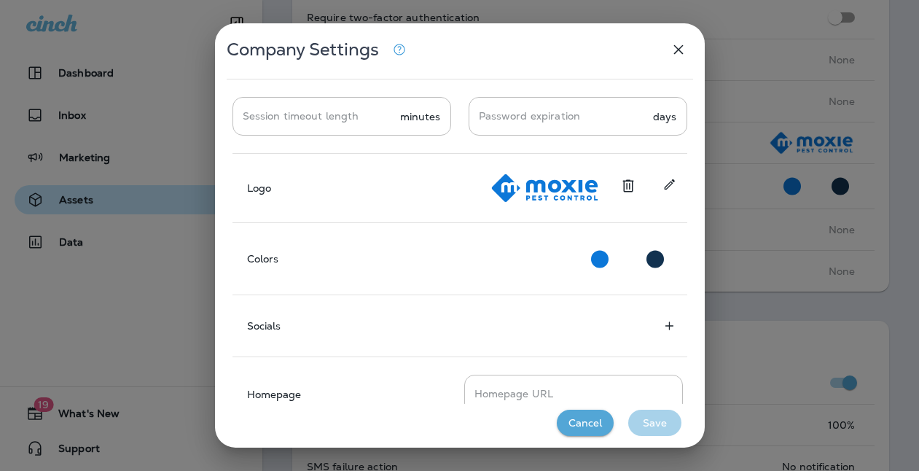
scroll to position [43, 0]
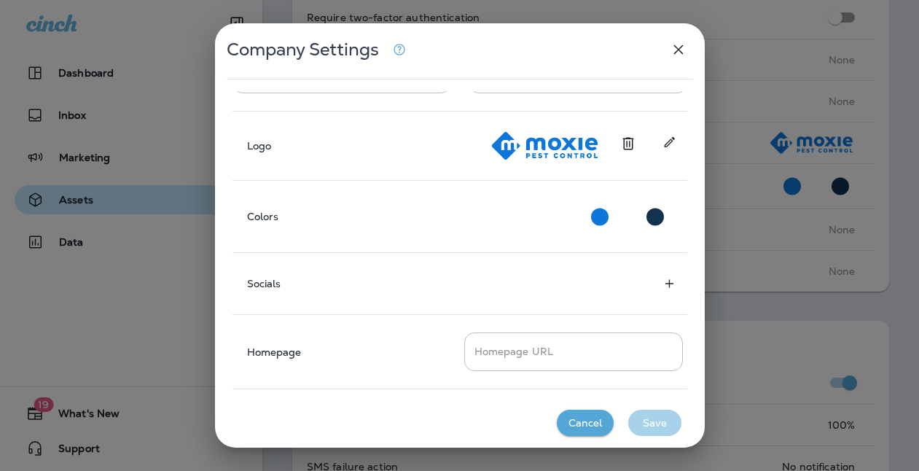
click at [593, 429] on button "Cancel" at bounding box center [585, 422] width 57 height 27
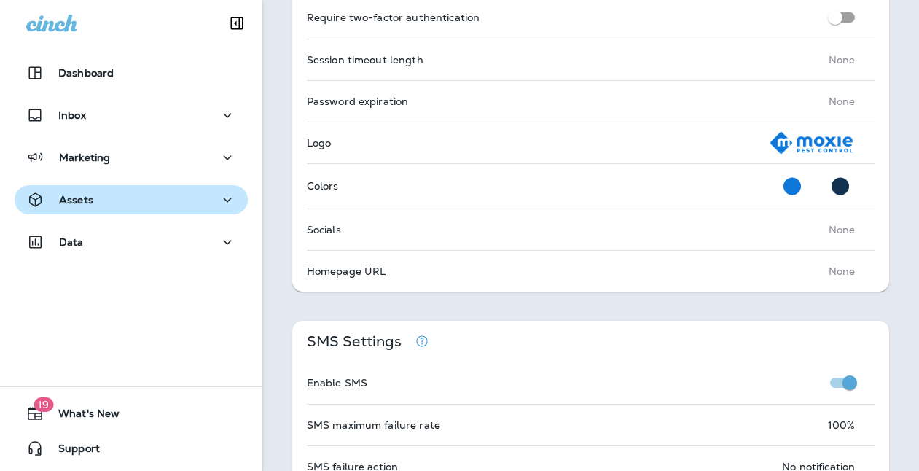
click at [893, 299] on div "Company info Address 4909 Green Road Rd, Ste 133, Raleigh, NC, 27616 Phone +1 (…" at bounding box center [590, 424] width 656 height 1577
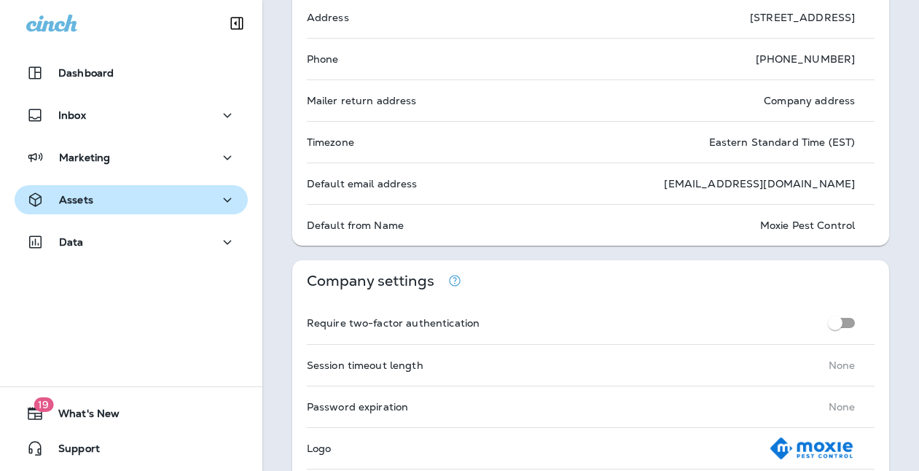
scroll to position [0, 0]
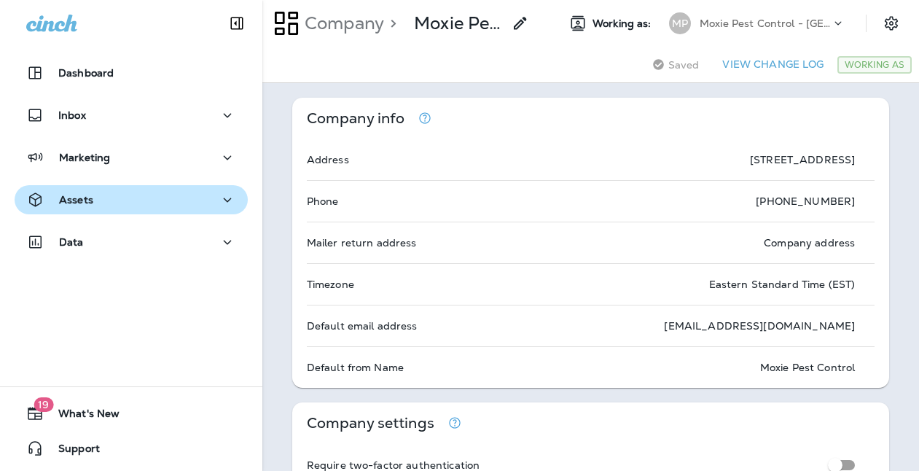
click at [838, 20] on icon at bounding box center [838, 23] width 15 height 15
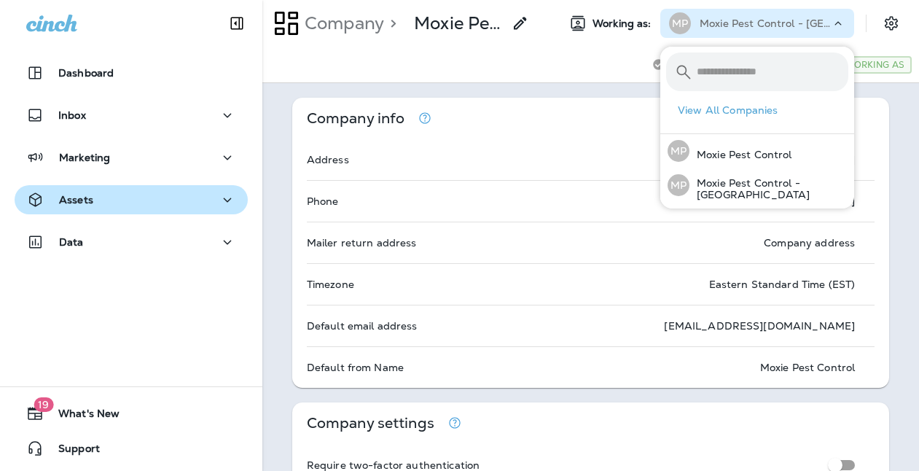
click at [520, 70] on div "Saving Saved View Change Log Working As" at bounding box center [590, 65] width 656 height 36
